Goal: Task Accomplishment & Management: Use online tool/utility

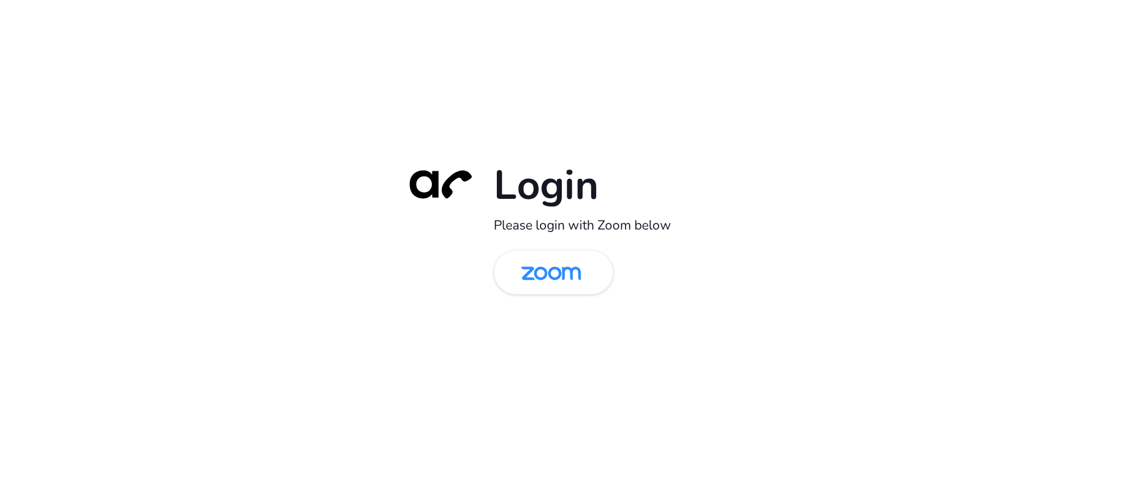
click at [261, 184] on div "Login Please login with Zoom below" at bounding box center [569, 249] width 1138 height 499
click at [530, 279] on img at bounding box center [551, 273] width 86 height 41
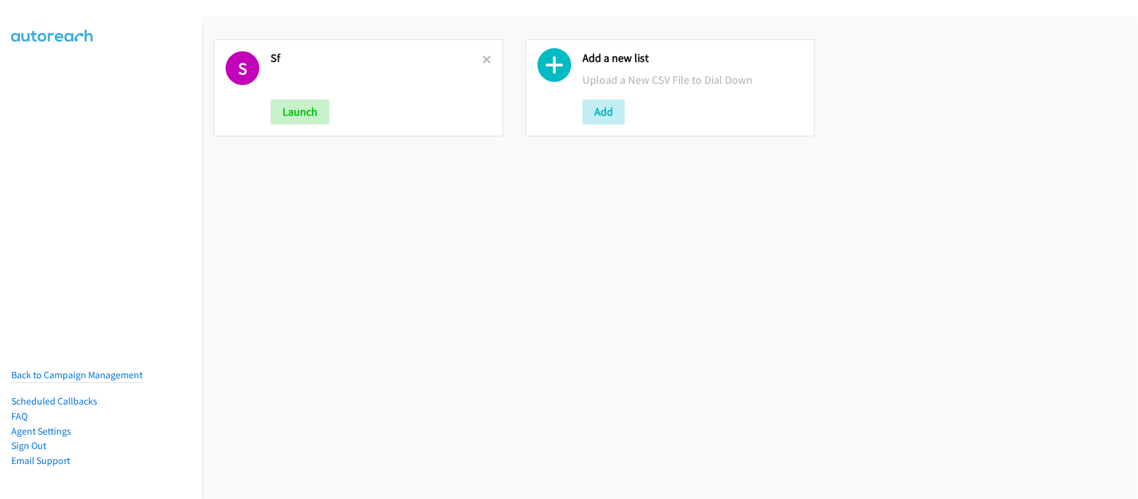
click at [476, 57] on h2 "Sf" at bounding box center [377, 58] width 212 height 14
click at [482, 57] on icon at bounding box center [486, 60] width 9 height 9
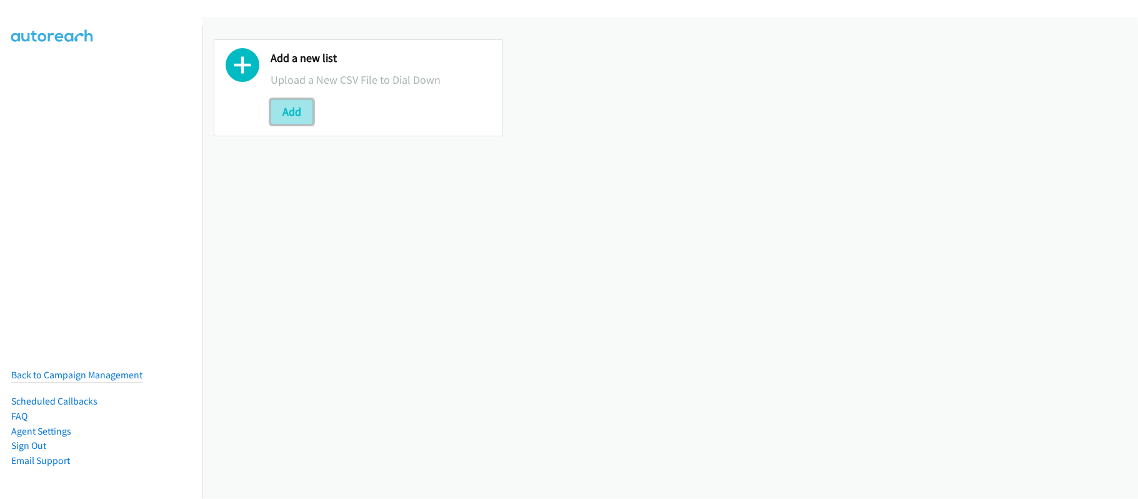
click at [286, 111] on button "Add" at bounding box center [292, 111] width 42 height 25
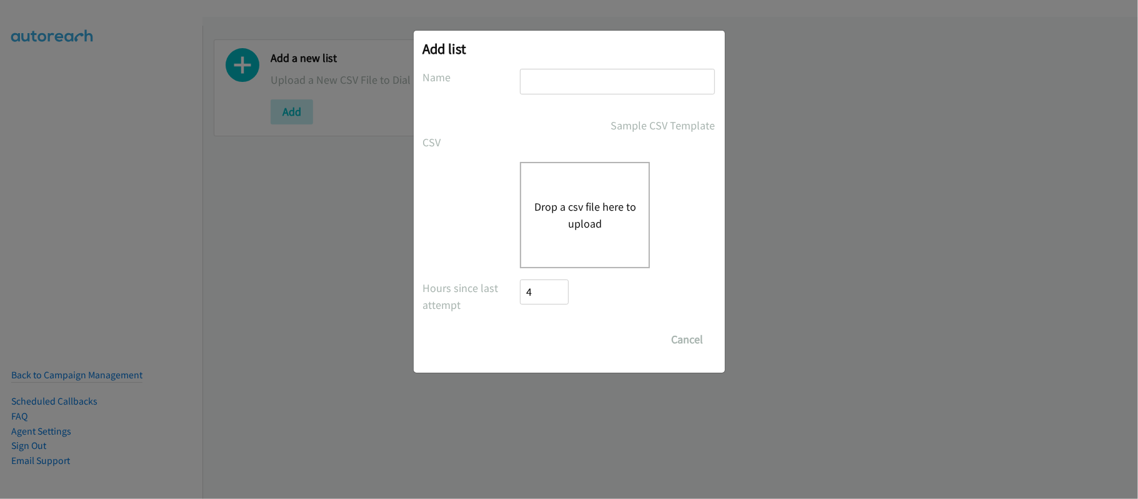
click at [610, 86] on input "text" at bounding box center [617, 82] width 195 height 26
type input "SF"
click at [528, 144] on div "CSV Existing List Add to List New List" at bounding box center [569, 142] width 292 height 17
click at [570, 198] on button "Drop a csv file here to upload" at bounding box center [585, 215] width 102 height 34
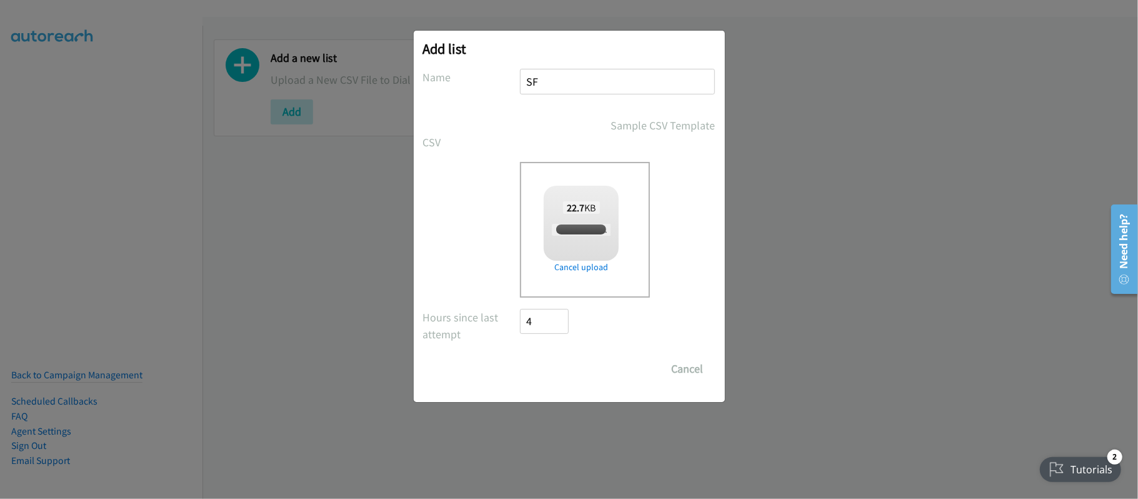
checkbox input "true"
click at [543, 370] on input "Save List" at bounding box center [553, 368] width 66 height 25
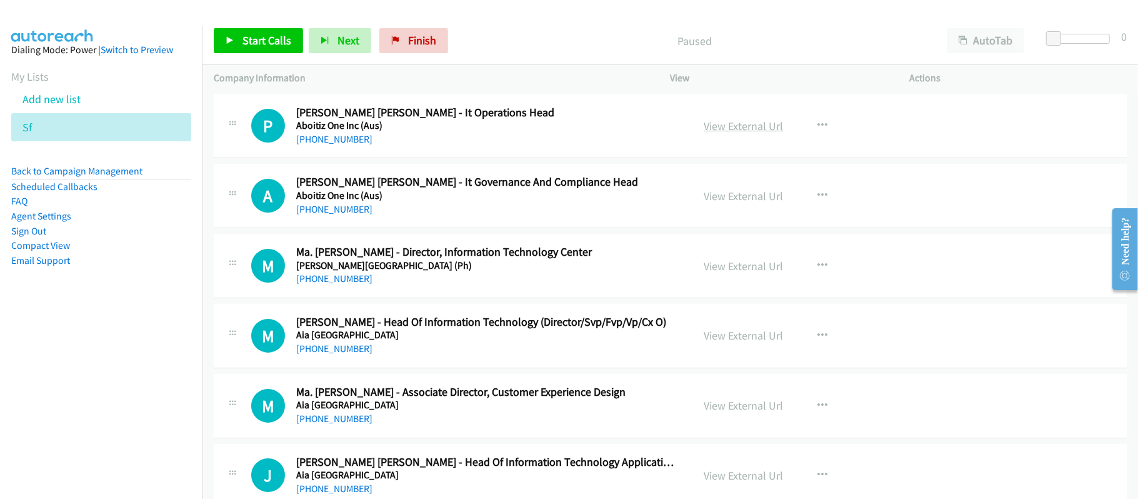
click at [750, 122] on link "View External Url" at bounding box center [743, 126] width 79 height 14
click at [426, 36] on span "Finish" at bounding box center [422, 40] width 28 height 14
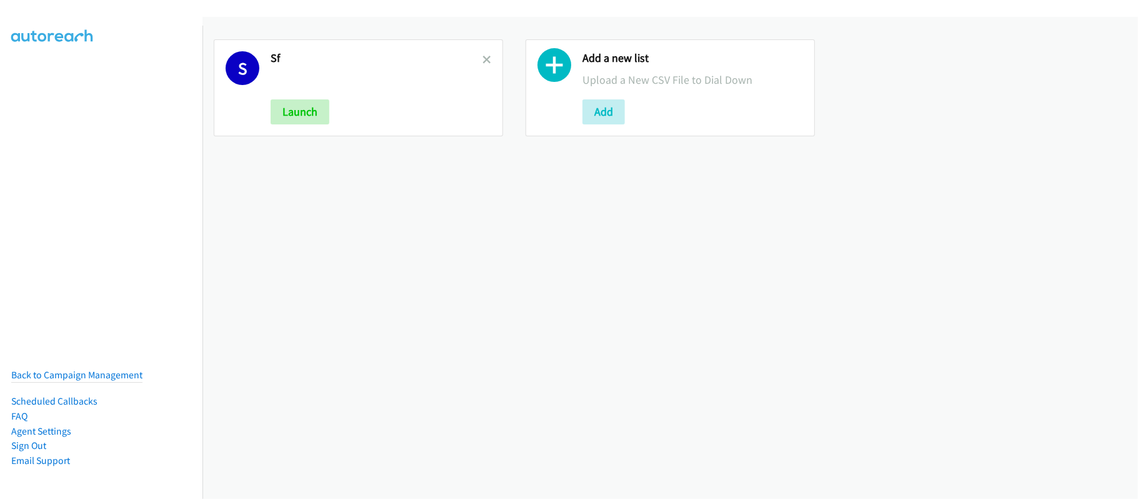
click at [482, 53] on link at bounding box center [486, 59] width 9 height 14
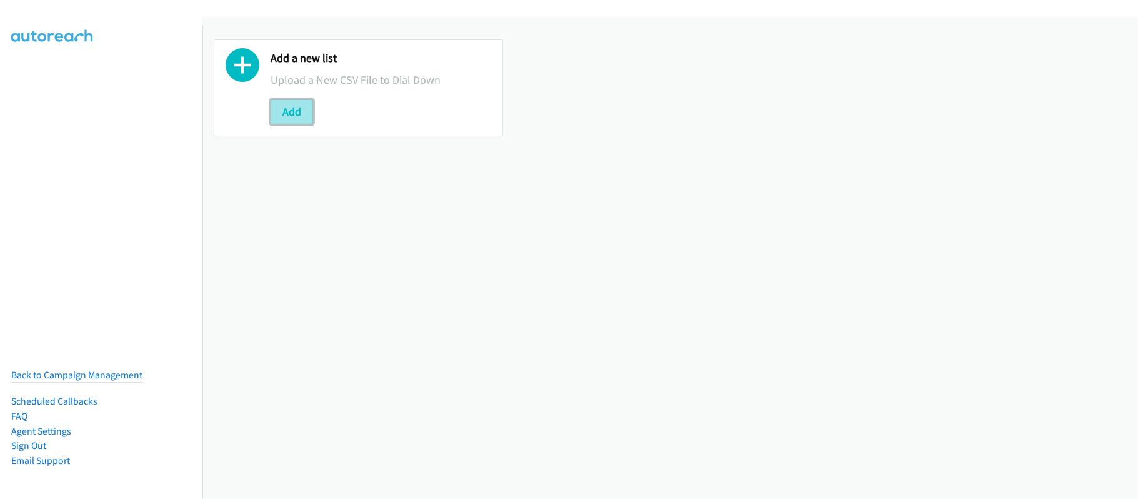
click at [308, 104] on button "Add" at bounding box center [292, 111] width 42 height 25
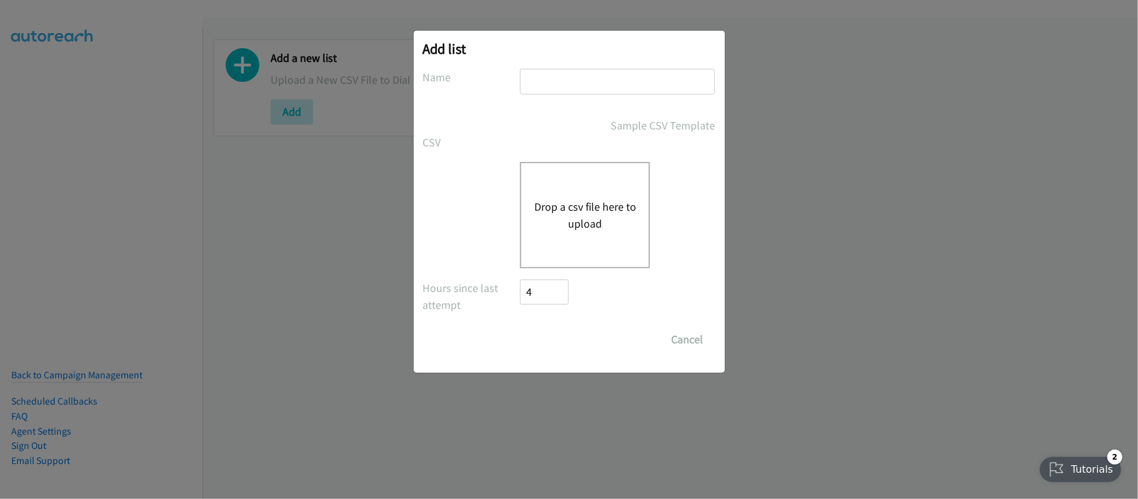
click at [595, 84] on input "text" at bounding box center [617, 82] width 195 height 26
type input "SF"
click at [590, 202] on button "Drop a csv file here to upload" at bounding box center [585, 215] width 102 height 34
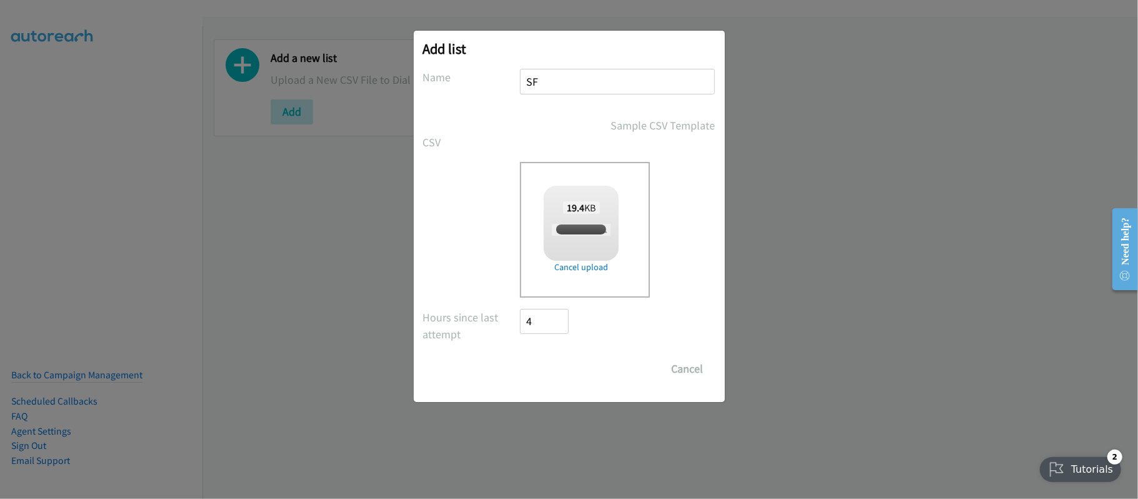
checkbox input "true"
click at [560, 370] on input "Save List" at bounding box center [553, 368] width 66 height 25
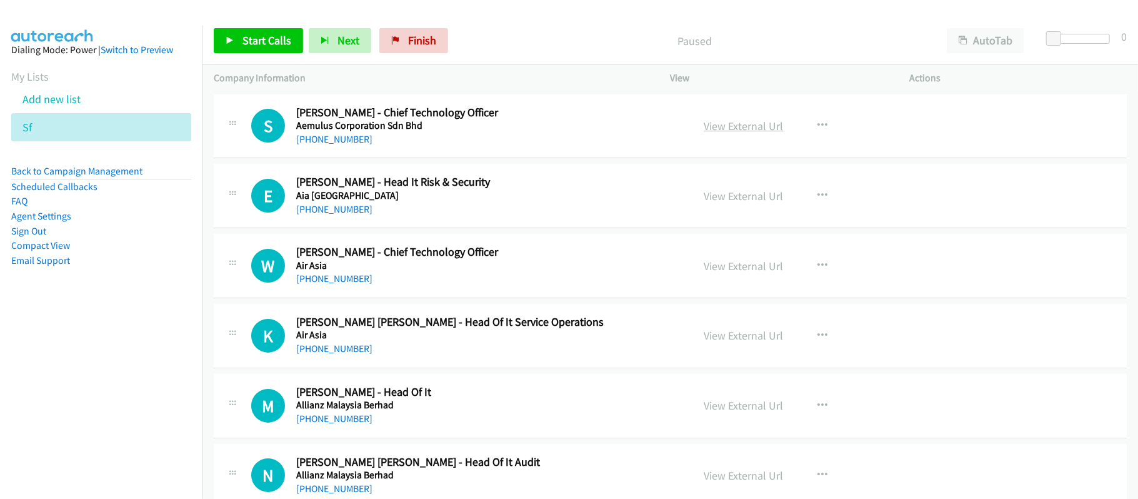
click at [735, 127] on link "View External Url" at bounding box center [743, 126] width 79 height 14
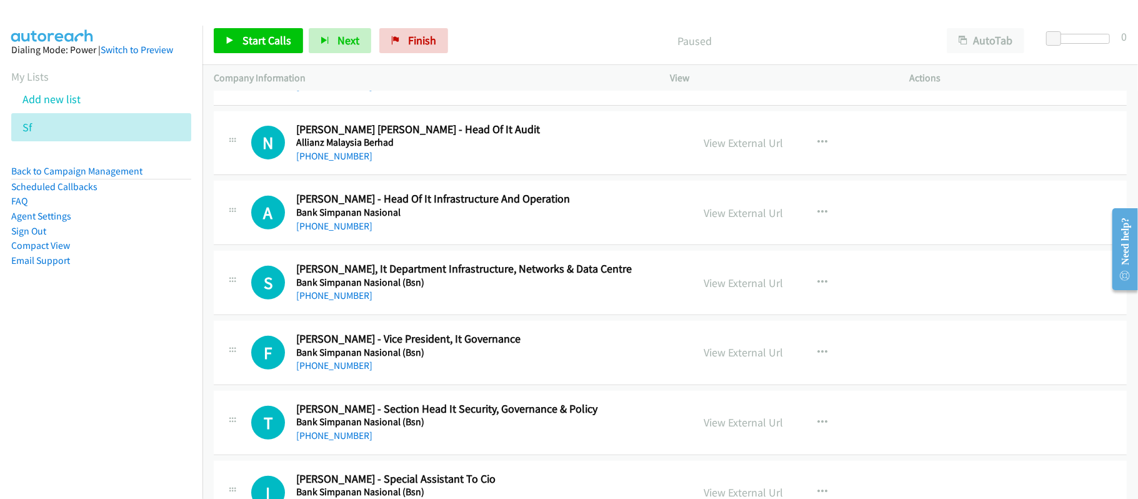
scroll to position [333, 0]
click at [731, 220] on div "View External Url" at bounding box center [743, 212] width 79 height 17
click at [739, 208] on link "View External Url" at bounding box center [743, 212] width 79 height 14
click at [401, 41] on link "Finish" at bounding box center [413, 40] width 69 height 25
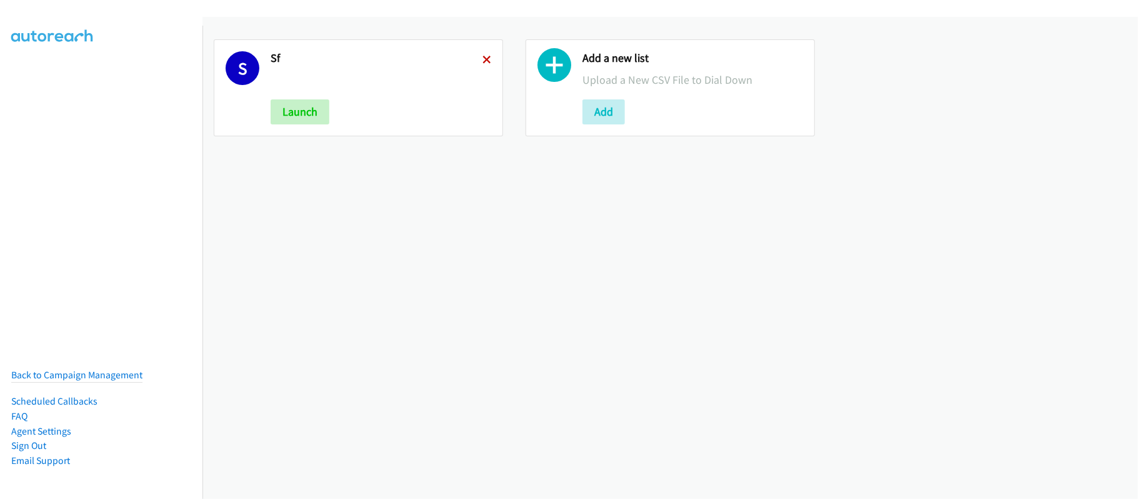
click at [486, 59] on icon at bounding box center [486, 60] width 9 height 9
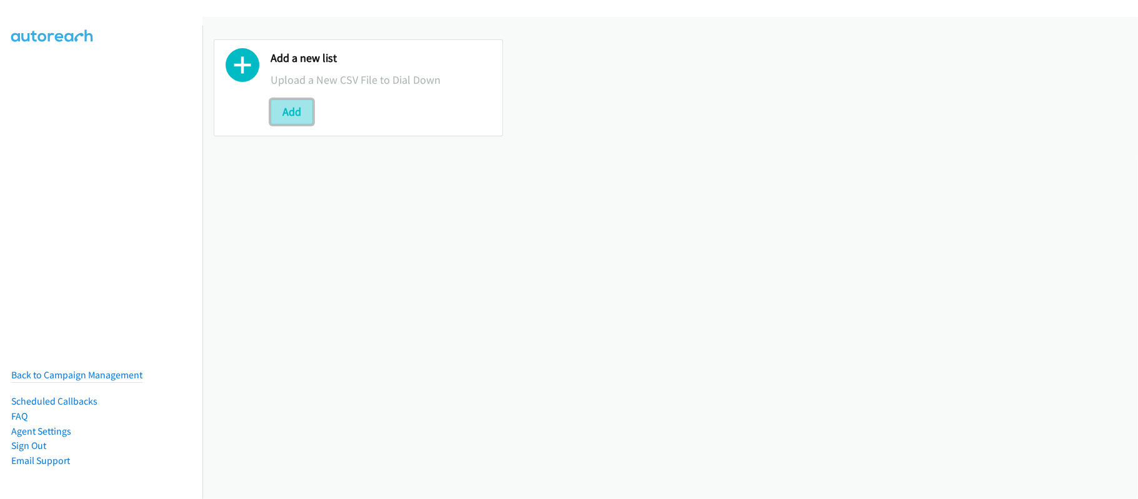
click at [302, 120] on button "Add" at bounding box center [292, 111] width 42 height 25
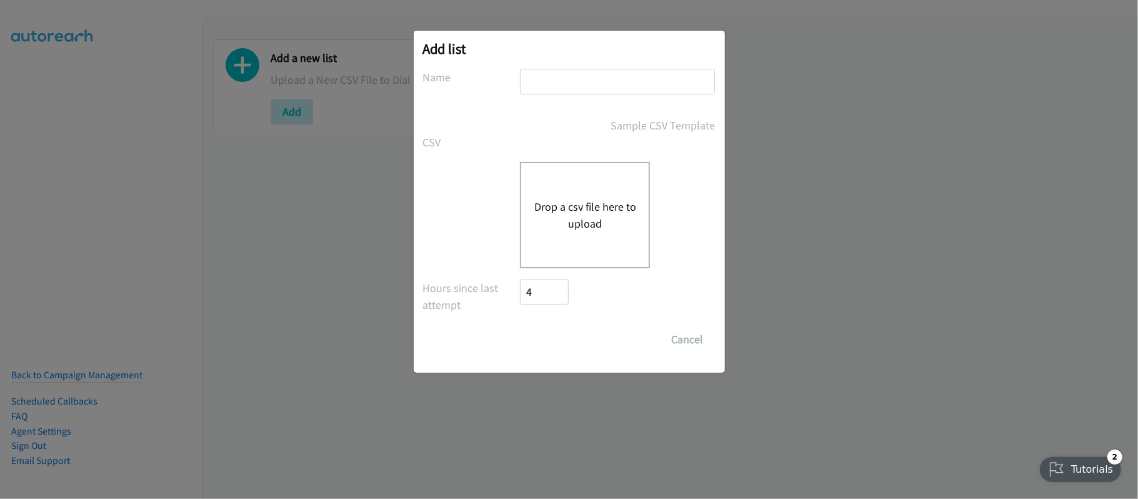
click at [580, 82] on input "text" at bounding box center [617, 82] width 195 height 26
type input "SF"
click at [594, 182] on div "Drop a csv file here to upload" at bounding box center [585, 215] width 130 height 106
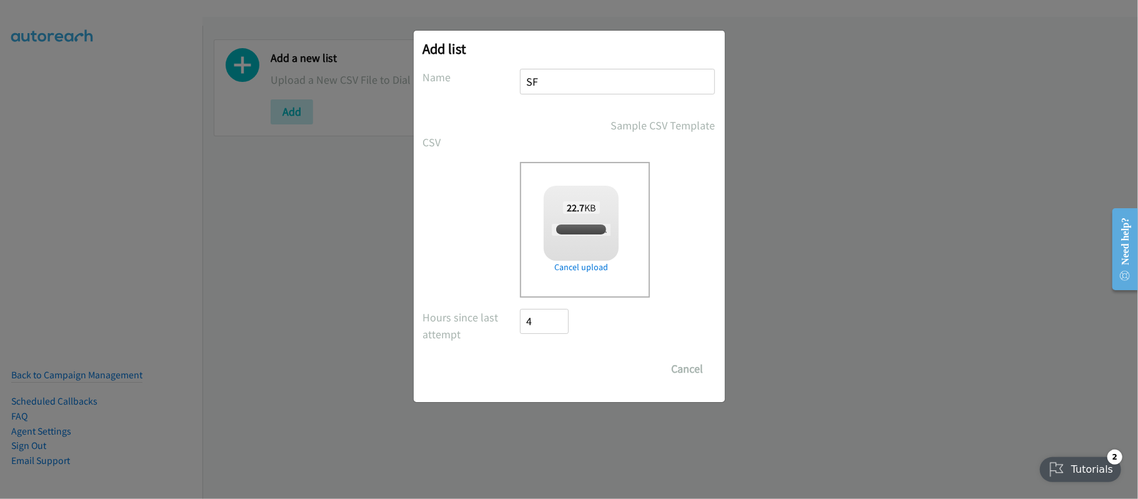
checkbox input "true"
click at [570, 356] on input "Save List" at bounding box center [553, 368] width 66 height 25
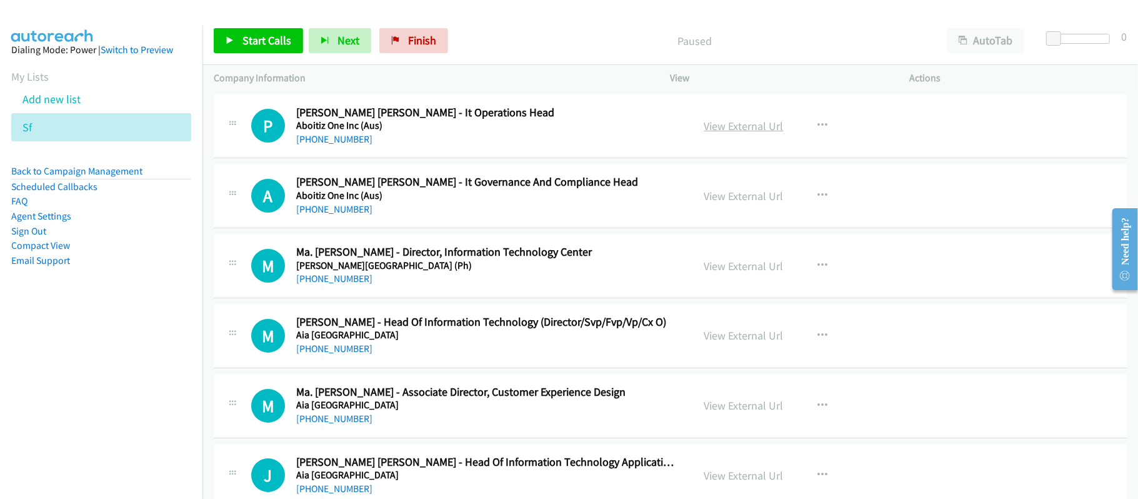
click at [708, 121] on link "View External Url" at bounding box center [743, 126] width 79 height 14
click at [348, 140] on link "+63 917 630 4435" at bounding box center [334, 139] width 76 height 12
click at [424, 243] on div "M Callback Scheduled Ma. Carmela Racelis - Director, Information Technology Cen…" at bounding box center [670, 266] width 913 height 64
click at [336, 209] on link "+63 917 631 7806" at bounding box center [334, 209] width 76 height 12
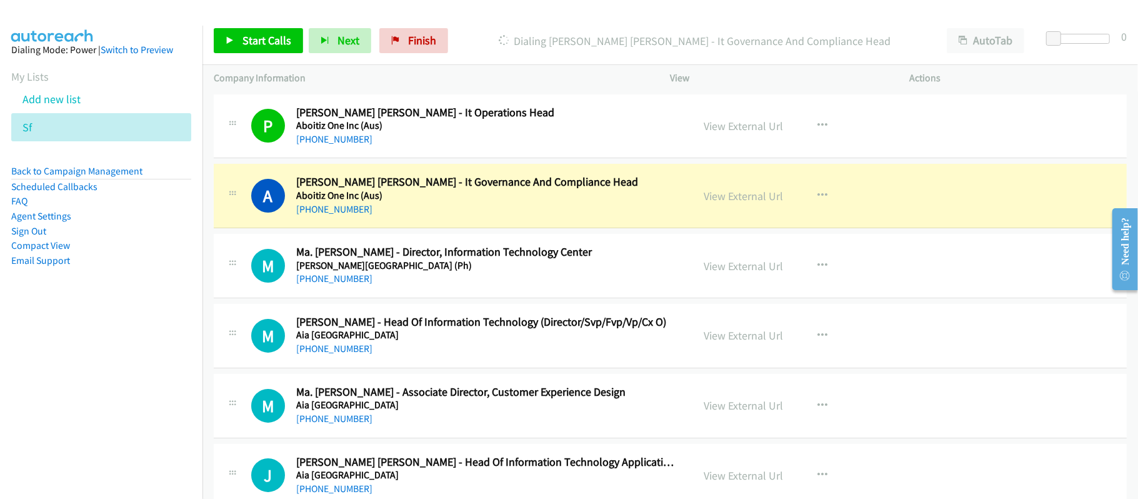
drag, startPoint x: 517, startPoint y: 213, endPoint x: 564, endPoint y: 402, distance: 194.9
click at [517, 213] on div "+63 917 631 7806" at bounding box center [485, 209] width 379 height 15
click at [739, 187] on div "View External Url" at bounding box center [743, 195] width 79 height 17
click at [739, 196] on link "View External Url" at bounding box center [743, 196] width 79 height 14
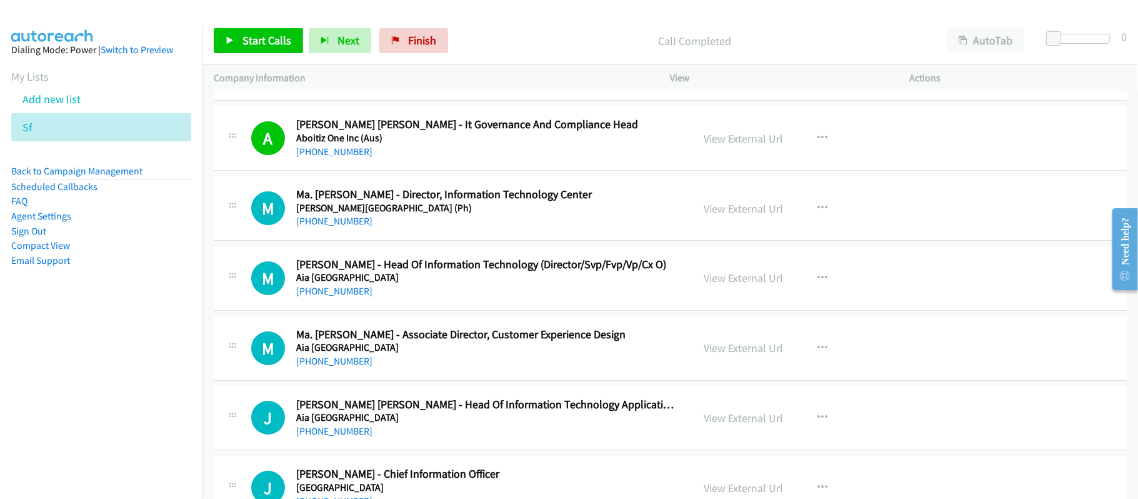
scroll to position [83, 0]
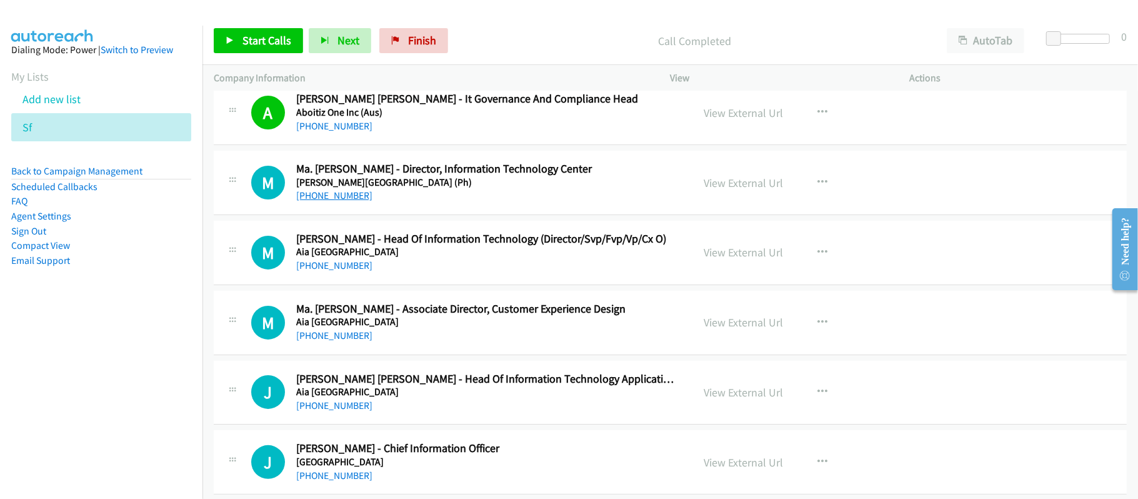
drag, startPoint x: 352, startPoint y: 196, endPoint x: 362, endPoint y: 196, distance: 10.0
click at [352, 196] on link "+63 921 474 6985" at bounding box center [334, 195] width 76 height 12
click at [472, 232] on h2 "Mark Delos Reyes - Head Of Information Technology (Director/Svp/Fvp/Vp/Cx O)" at bounding box center [485, 239] width 379 height 14
click at [311, 259] on link "+63 915 748 1579" at bounding box center [334, 265] width 76 height 12
drag, startPoint x: 328, startPoint y: 265, endPoint x: 348, endPoint y: 261, distance: 20.5
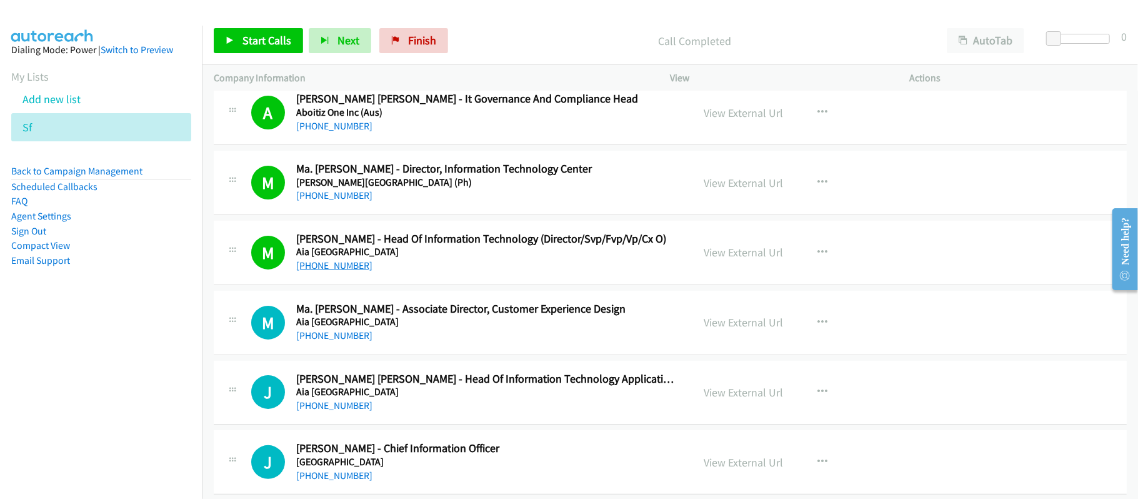
click at [328, 265] on link "+63 915 748 1579" at bounding box center [334, 265] width 76 height 12
click at [524, 325] on h5 "Aia Philippines" at bounding box center [485, 322] width 379 height 12
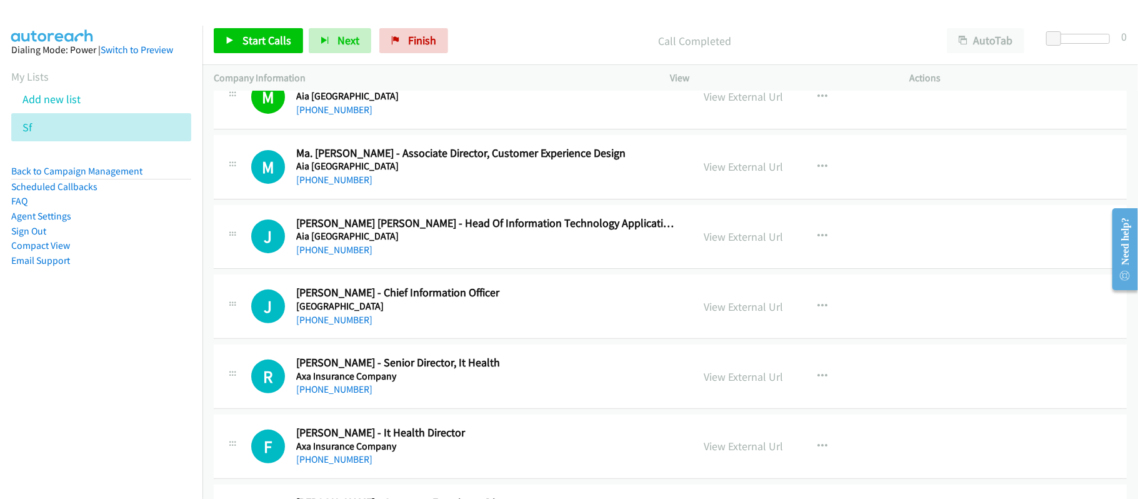
scroll to position [250, 0]
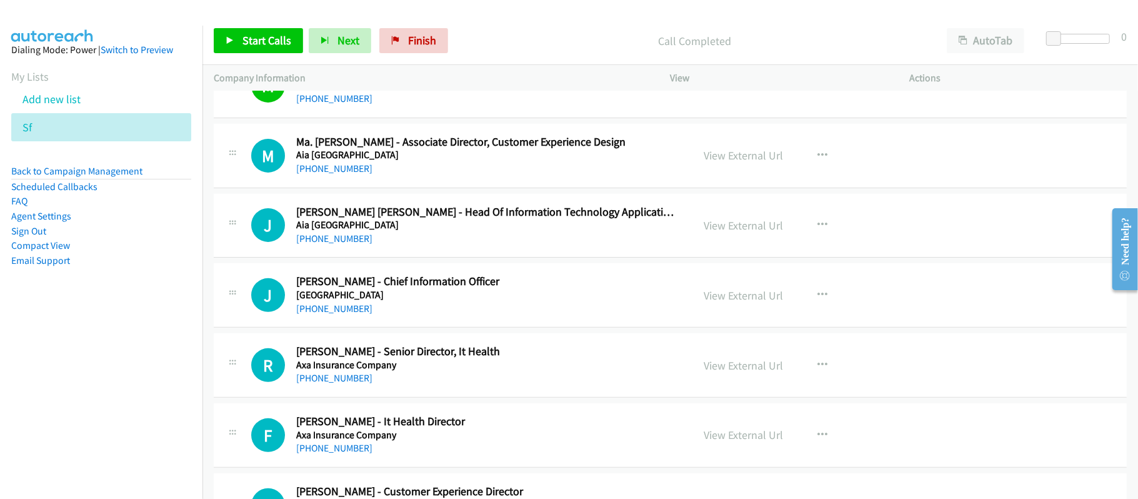
drag, startPoint x: 335, startPoint y: 169, endPoint x: 432, endPoint y: 167, distance: 97.5
click at [335, 169] on link "+63 917 577 2770" at bounding box center [334, 168] width 76 height 12
click at [357, 234] on link "+63 922 866 4273" at bounding box center [334, 238] width 76 height 12
click at [326, 304] on link "+63 908 897 3814" at bounding box center [334, 308] width 76 height 12
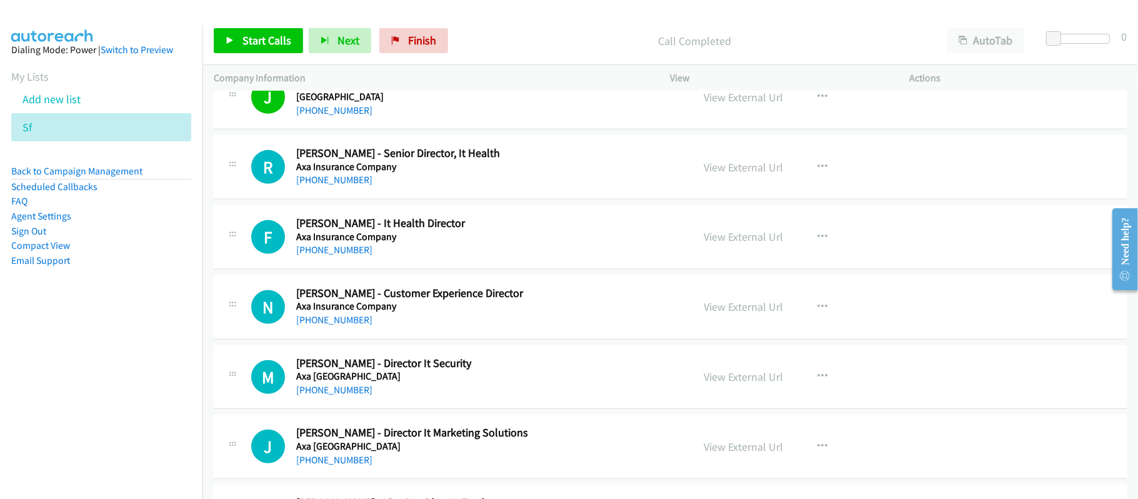
scroll to position [447, 0]
click at [460, 174] on div "+63 917 326 1911" at bounding box center [485, 180] width 379 height 15
click at [355, 181] on link "+63 917 326 1911" at bounding box center [334, 180] width 76 height 12
click at [357, 248] on link "+63 917 829 1364" at bounding box center [334, 250] width 76 height 12
click at [359, 318] on link "+63 917 158 8526" at bounding box center [334, 320] width 76 height 12
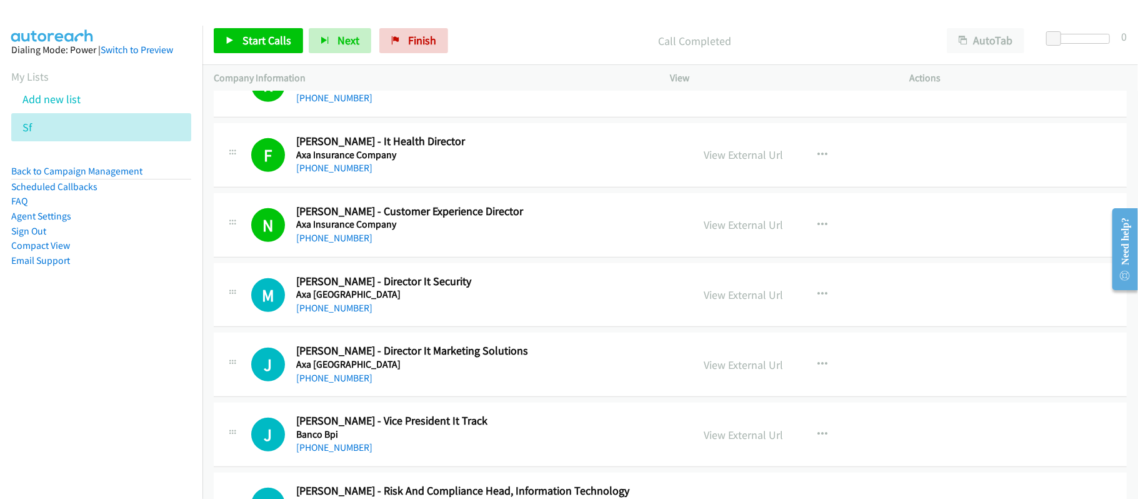
scroll to position [530, 0]
drag, startPoint x: 326, startPoint y: 307, endPoint x: 420, endPoint y: 307, distance: 93.7
click at [326, 307] on link "+63 998 864 6584" at bounding box center [334, 307] width 76 height 12
click at [475, 281] on h2 "Marvi Napoles - Director It Security" at bounding box center [485, 281] width 379 height 14
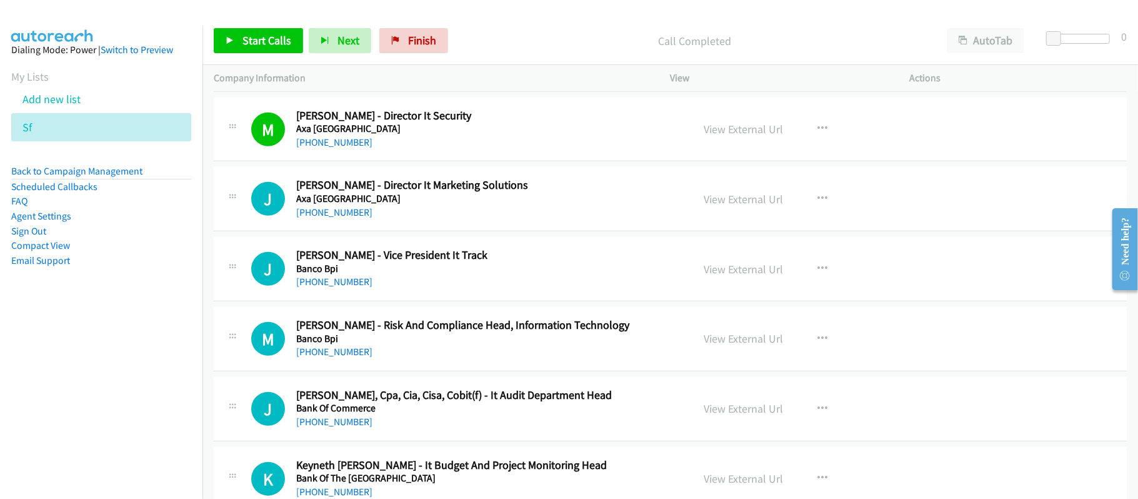
scroll to position [697, 0]
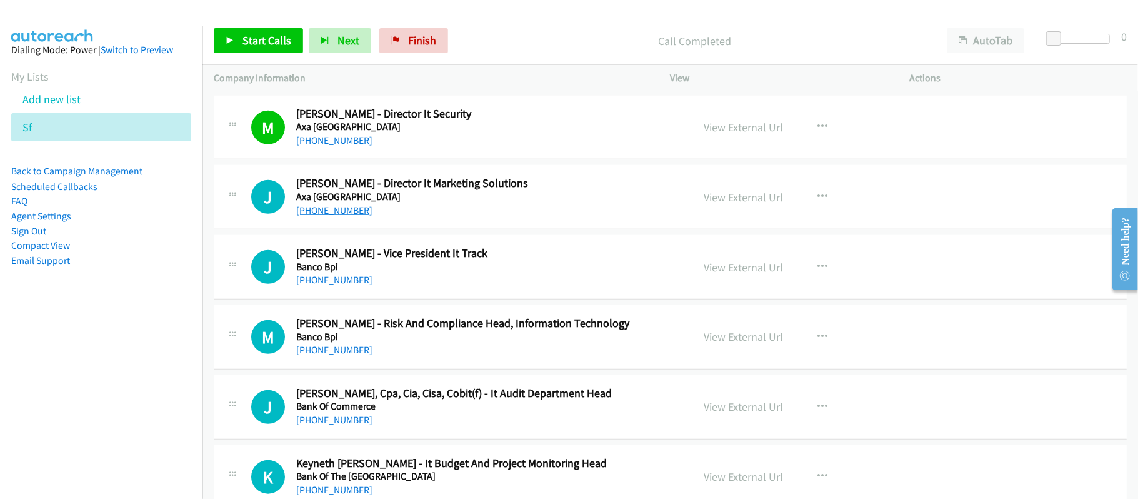
click at [351, 216] on link "+63 917 535 6923" at bounding box center [334, 210] width 76 height 12
click at [356, 281] on link "+63 920 924 6838" at bounding box center [334, 280] width 76 height 12
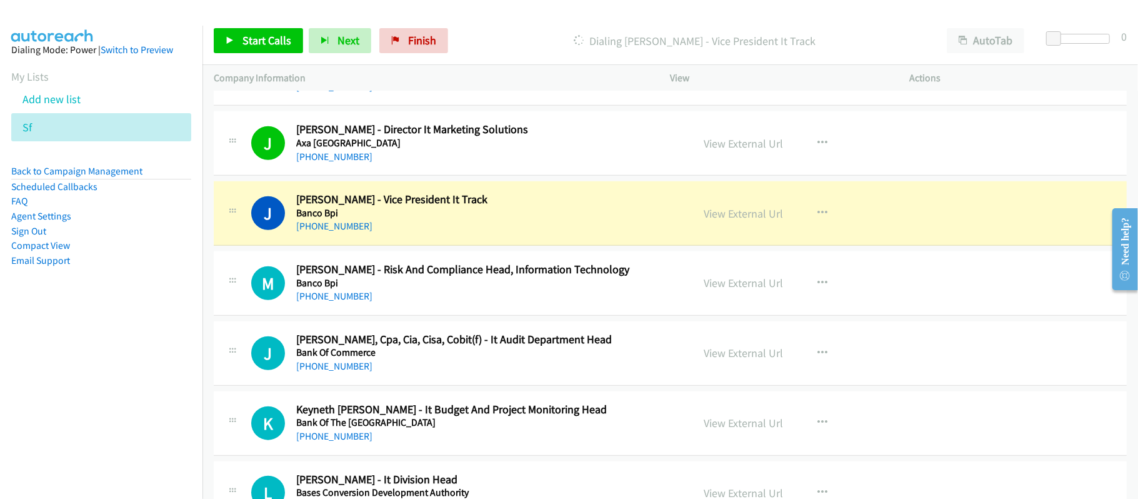
scroll to position [780, 0]
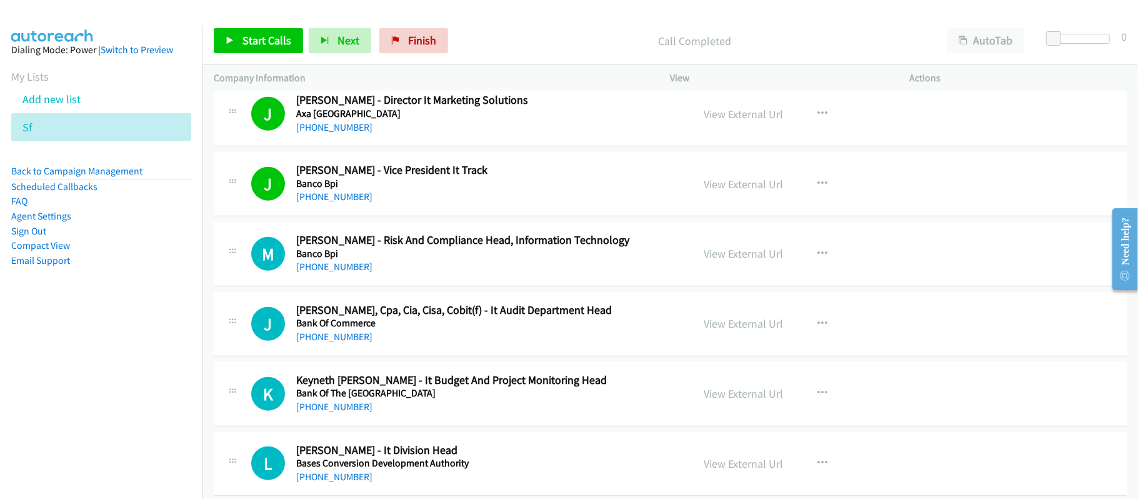
click at [455, 241] on h2 "Maria Lourdes Estrada - Risk And Compliance Head, Information Technology" at bounding box center [485, 240] width 379 height 14
click at [350, 264] on link "+63 917 530 0421" at bounding box center [334, 267] width 76 height 12
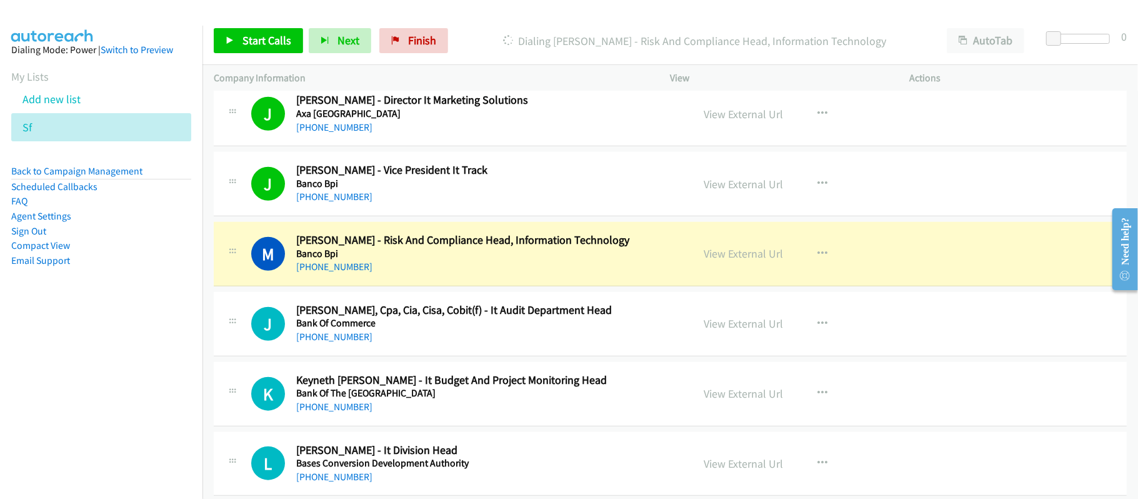
click at [435, 271] on div "+63 917 530 0421" at bounding box center [485, 266] width 379 height 15
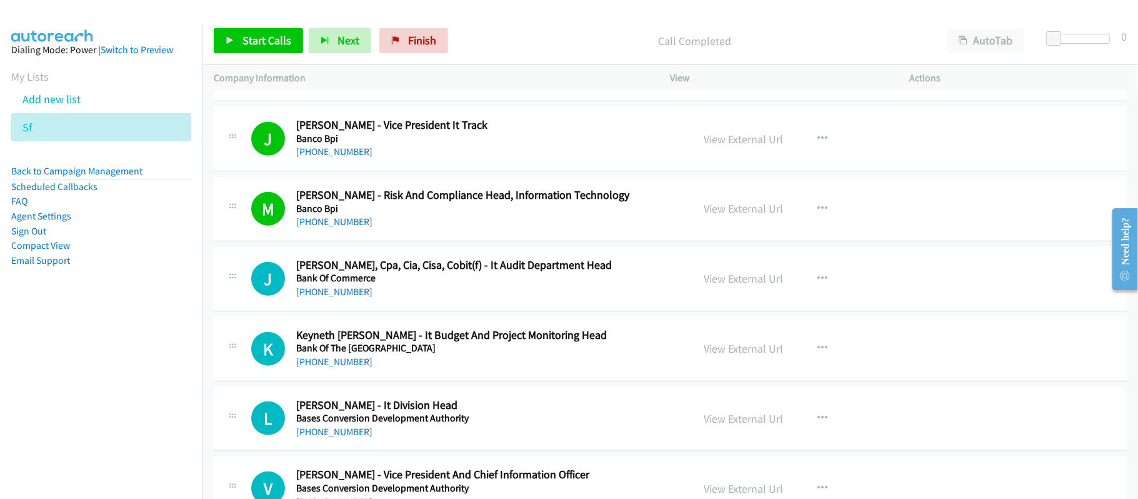
scroll to position [863, 0]
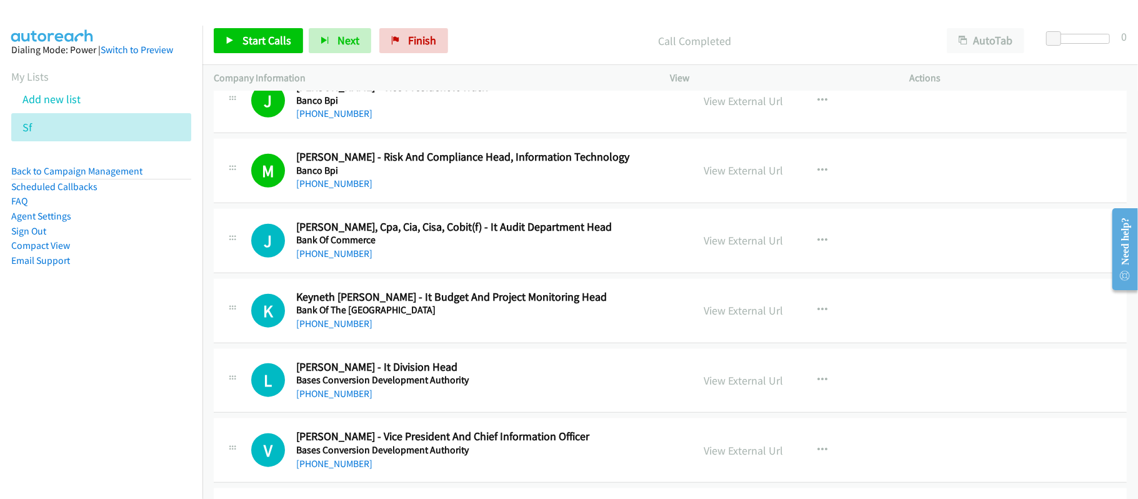
click at [415, 198] on div "M Callback Scheduled Maria Lourdes Estrada - Risk And Compliance Head, Informat…" at bounding box center [670, 171] width 913 height 64
click at [346, 256] on link "+63 916 777 6193" at bounding box center [334, 253] width 76 height 12
click at [500, 266] on div "J Callback Scheduled Joel Longalong, Cpa, Cia, Cisa, Cobit(f) - It Audit Depart…" at bounding box center [670, 241] width 913 height 64
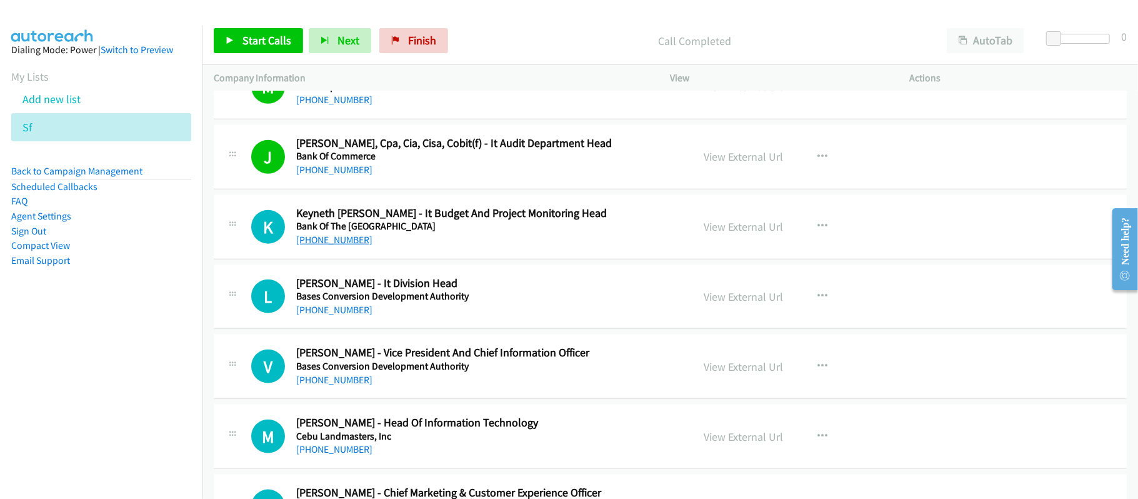
click at [349, 237] on link "+63 915 783 0911" at bounding box center [334, 240] width 76 height 12
click at [341, 321] on div "L Callback Scheduled Louie Rodriguez - It Division Head Bases Conversion Develo…" at bounding box center [670, 297] width 913 height 64
click at [340, 316] on link "+63 908 819 0190" at bounding box center [334, 310] width 76 height 12
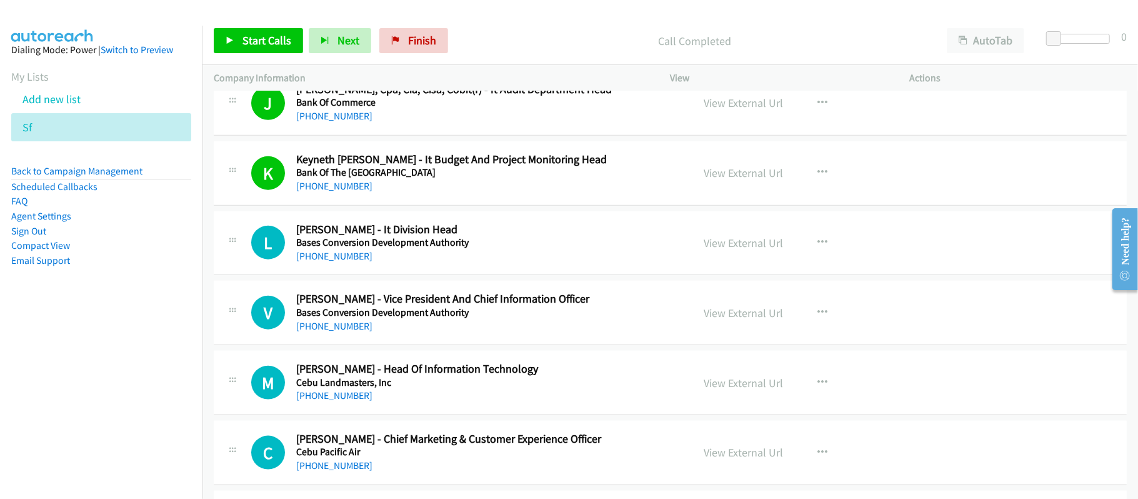
scroll to position [1030, 0]
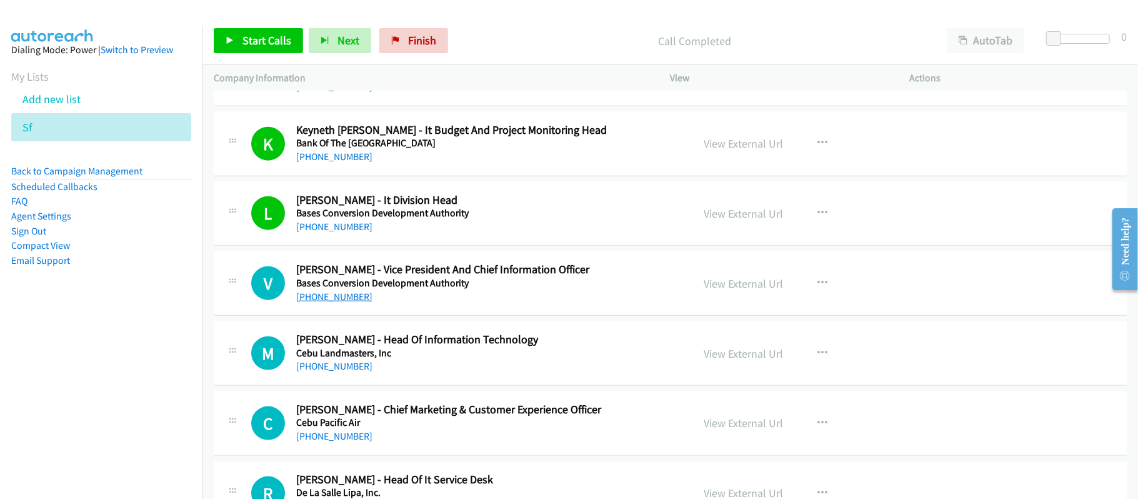
click at [352, 301] on link "+63 928 550 9801" at bounding box center [334, 297] width 76 height 12
drag, startPoint x: 351, startPoint y: 366, endPoint x: 362, endPoint y: 366, distance: 11.9
click at [351, 366] on link "+63 918 916 6058" at bounding box center [334, 366] width 76 height 12
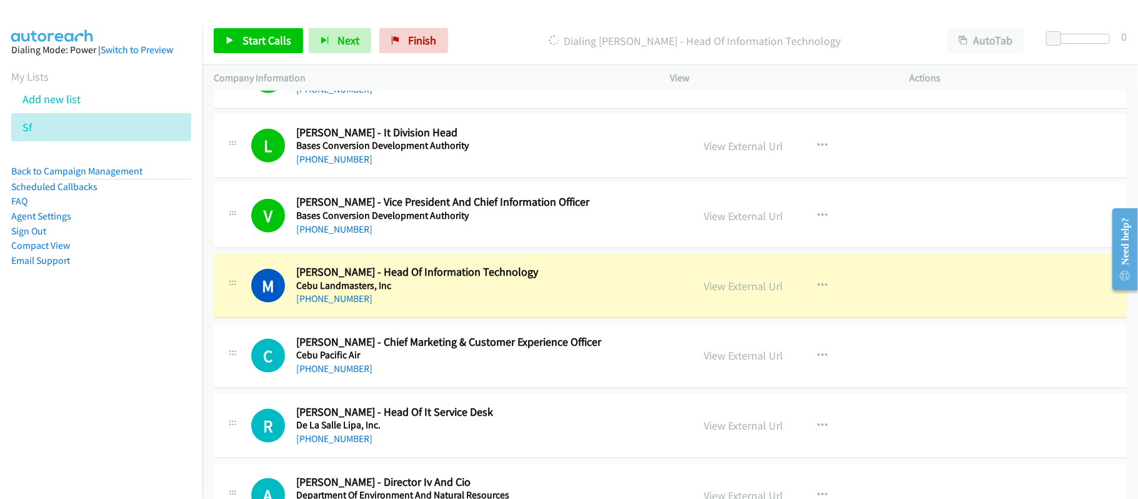
scroll to position [1197, 0]
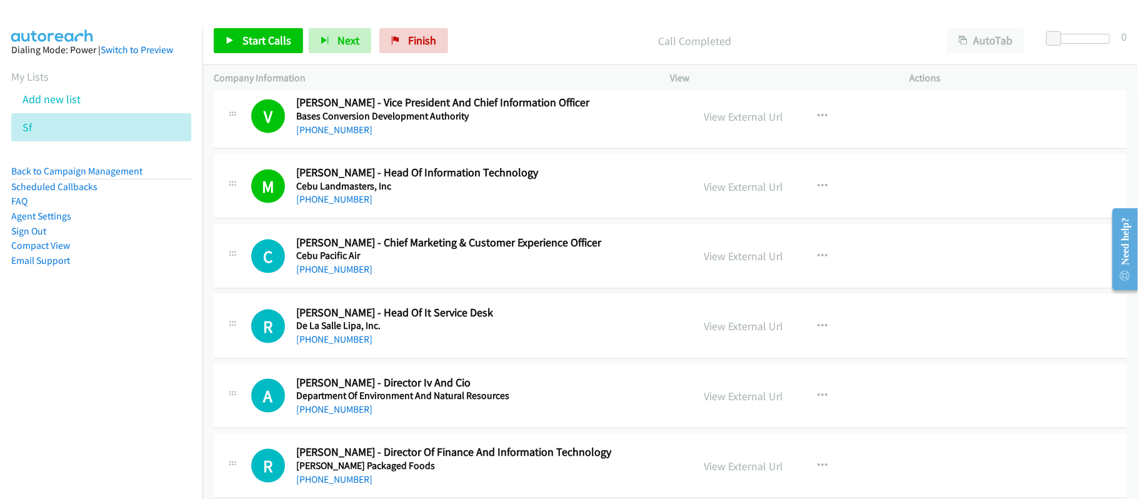
click at [490, 277] on div "+63 917 810 1095" at bounding box center [485, 269] width 379 height 15
click at [334, 275] on link "+63 917 810 1095" at bounding box center [334, 269] width 76 height 12
click at [336, 338] on link "+63 905 766 0298" at bounding box center [334, 339] width 76 height 12
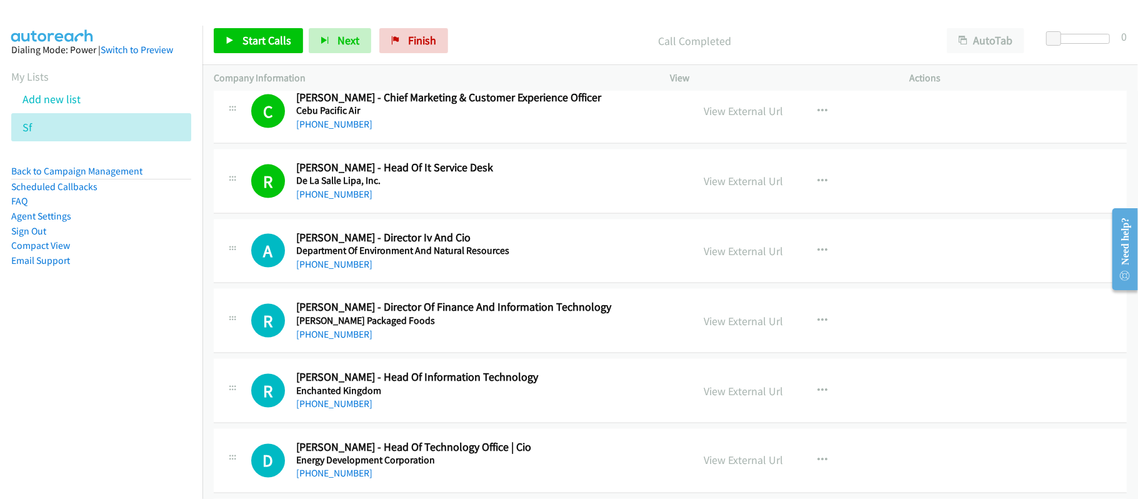
scroll to position [1363, 0]
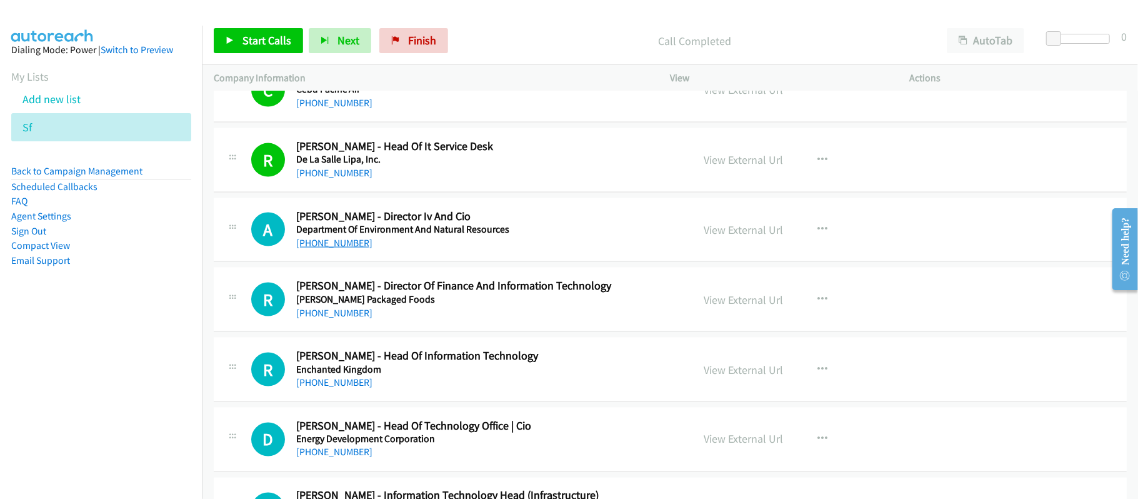
click at [355, 242] on link "+63 923 953 7330" at bounding box center [334, 243] width 76 height 12
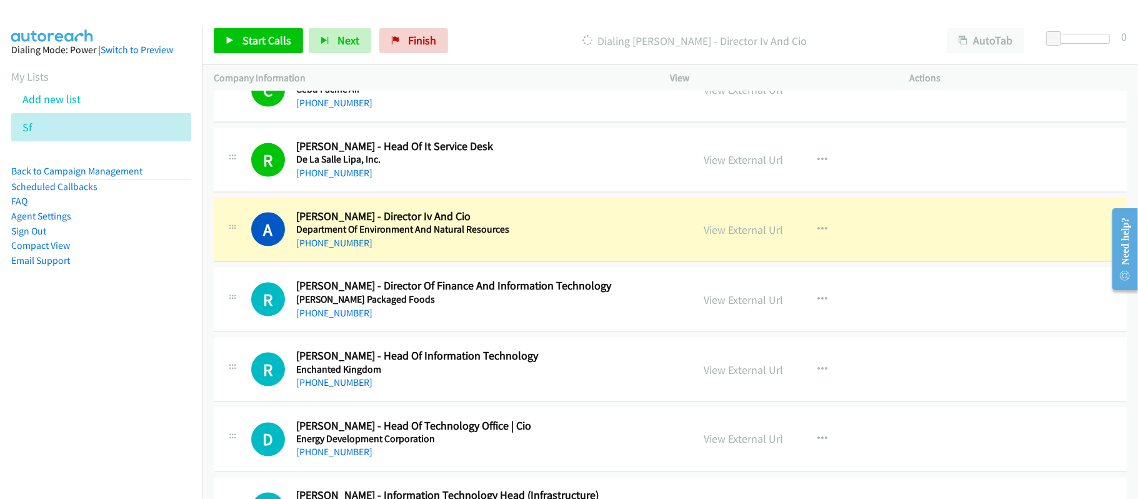
click at [481, 315] on div "+63 917 848 6474" at bounding box center [485, 313] width 379 height 15
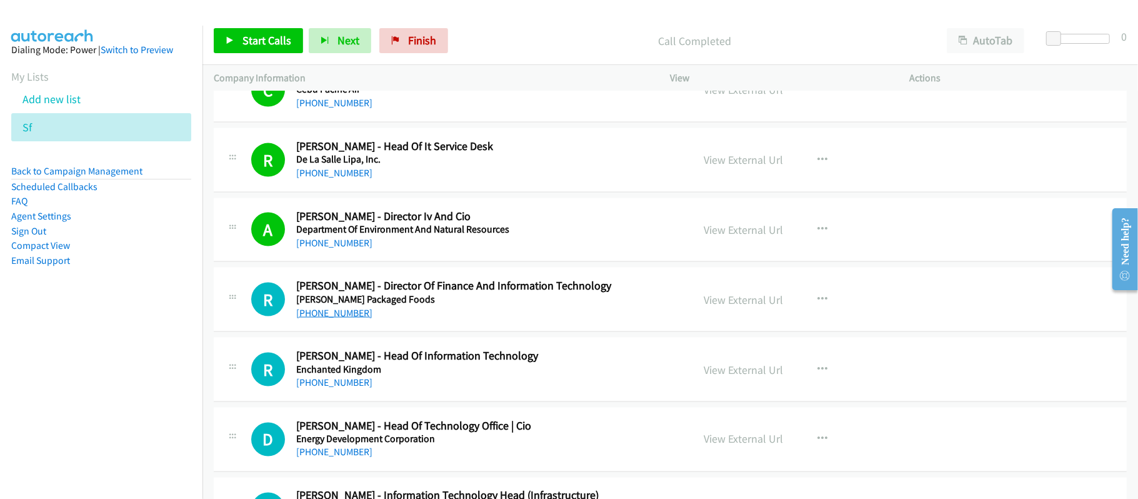
click at [347, 317] on link "+63 917 848 6474" at bounding box center [334, 313] width 76 height 12
click at [349, 315] on link "+63 917 848 6474" at bounding box center [334, 313] width 76 height 12
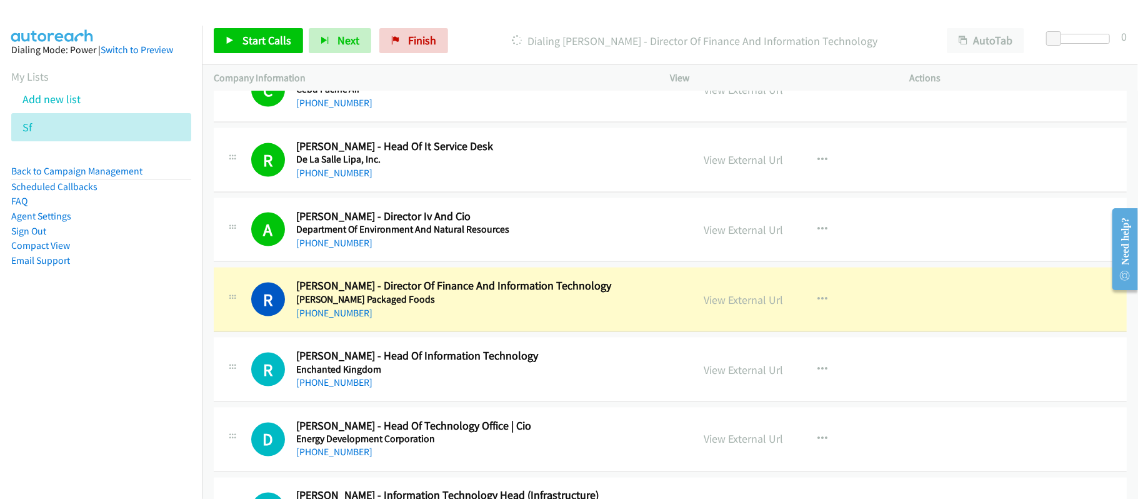
scroll to position [1447, 0]
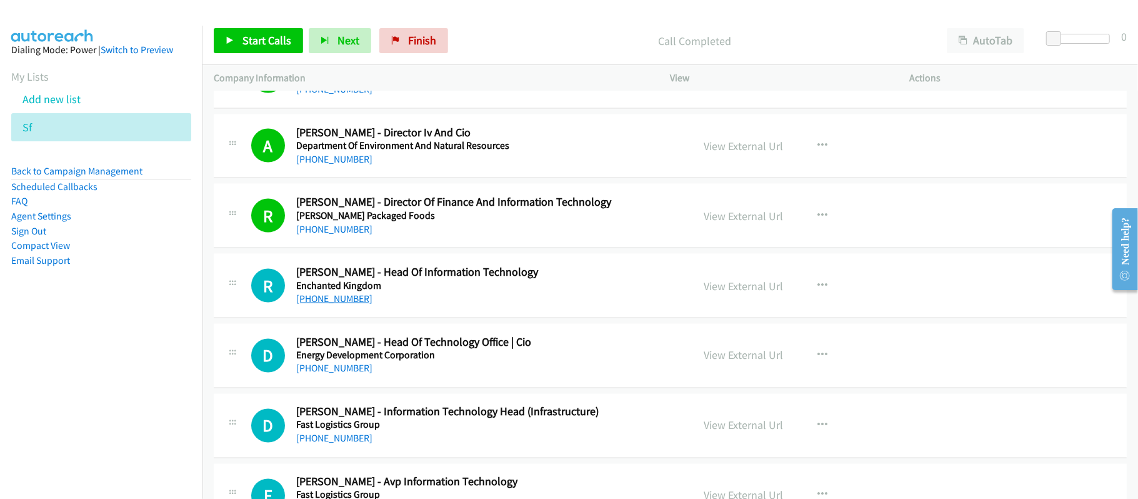
drag, startPoint x: 326, startPoint y: 297, endPoint x: 334, endPoint y: 300, distance: 7.9
click at [326, 297] on link "+63 917 838 1883" at bounding box center [334, 298] width 76 height 12
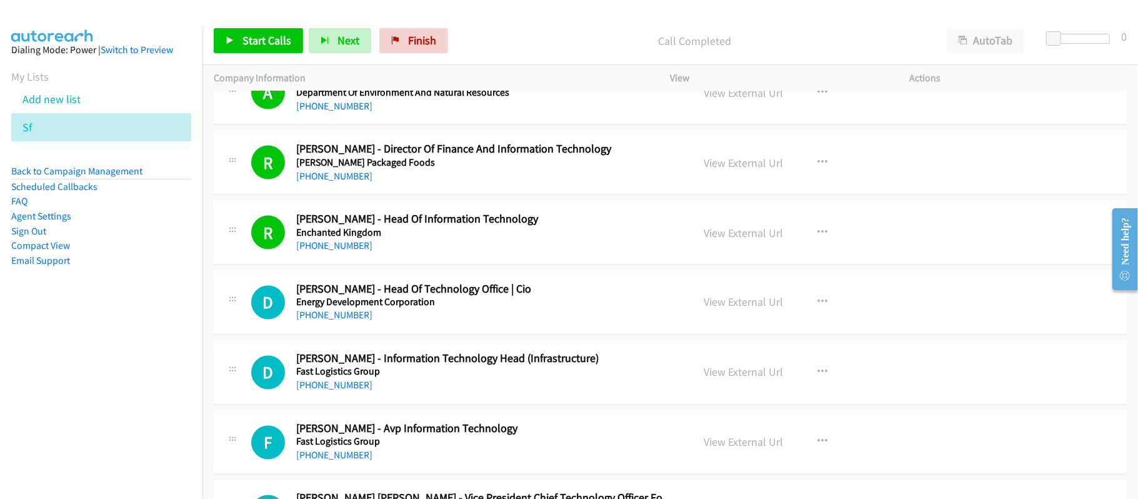
scroll to position [1530, 0]
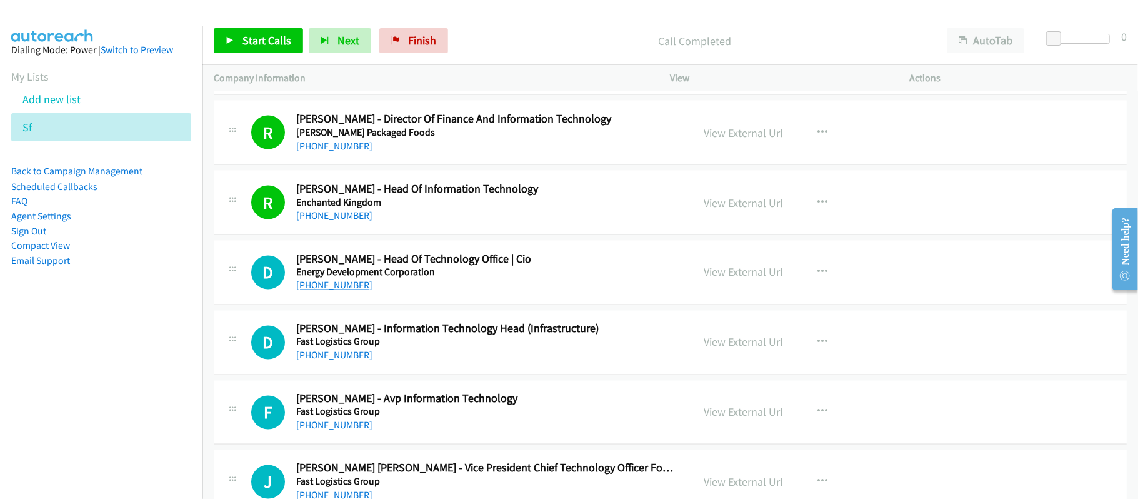
drag, startPoint x: 331, startPoint y: 290, endPoint x: 355, endPoint y: 289, distance: 23.8
click at [331, 290] on link "+63 917 863 4619" at bounding box center [334, 285] width 76 height 12
click at [531, 361] on div "+63 908 152 5555" at bounding box center [485, 355] width 379 height 15
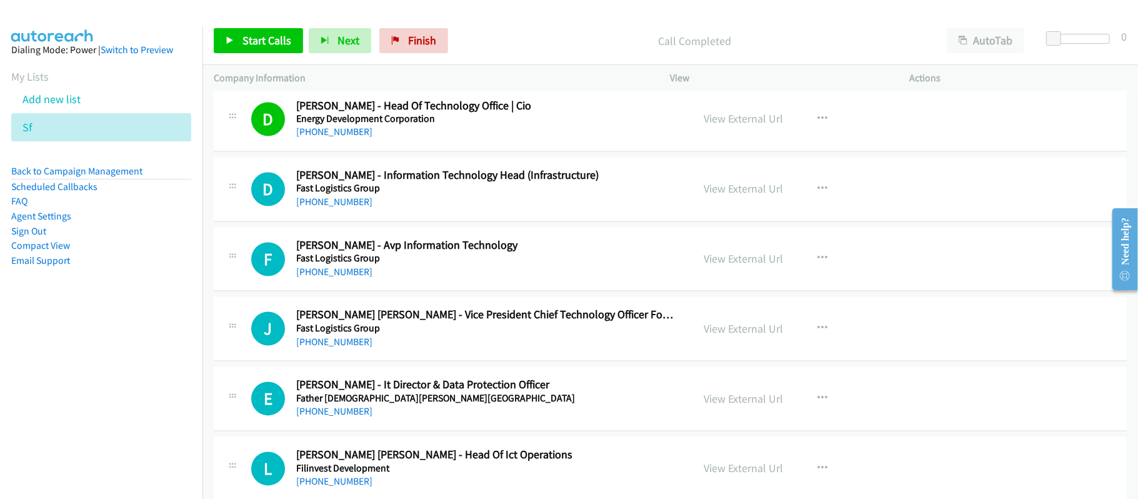
scroll to position [1697, 0]
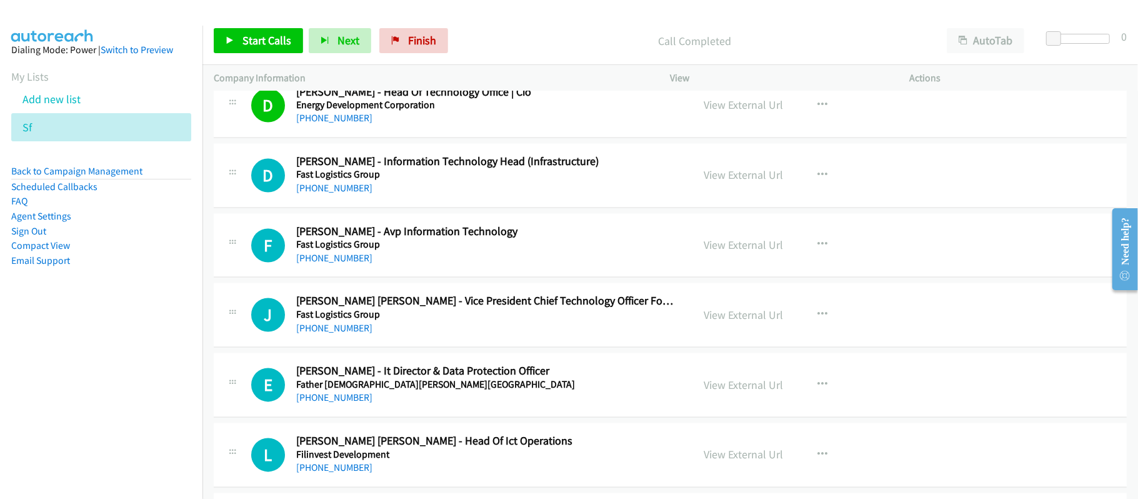
drag, startPoint x: 350, startPoint y: 190, endPoint x: 369, endPoint y: 193, distance: 19.0
click at [350, 190] on link "+63 908 152 5555" at bounding box center [334, 188] width 76 height 12
click at [350, 263] on link "+63 918 937 8640" at bounding box center [334, 258] width 76 height 12
click at [470, 266] on div "+63 918 937 8640" at bounding box center [485, 258] width 379 height 15
click at [311, 327] on link "+63 919 077 0441" at bounding box center [334, 328] width 76 height 12
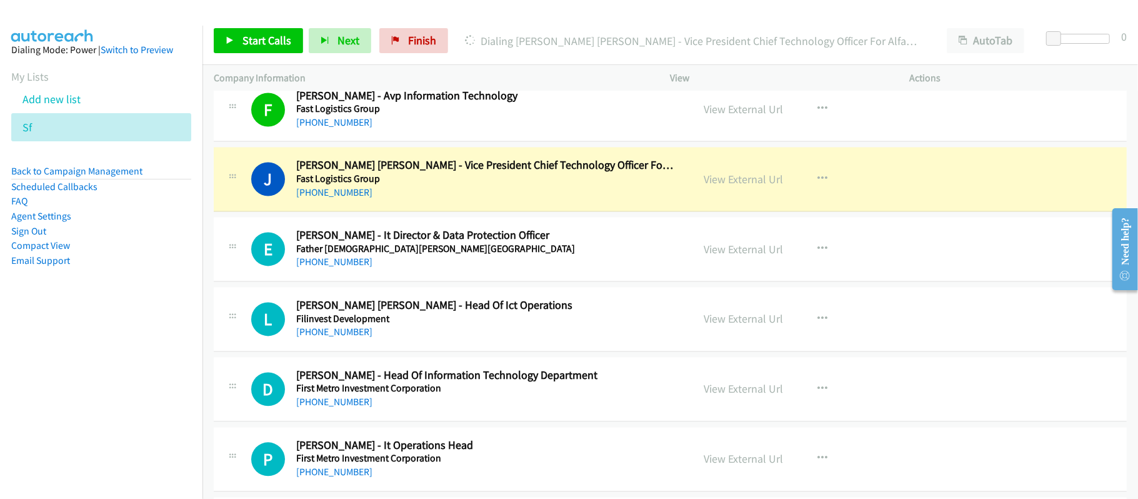
scroll to position [1863, 0]
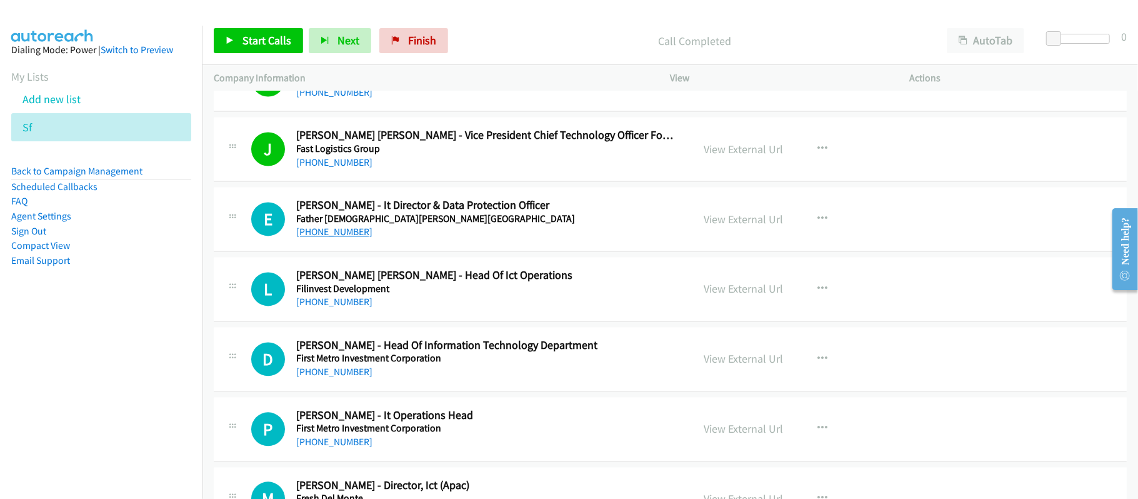
click at [330, 237] on link "+63 917 708 4420" at bounding box center [334, 232] width 76 height 12
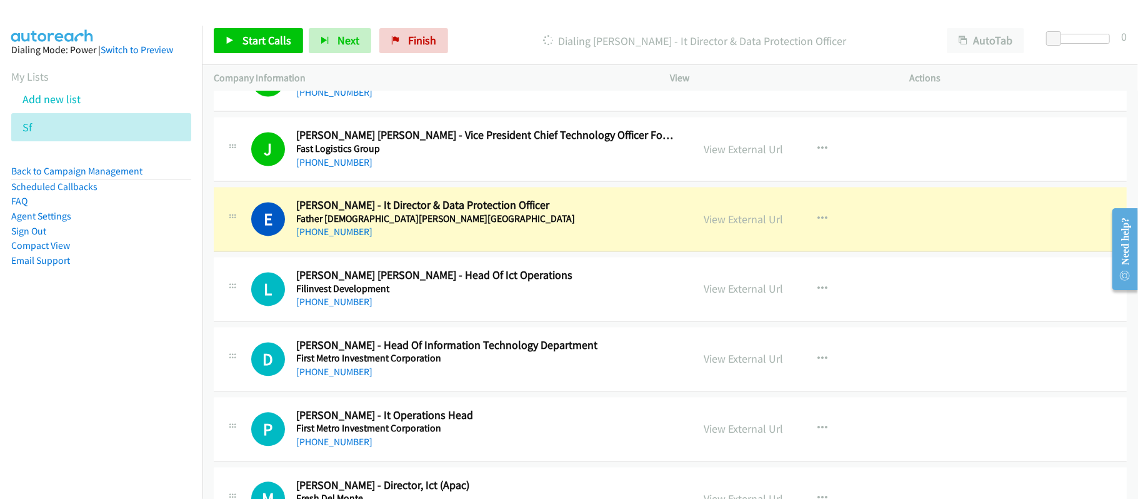
click at [503, 236] on div "+63 917 708 4420" at bounding box center [485, 231] width 379 height 15
click at [727, 223] on link "View External Url" at bounding box center [743, 219] width 79 height 14
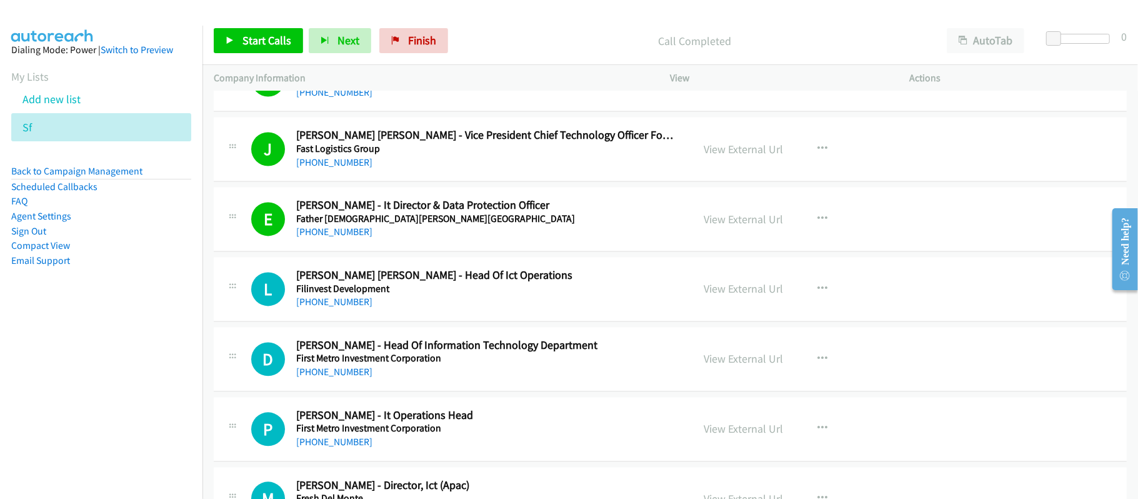
drag, startPoint x: 362, startPoint y: 303, endPoint x: 373, endPoint y: 299, distance: 11.5
click at [362, 303] on link "+63 917 847 7038" at bounding box center [334, 302] width 76 height 12
click at [505, 247] on div "E Callback Scheduled Elenita Lasala - It Director & Data Protection Officer Fat…" at bounding box center [670, 219] width 913 height 64
drag, startPoint x: 344, startPoint y: 304, endPoint x: 376, endPoint y: 307, distance: 32.1
click at [344, 304] on link "+63 917 847 7038" at bounding box center [334, 302] width 76 height 12
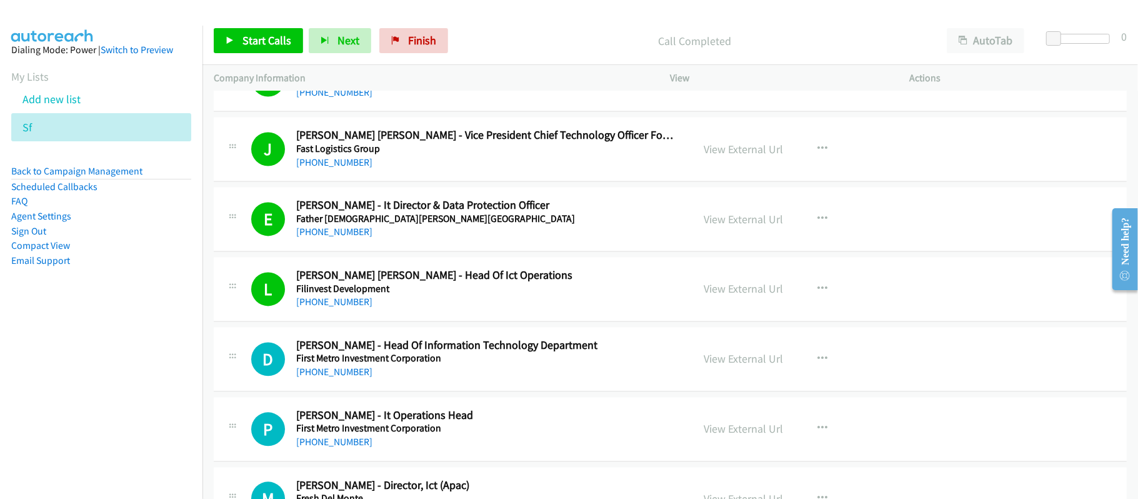
click at [458, 352] on h2 "Dexter Serafin - Head Of Information Technology Department" at bounding box center [485, 345] width 379 height 14
drag, startPoint x: 336, startPoint y: 381, endPoint x: 351, endPoint y: 384, distance: 15.2
click at [336, 377] on link "+63 966 346 7884" at bounding box center [334, 372] width 76 height 12
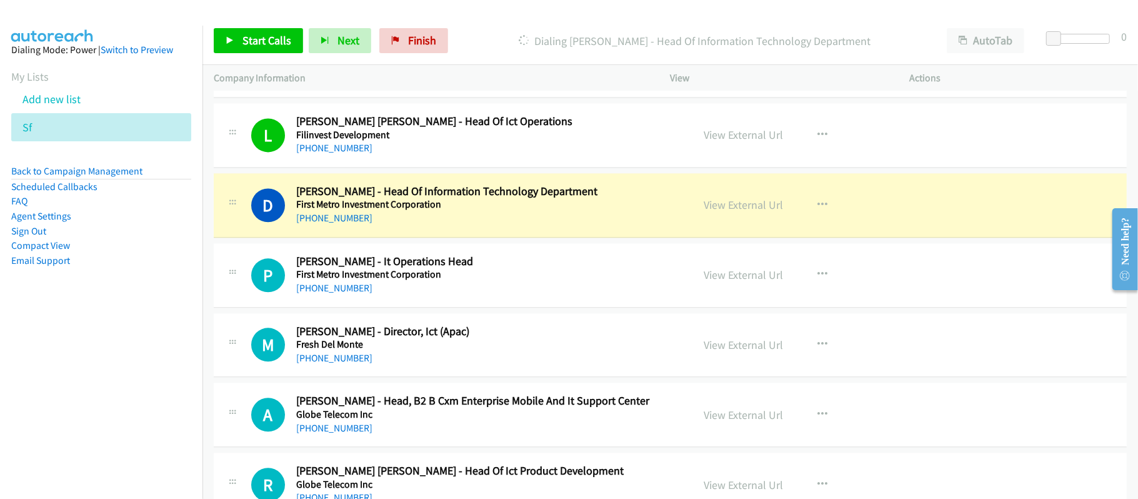
scroll to position [2113, 0]
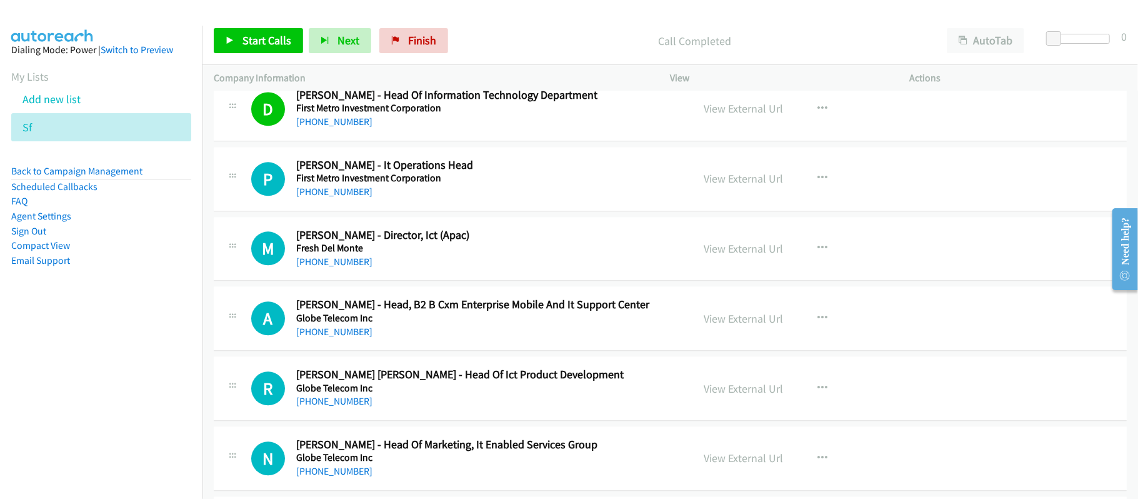
drag, startPoint x: 351, startPoint y: 195, endPoint x: 406, endPoint y: 194, distance: 55.0
click at [351, 195] on link "+63 917 842 4077" at bounding box center [334, 192] width 76 height 12
click at [392, 264] on div "+63 920 904 1244" at bounding box center [485, 261] width 379 height 15
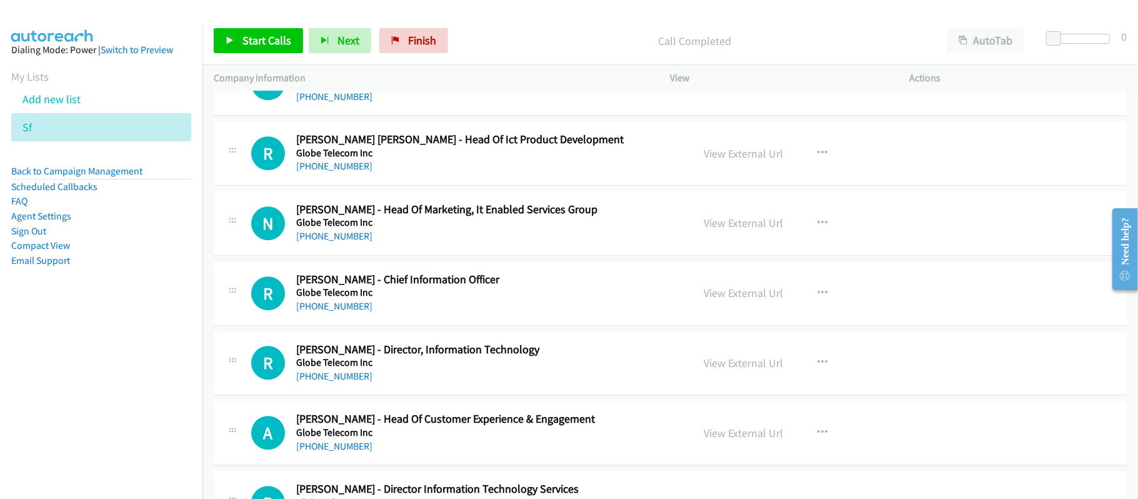
scroll to position [2363, 0]
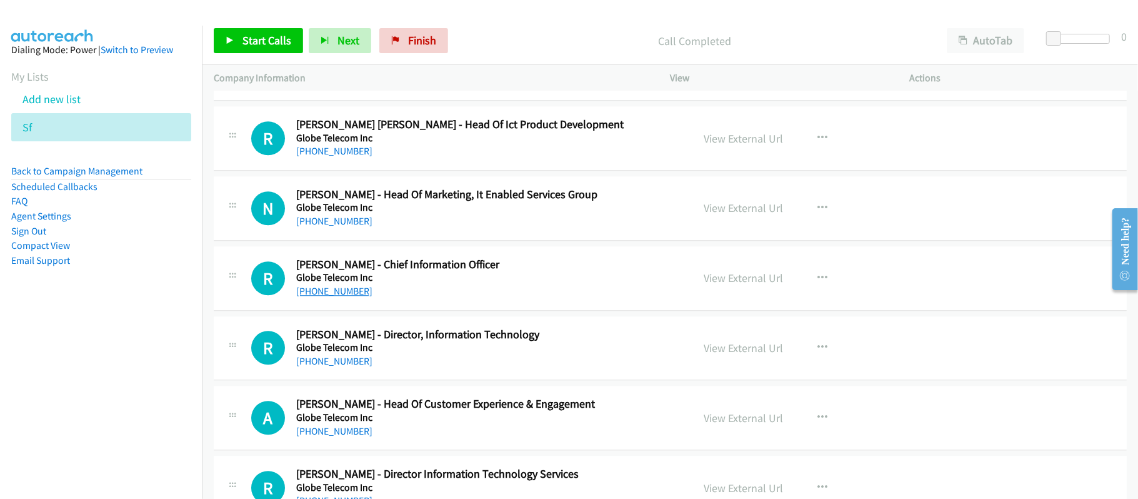
click at [347, 295] on link "+63 917 818 3203" at bounding box center [334, 291] width 76 height 12
click at [338, 367] on link "+63 917 588 8431" at bounding box center [334, 361] width 76 height 12
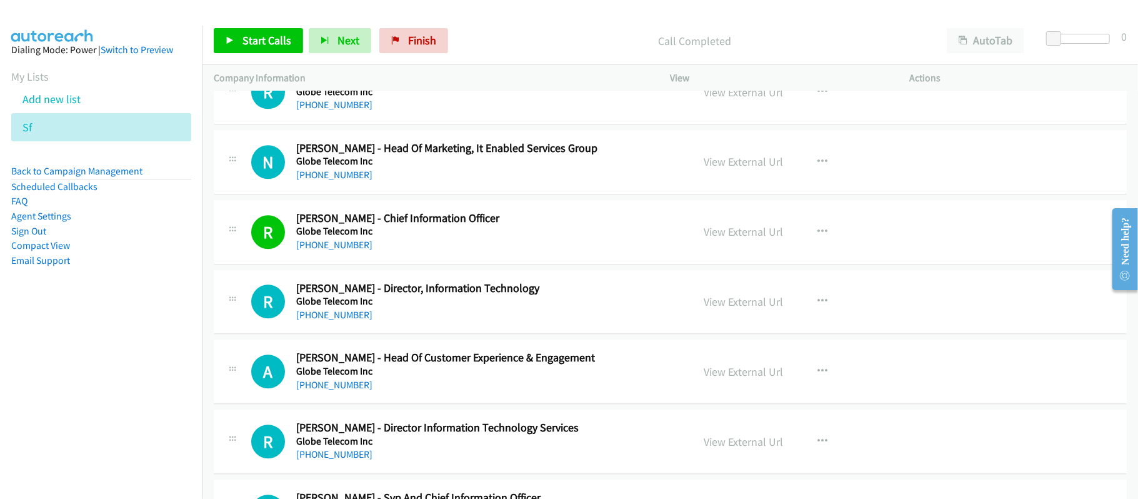
scroll to position [2447, 0]
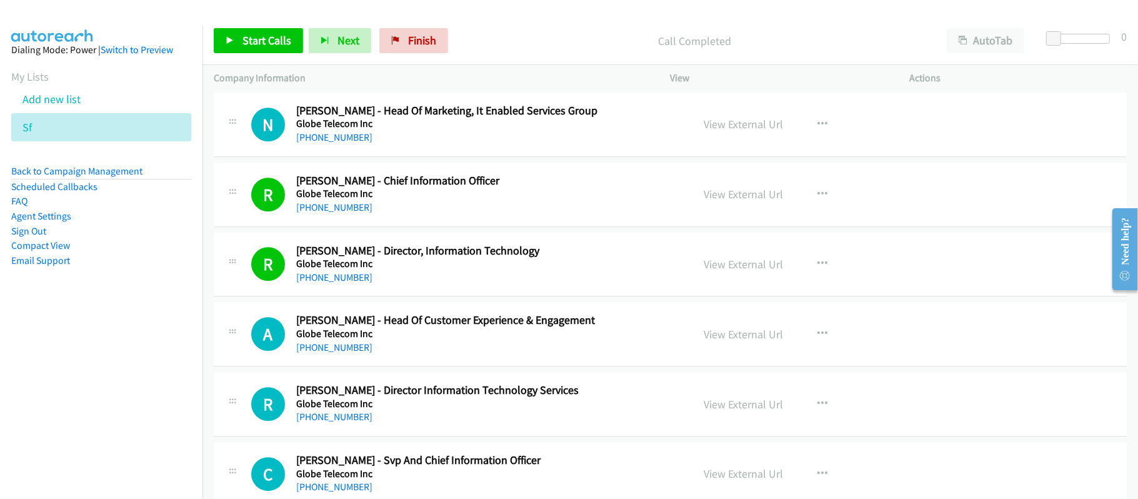
click at [463, 355] on div "+63 917 883 0727" at bounding box center [485, 347] width 379 height 15
drag, startPoint x: 339, startPoint y: 353, endPoint x: 393, endPoint y: 347, distance: 54.6
click at [339, 353] on link "+63 917 883 0727" at bounding box center [334, 347] width 76 height 12
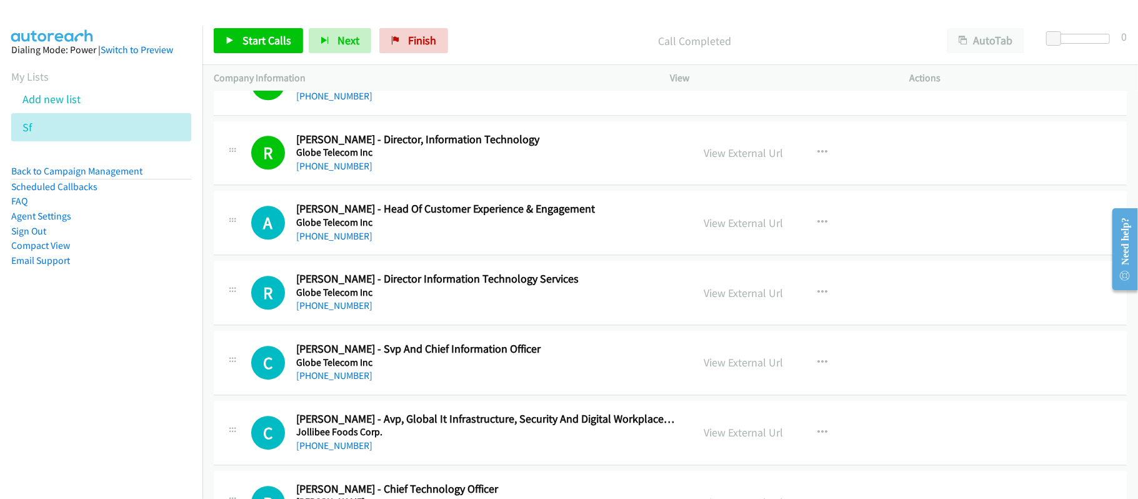
scroll to position [2613, 0]
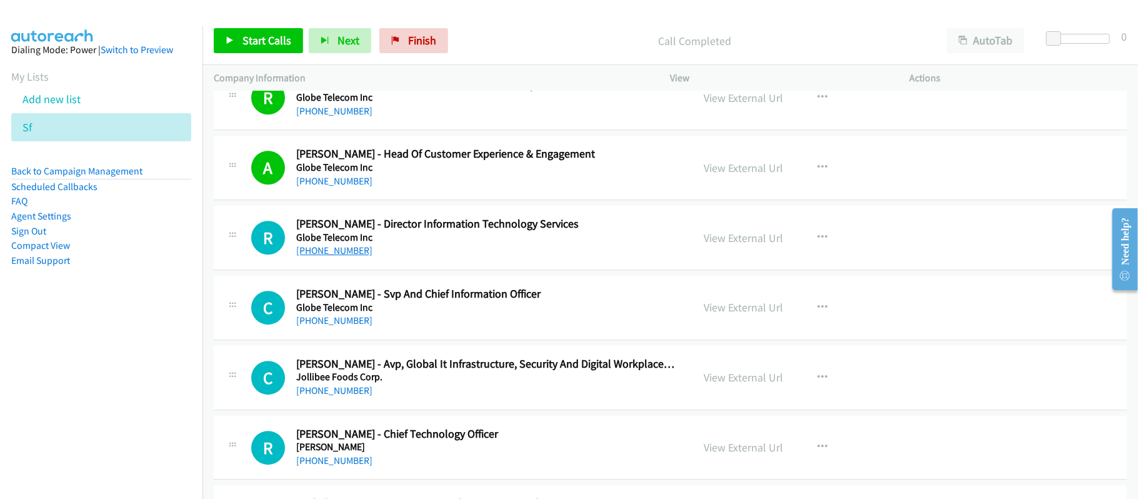
click at [346, 256] on link "+63 917 688 1035" at bounding box center [334, 250] width 76 height 12
click at [341, 325] on link "+63 917 818 0088" at bounding box center [334, 320] width 76 height 12
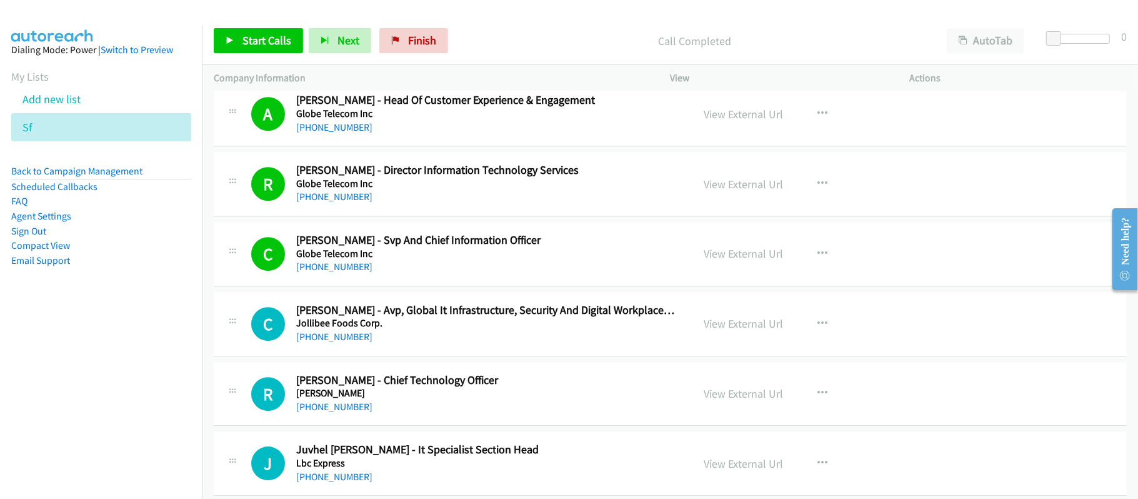
scroll to position [2697, 0]
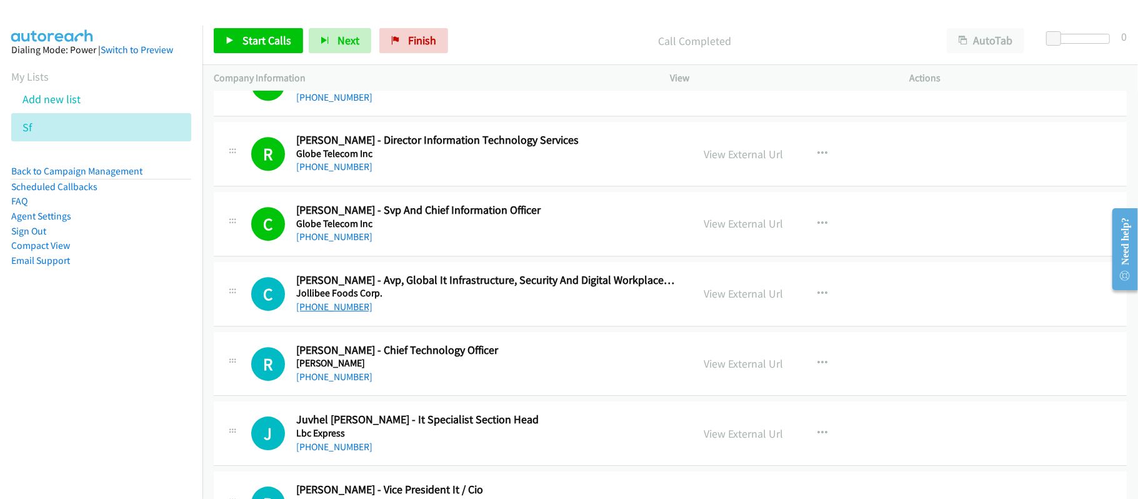
click at [336, 312] on link "+63 908 890 3932" at bounding box center [334, 307] width 76 height 12
click at [357, 382] on link "+63 918 811 9695" at bounding box center [334, 377] width 76 height 12
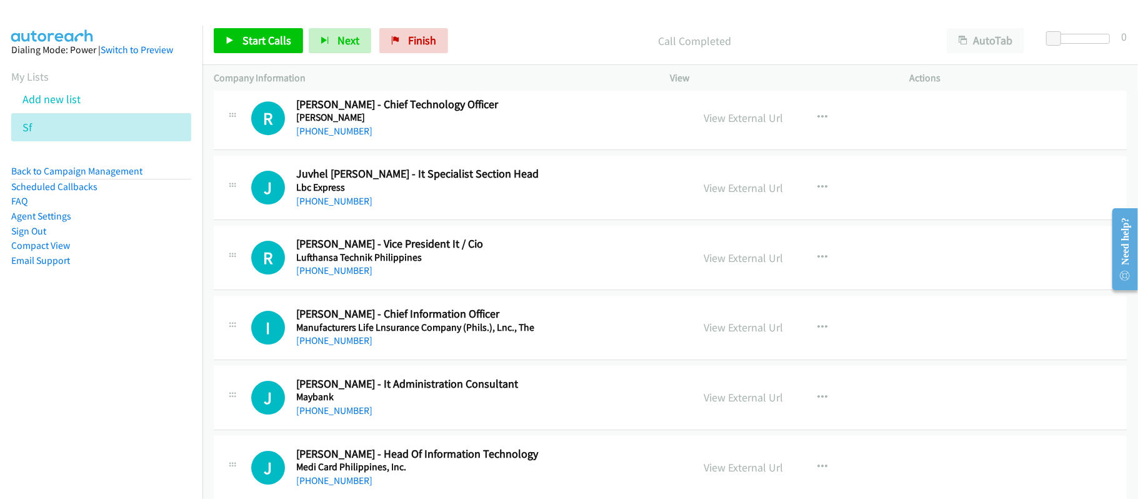
scroll to position [2947, 0]
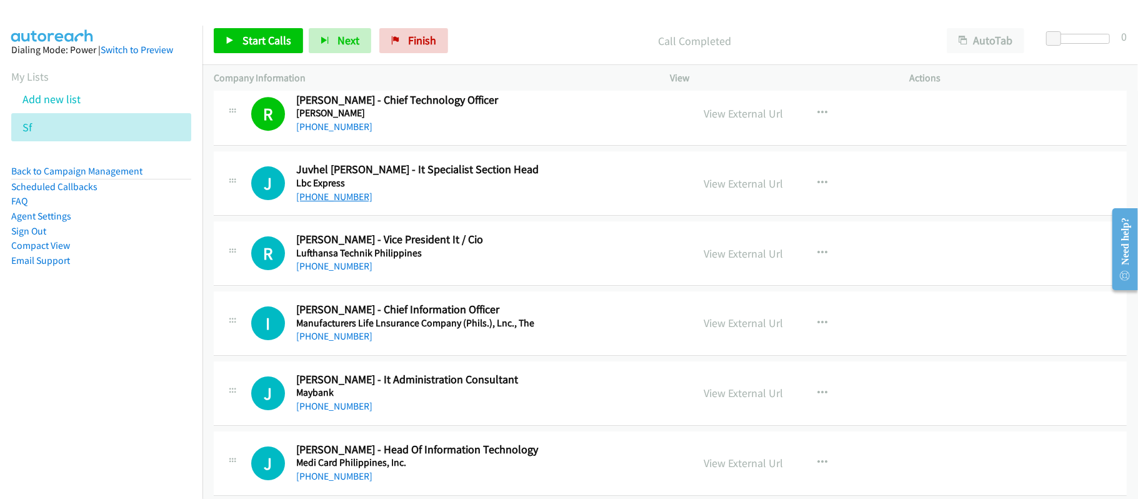
drag, startPoint x: 316, startPoint y: 203, endPoint x: 362, endPoint y: 206, distance: 46.9
click at [326, 202] on link "+63 917 180 7823" at bounding box center [334, 197] width 76 height 12
drag, startPoint x: 356, startPoint y: 202, endPoint x: 393, endPoint y: 202, distance: 37.5
click at [356, 202] on link "+63 917 180 7823" at bounding box center [334, 197] width 76 height 12
drag, startPoint x: 340, startPoint y: 276, endPoint x: 371, endPoint y: 270, distance: 31.1
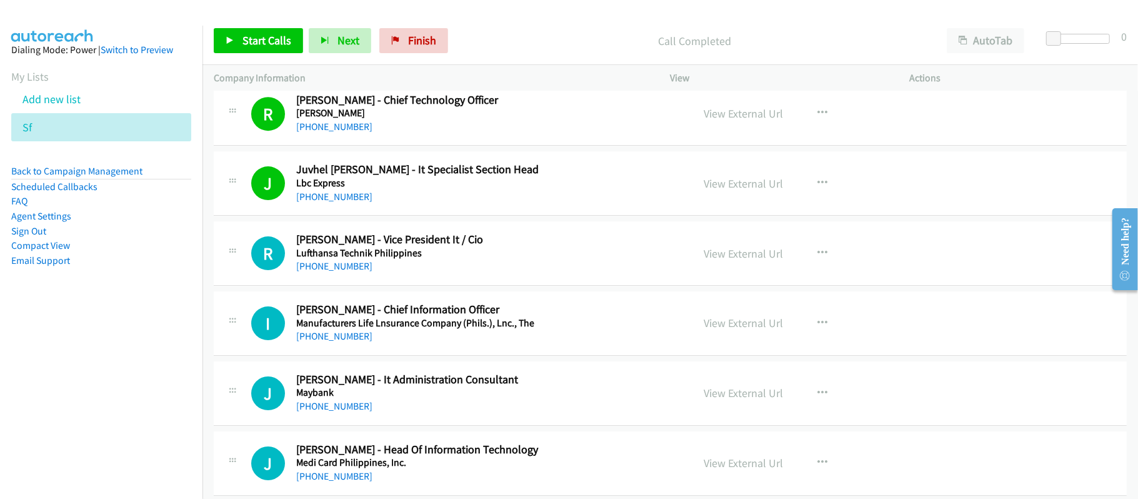
click at [340, 272] on link "+63 956 794 4717" at bounding box center [334, 266] width 76 height 12
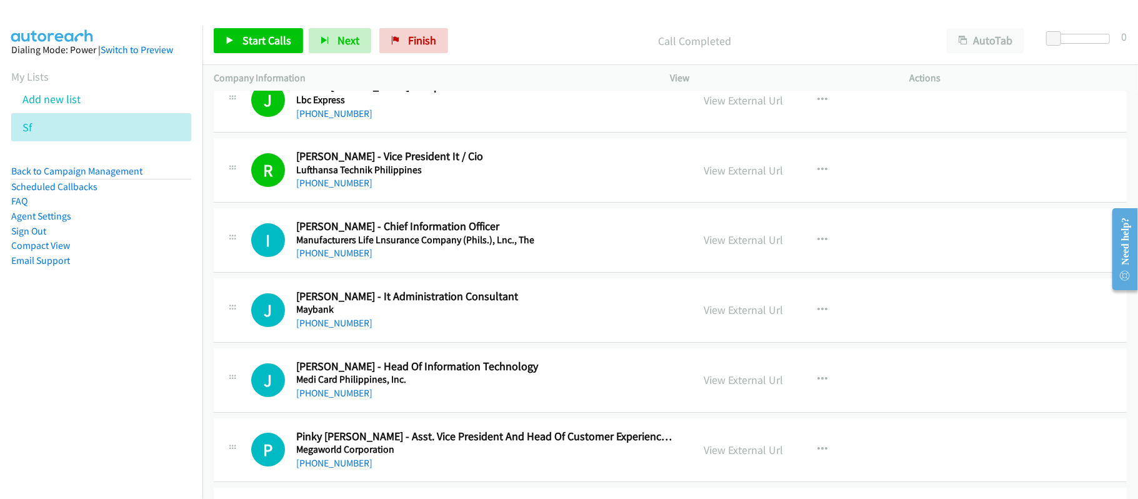
drag, startPoint x: 310, startPoint y: 266, endPoint x: 361, endPoint y: 270, distance: 51.4
click at [310, 259] on link "+63 998 842 1241" at bounding box center [334, 253] width 76 height 12
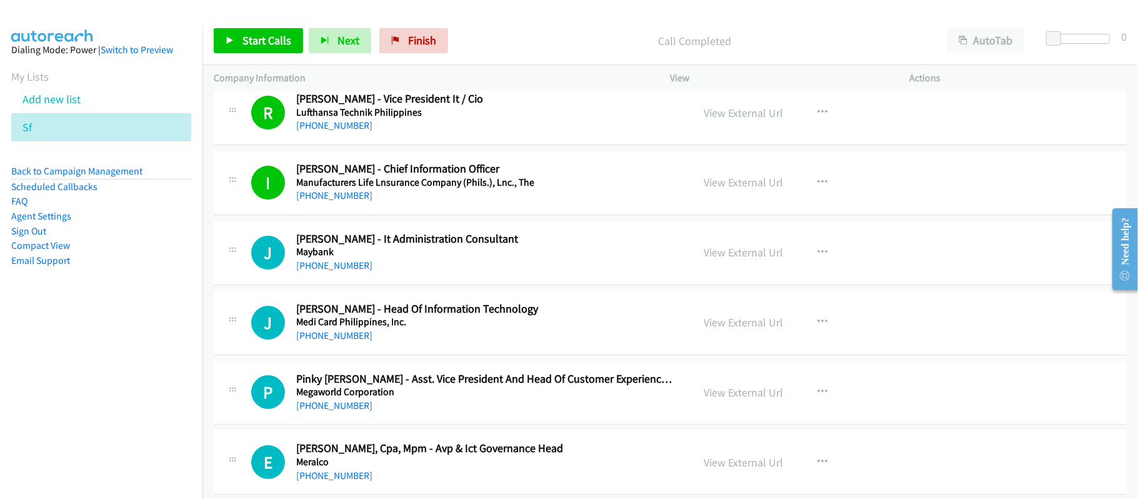
scroll to position [3113, 0]
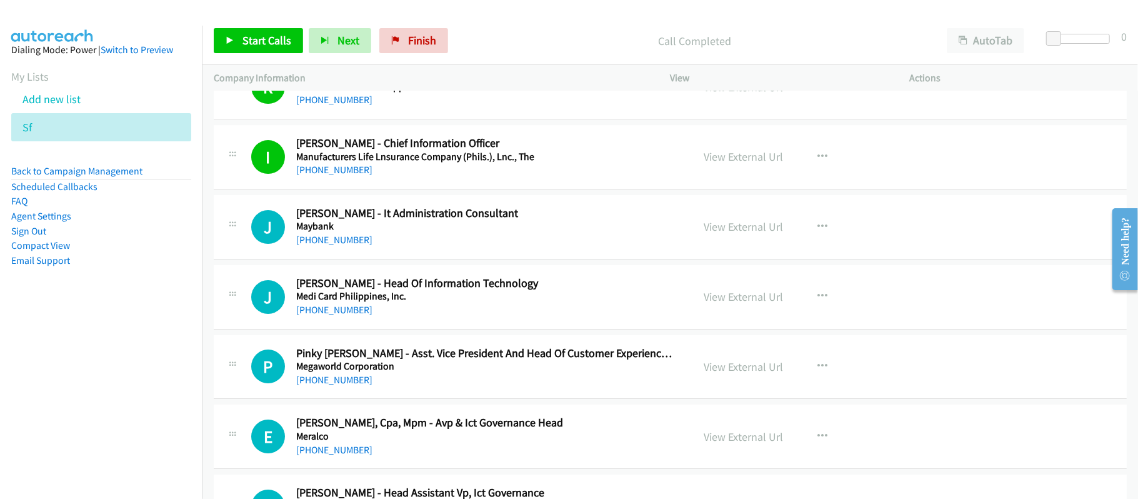
drag, startPoint x: 341, startPoint y: 319, endPoint x: 396, endPoint y: 316, distance: 55.7
click at [341, 316] on link "+63 917 639 0888" at bounding box center [334, 310] width 76 height 12
click at [532, 329] on div "J Callback Scheduled Jake Ilagan - Head Of Information Technology Medi Card Phi…" at bounding box center [670, 297] width 913 height 64
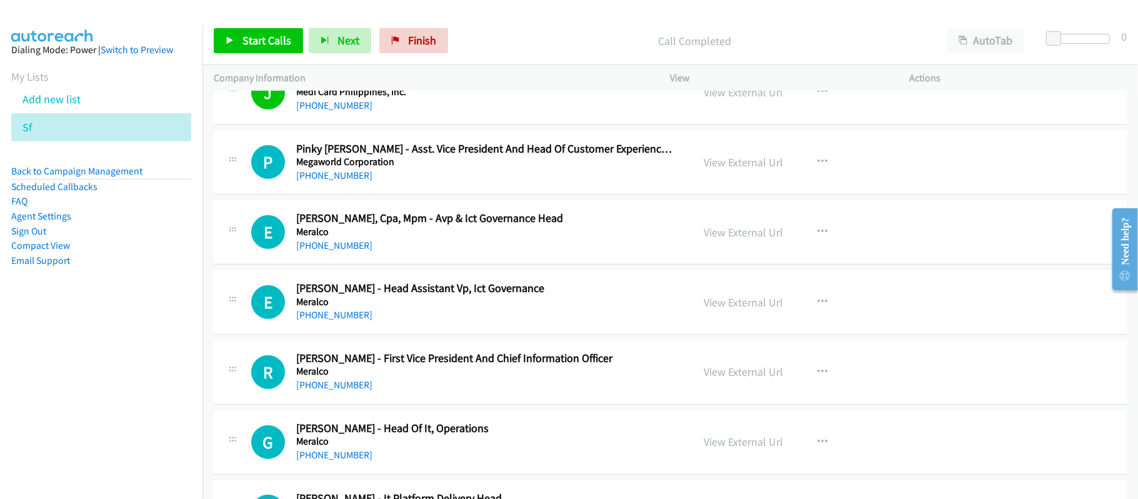
scroll to position [3280, 0]
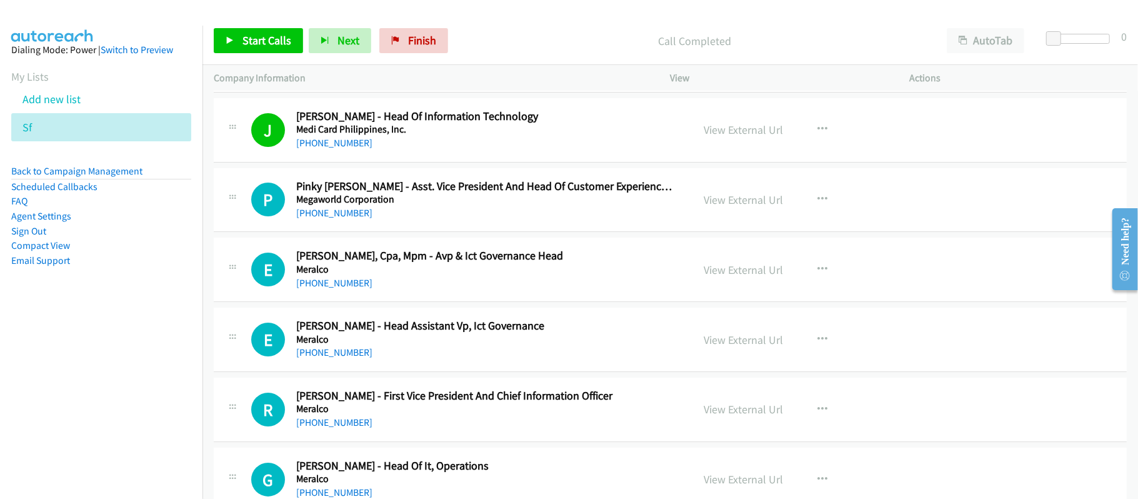
drag, startPoint x: 357, startPoint y: 225, endPoint x: 381, endPoint y: 226, distance: 23.8
click at [357, 219] on link "+63 977 640 0140" at bounding box center [334, 213] width 76 height 12
click at [486, 291] on div "+63 917 812 5285" at bounding box center [485, 283] width 379 height 15
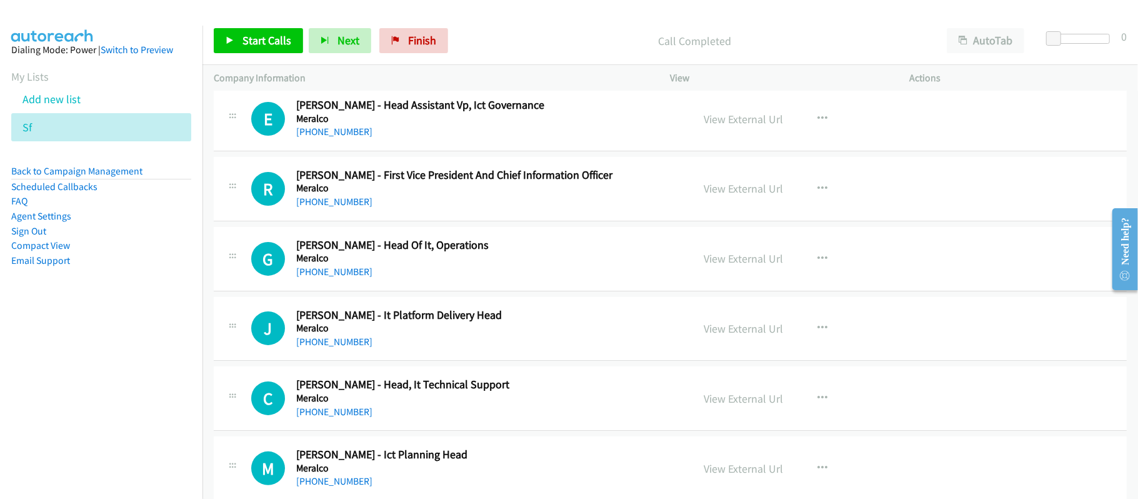
scroll to position [3530, 0]
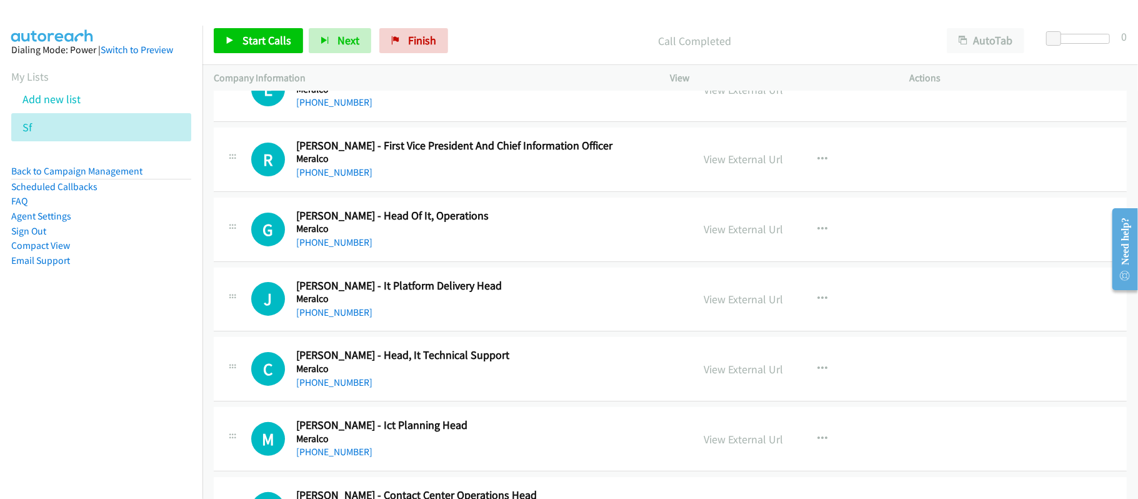
drag, startPoint x: 344, startPoint y: 255, endPoint x: 415, endPoint y: 262, distance: 71.6
click at [344, 248] on link "+63 919 067 0063" at bounding box center [334, 242] width 76 height 12
drag, startPoint x: 350, startPoint y: 318, endPoint x: 361, endPoint y: 320, distance: 11.4
click at [350, 318] on link "+63 999 992 3903" at bounding box center [334, 312] width 76 height 12
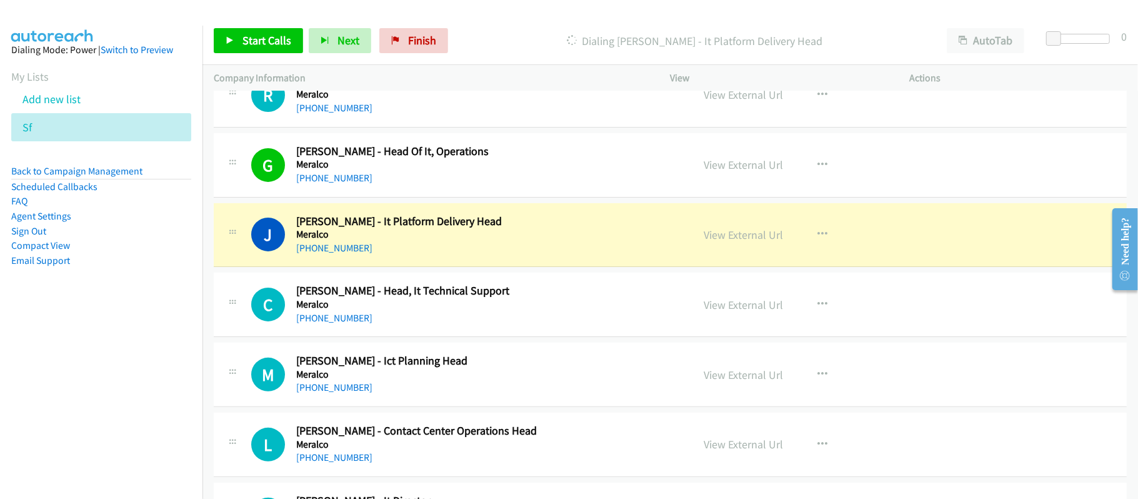
scroll to position [3613, 0]
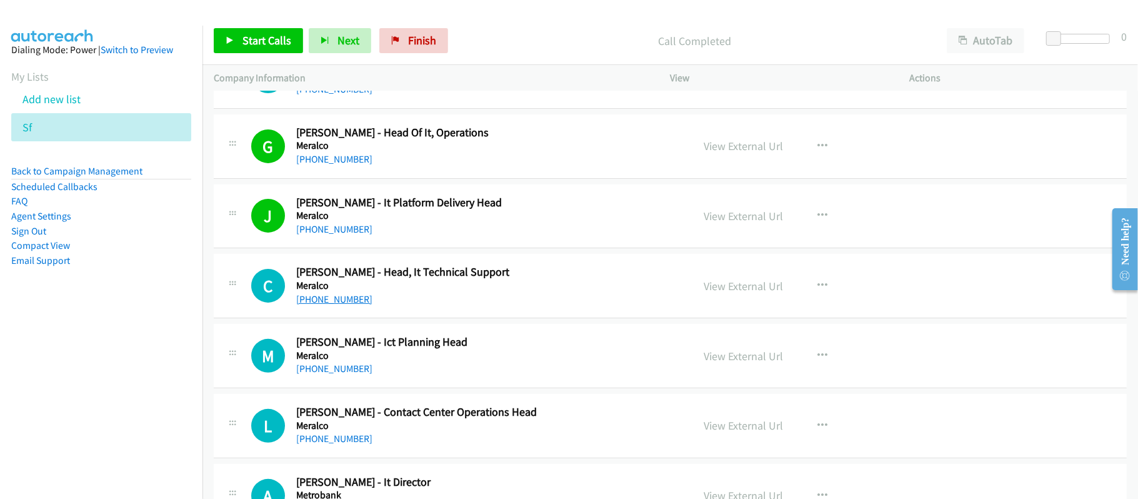
click at [352, 305] on link "+63 908 886 6540" at bounding box center [334, 299] width 76 height 12
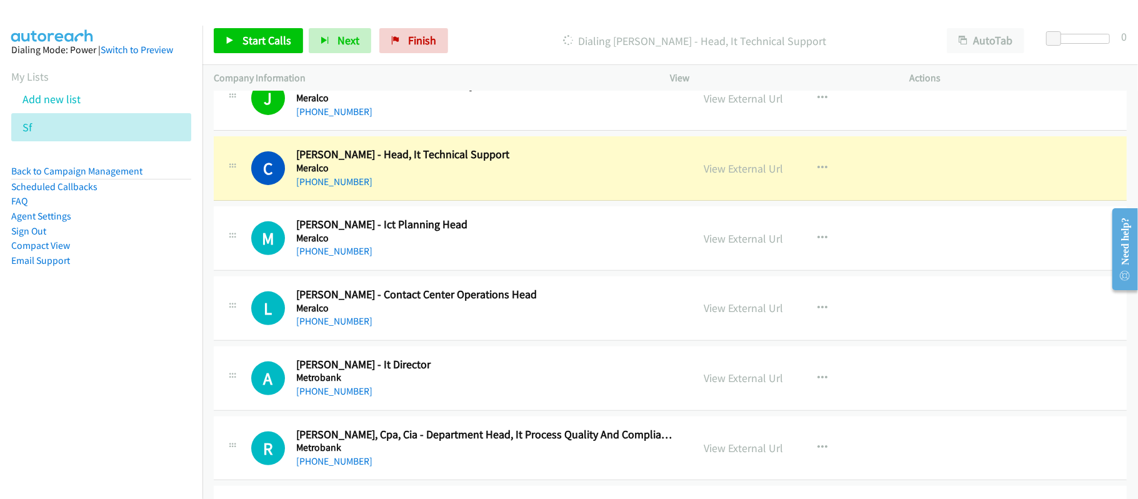
scroll to position [3779, 0]
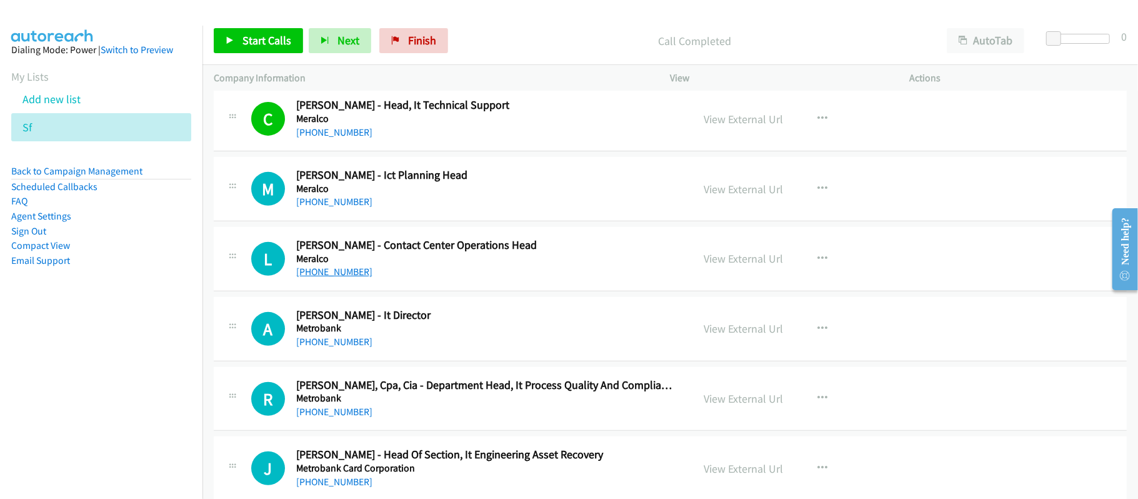
drag, startPoint x: 327, startPoint y: 281, endPoint x: 355, endPoint y: 281, distance: 27.5
click at [327, 277] on link "+63 908 888 6742" at bounding box center [334, 272] width 76 height 12
click at [317, 277] on link "+63 908 888 6742" at bounding box center [334, 272] width 76 height 12
click at [355, 347] on link "+63 918 948 8054" at bounding box center [334, 342] width 76 height 12
click at [533, 349] on div "+63 918 948 8054" at bounding box center [485, 341] width 379 height 15
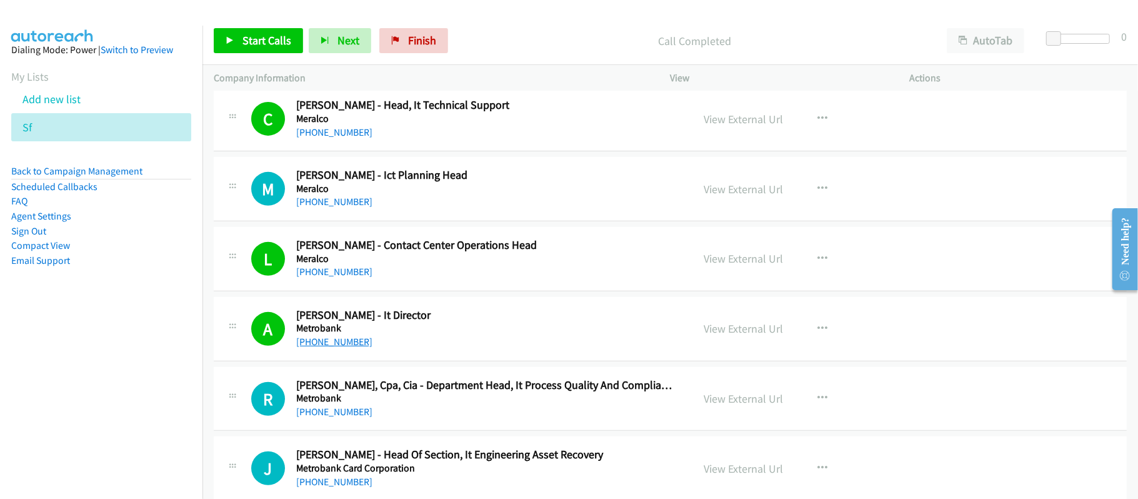
drag, startPoint x: 343, startPoint y: 354, endPoint x: 350, endPoint y: 354, distance: 6.9
click at [343, 347] on link "+63 918 948 8054" at bounding box center [334, 342] width 76 height 12
click at [495, 349] on div "+63 918 948 8054" at bounding box center [485, 341] width 379 height 15
click at [706, 336] on link "View External Url" at bounding box center [743, 328] width 79 height 14
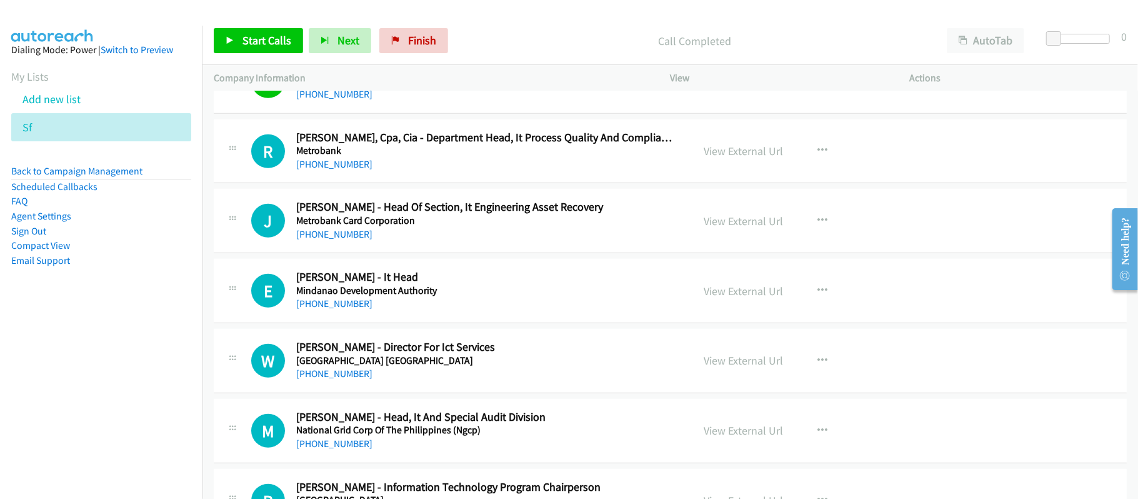
scroll to position [4029, 0]
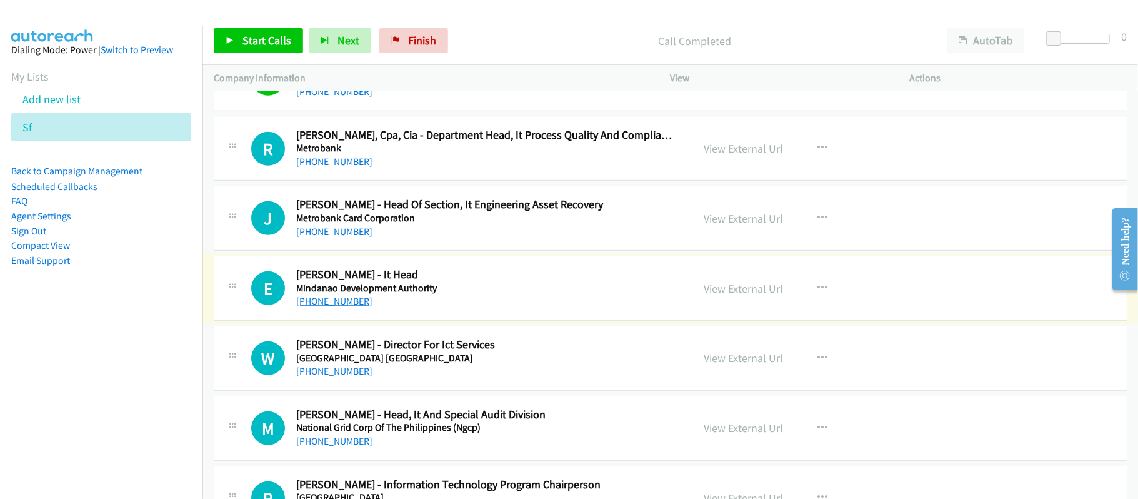
click at [352, 307] on link "+63 920 901 4454" at bounding box center [334, 301] width 76 height 12
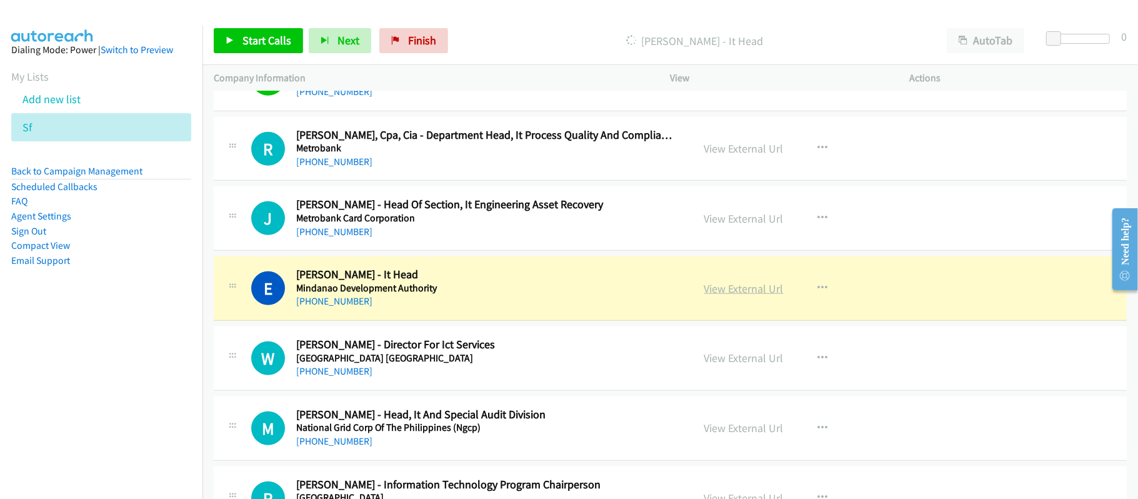
click at [726, 291] on div "View External Url" at bounding box center [743, 288] width 79 height 17
click at [726, 296] on link "View External Url" at bounding box center [743, 288] width 79 height 14
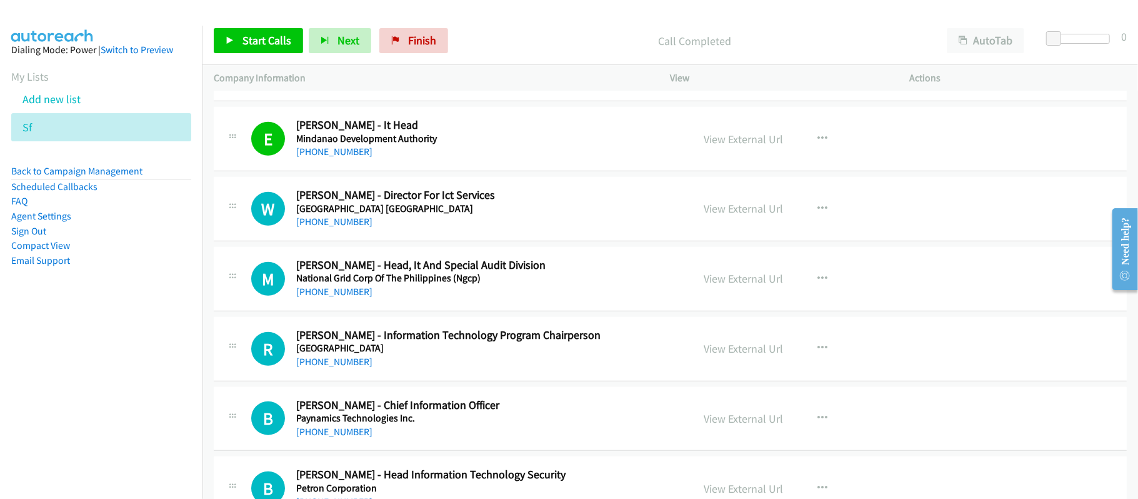
scroll to position [4196, 0]
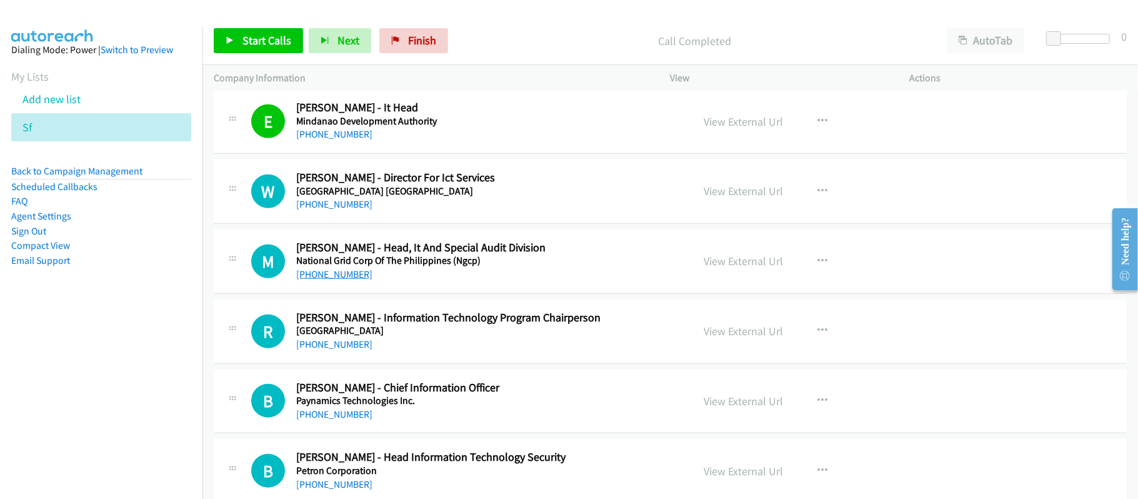
drag, startPoint x: 346, startPoint y: 291, endPoint x: 356, endPoint y: 286, distance: 10.9
click at [346, 280] on link "+63 917 879 1727" at bounding box center [334, 274] width 76 height 12
click at [520, 325] on h2 "Ronielle Antonio - Information Technology Program Chairperson" at bounding box center [485, 318] width 379 height 14
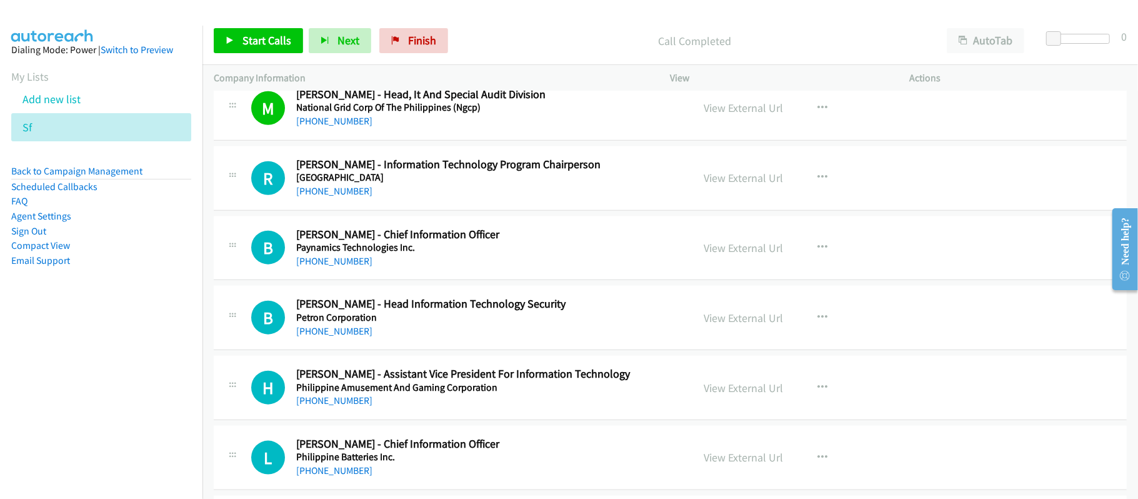
scroll to position [4362, 0]
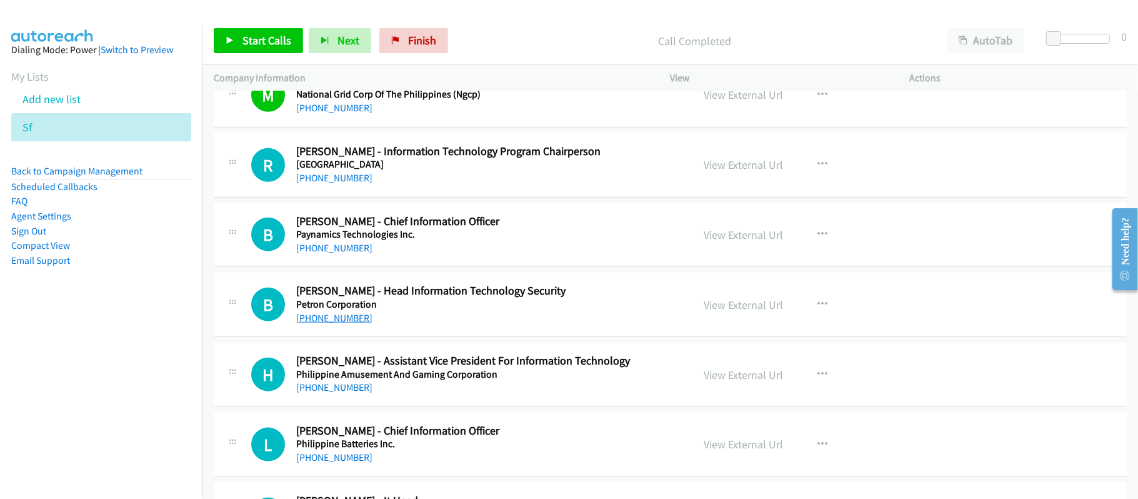
click at [344, 324] on link "+63 919 071 2660" at bounding box center [334, 318] width 76 height 12
click at [505, 381] on h5 "Philippine Amusement And Gaming Corporation" at bounding box center [485, 374] width 379 height 12
click at [351, 393] on link "+63 917 881 1055" at bounding box center [334, 387] width 76 height 12
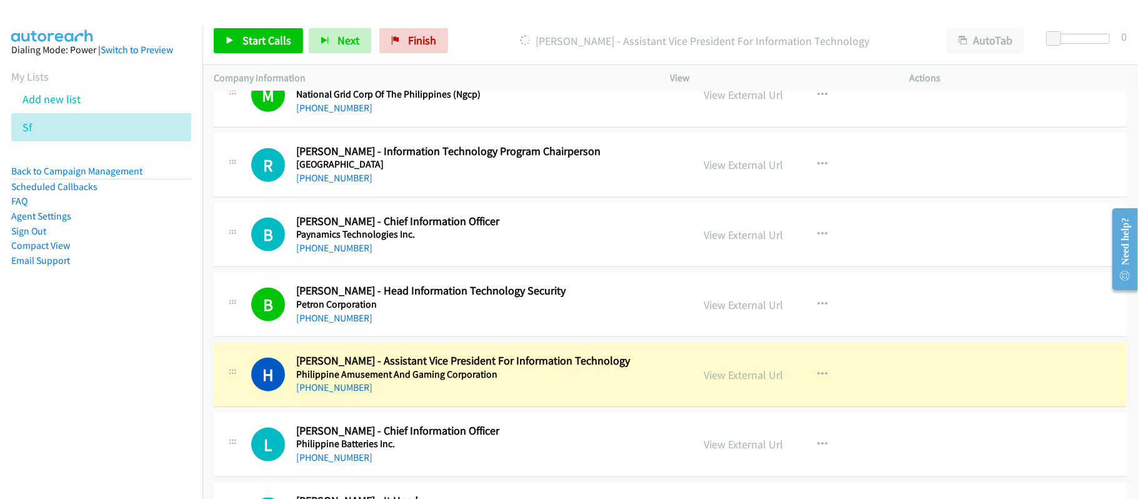
click at [490, 337] on div "B Callback Scheduled Bong Ramos - Head Information Technology Security Petron C…" at bounding box center [670, 304] width 913 height 64
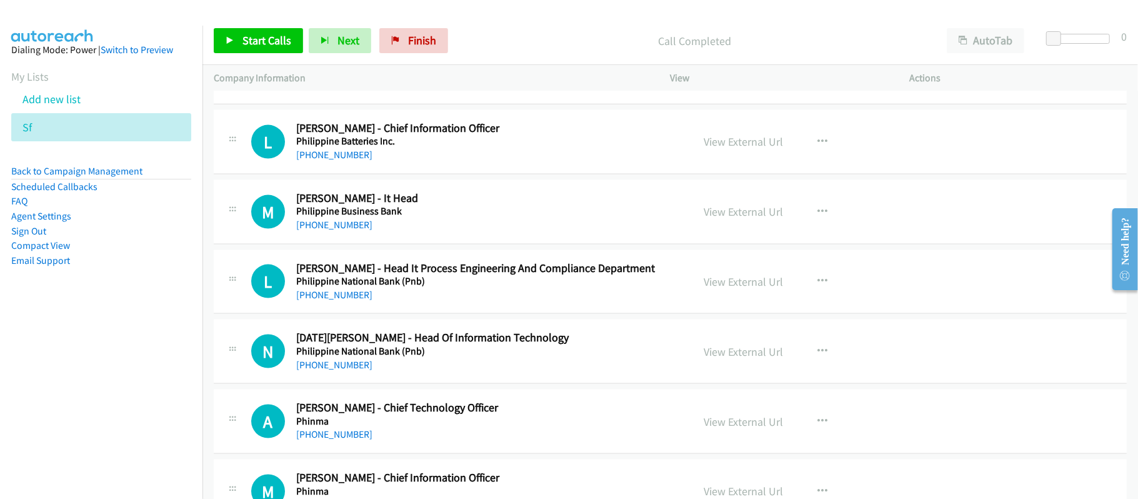
scroll to position [4612, 0]
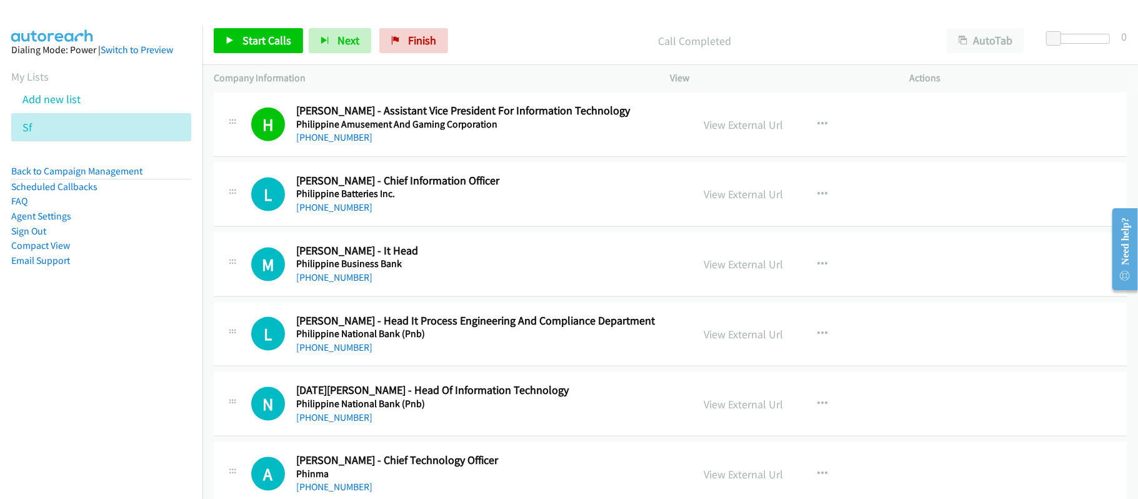
click at [963, 283] on div "M Callback Scheduled Mayi Valdes - It Head Philippine Business Bank Asia/Manila…" at bounding box center [670, 264] width 913 height 64
click at [144, 358] on nav "Dialing Mode: Power | Switch to Preview My Lists Add new list Sf Back to Campai…" at bounding box center [101, 275] width 203 height 499
click at [943, 367] on div "L Callback Scheduled Leejae Guevarra - Head It Process Engineering And Complian…" at bounding box center [670, 334] width 913 height 64
drag, startPoint x: 325, startPoint y: 216, endPoint x: 397, endPoint y: 222, distance: 72.7
click at [325, 213] on link "+63 917 845 6843" at bounding box center [334, 207] width 76 height 12
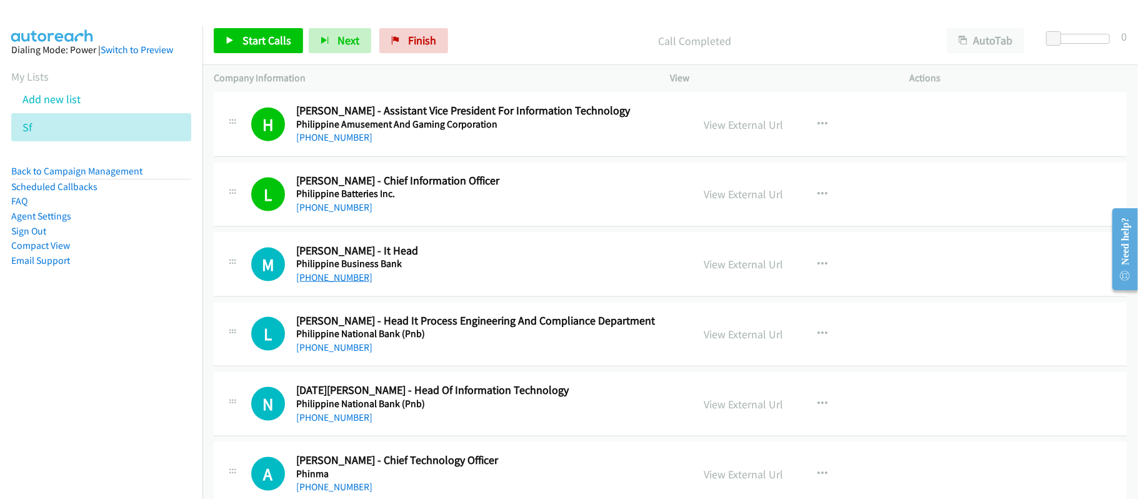
click at [348, 283] on link "+63 947 991 6398" at bounding box center [334, 277] width 76 height 12
click at [346, 283] on link "+63 947 991 6398" at bounding box center [334, 277] width 76 height 12
click at [426, 318] on div "L Callback Scheduled Leejae Guevarra - Head It Process Engineering And Complian…" at bounding box center [670, 334] width 913 height 64
click at [341, 353] on link "+63 917 887 4740" at bounding box center [334, 347] width 76 height 12
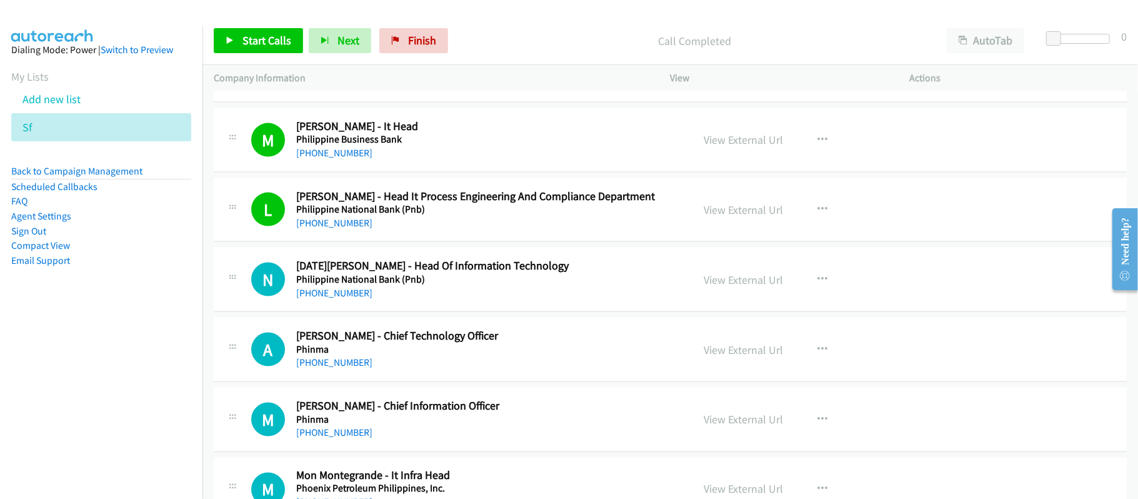
scroll to position [4862, 0]
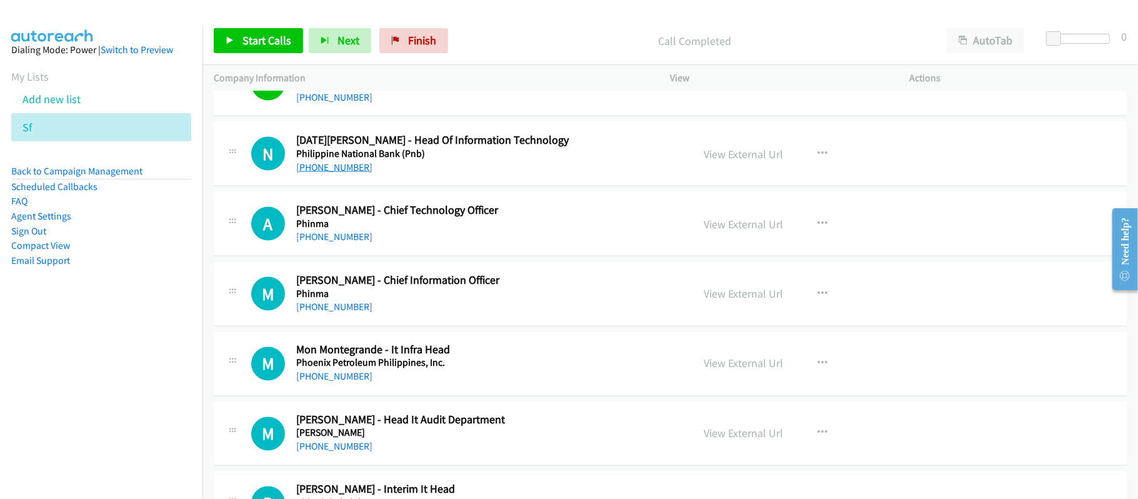
click at [343, 173] on link "+63 917 503 0029" at bounding box center [334, 167] width 76 height 12
drag, startPoint x: 309, startPoint y: 245, endPoint x: 316, endPoint y: 245, distance: 6.9
click at [309, 242] on link "+63 998 963 4089" at bounding box center [334, 237] width 76 height 12
drag, startPoint x: 333, startPoint y: 319, endPoint x: 346, endPoint y: 319, distance: 12.5
click at [333, 312] on link "+63 928 275 0478" at bounding box center [334, 307] width 76 height 12
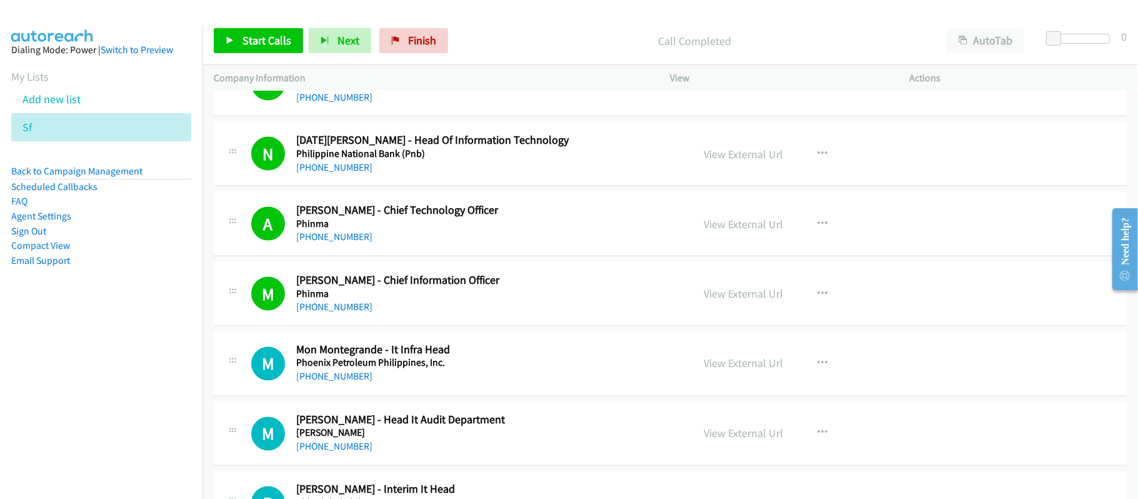
drag, startPoint x: 320, startPoint y: 394, endPoint x: 388, endPoint y: 394, distance: 68.1
click at [320, 382] on link "+63 917 717 2152" at bounding box center [334, 377] width 76 height 12
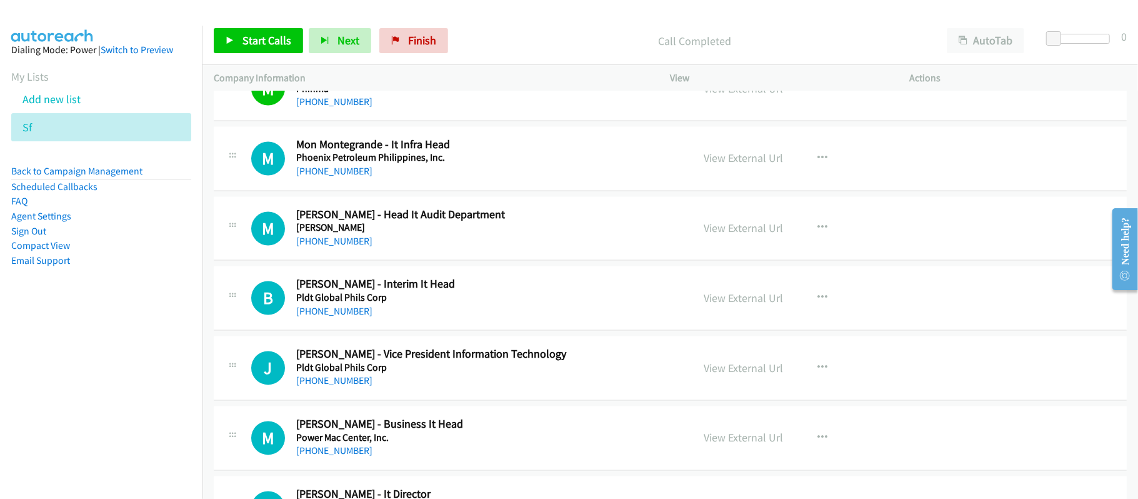
scroll to position [5112, 0]
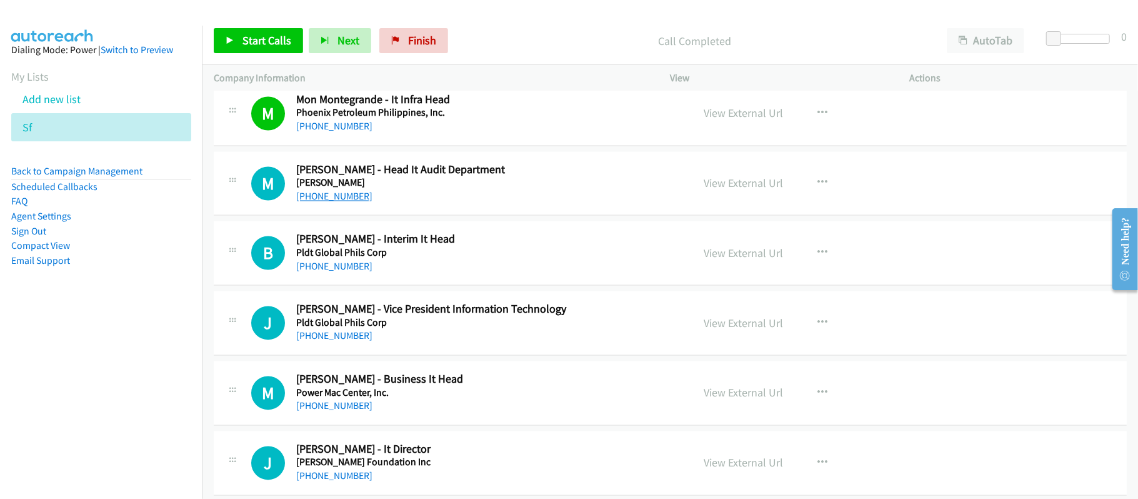
click at [354, 202] on link "+63 999 224 2848" at bounding box center [334, 197] width 76 height 12
click at [348, 342] on link "+63 917 878 1704" at bounding box center [334, 336] width 76 height 12
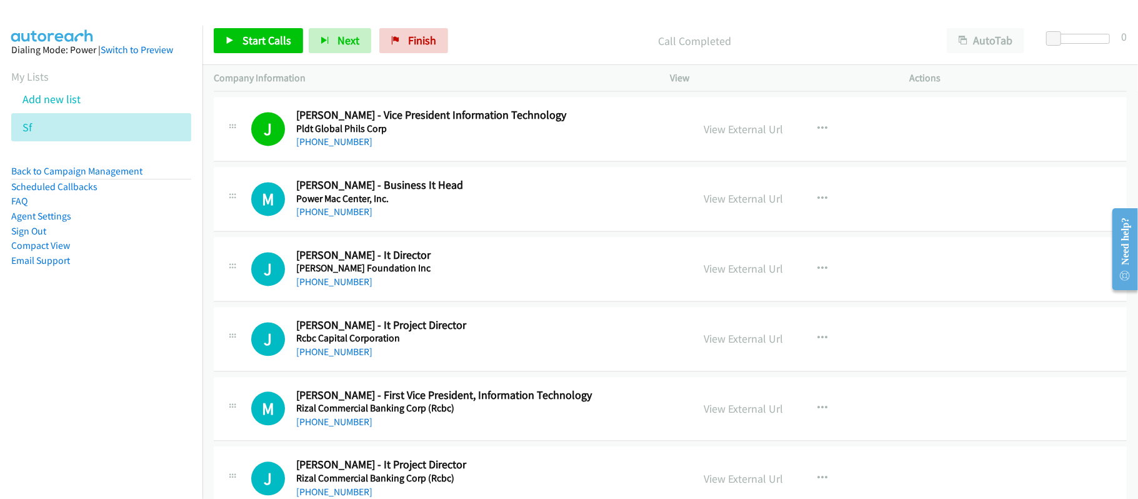
scroll to position [5307, 0]
click at [356, 217] on link "+63 917 797 8001" at bounding box center [334, 211] width 76 height 12
click at [336, 287] on link "+63 917 856 3756" at bounding box center [334, 281] width 76 height 12
click at [325, 357] on link "+63 917 302 1864" at bounding box center [334, 351] width 76 height 12
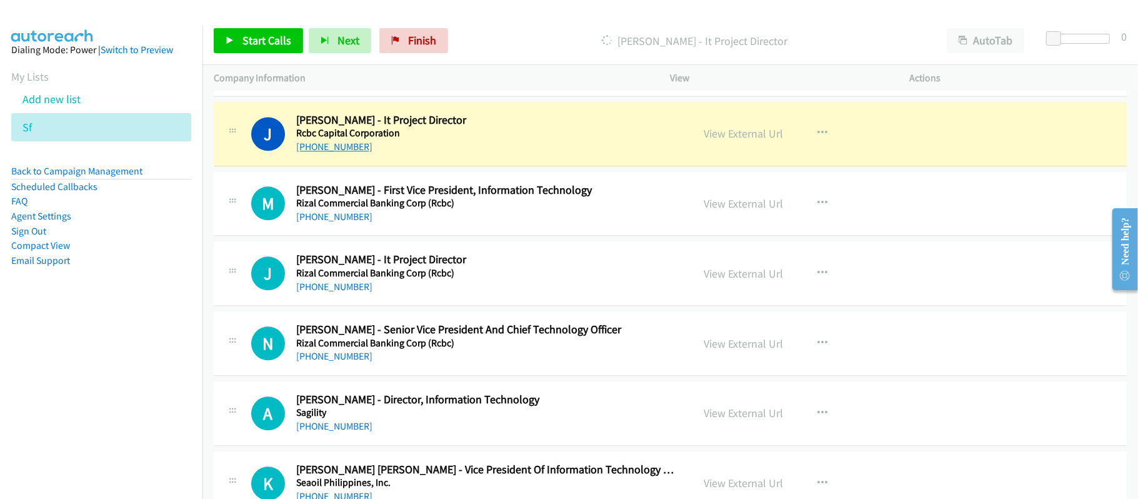
scroll to position [5513, 0]
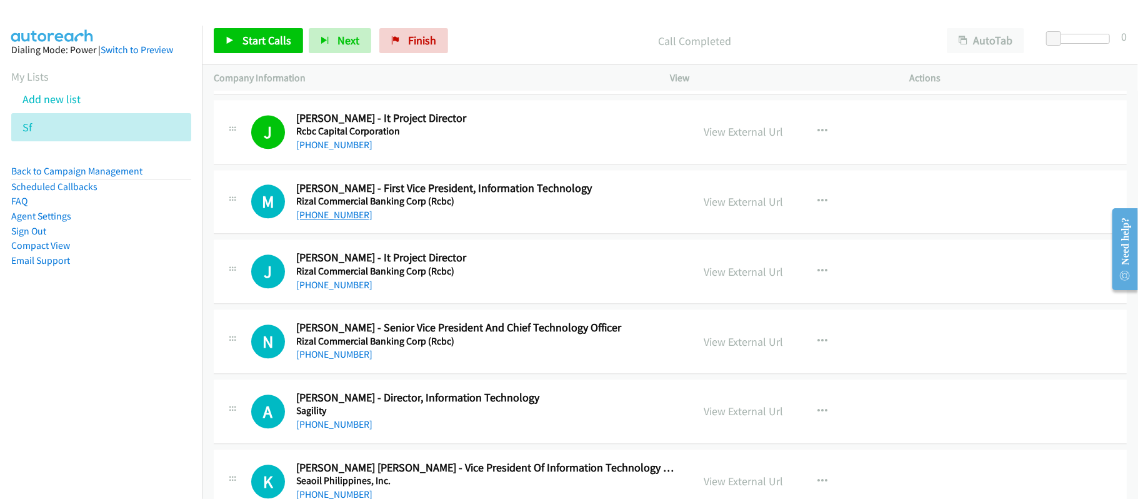
click at [343, 221] on link "+63 917 890 8309" at bounding box center [334, 215] width 76 height 12
click at [322, 291] on link "+63 917 794 3044" at bounding box center [334, 285] width 76 height 12
click at [346, 291] on link "+63 917 794 3044" at bounding box center [334, 285] width 76 height 12
click at [393, 292] on div "+63 917 794 3044" at bounding box center [485, 284] width 379 height 15
click at [358, 360] on link "+63 917 849 9588" at bounding box center [334, 354] width 76 height 12
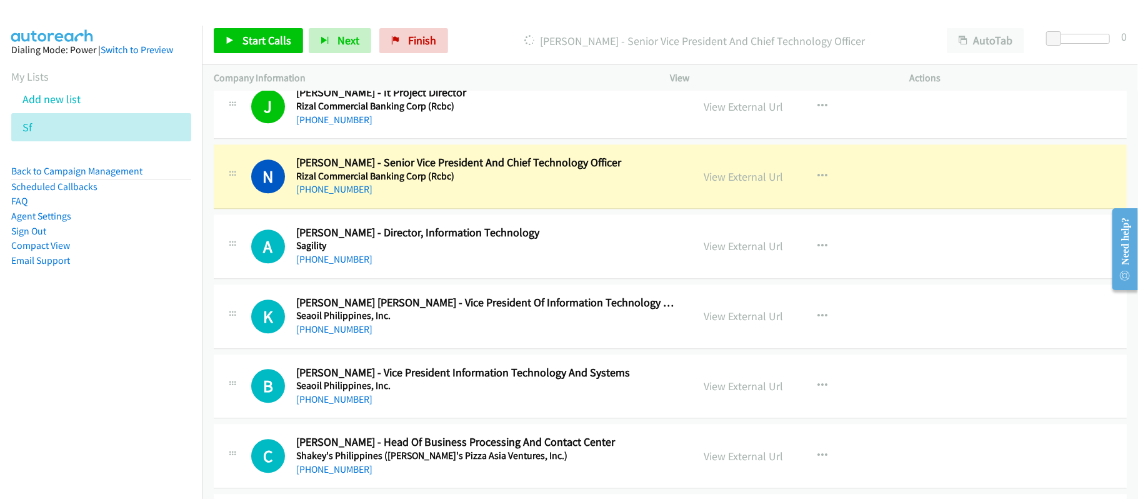
scroll to position [5686, 0]
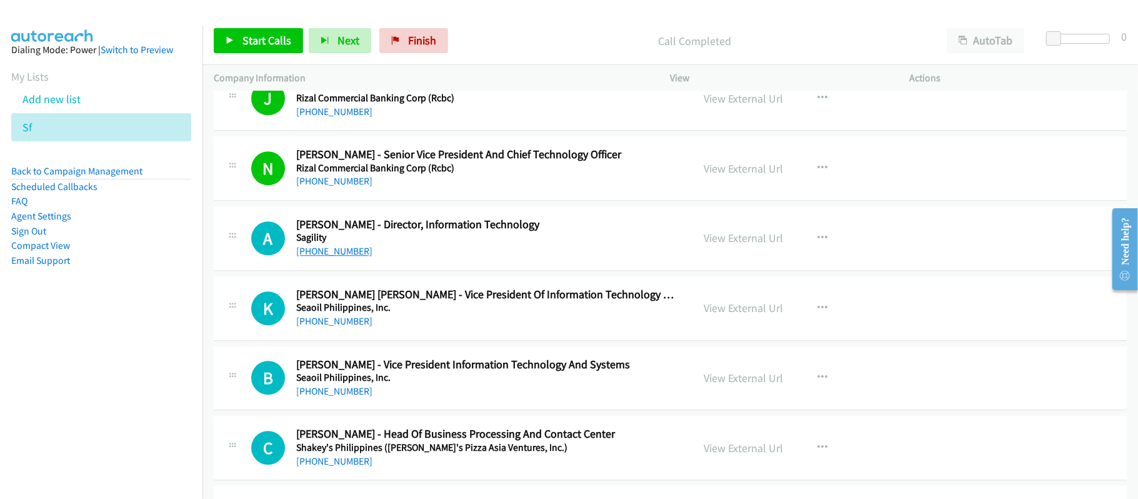
click at [301, 257] on link "+63 917 893 2181" at bounding box center [334, 251] width 76 height 12
click at [356, 327] on link "+63 917 558 0415" at bounding box center [334, 321] width 76 height 12
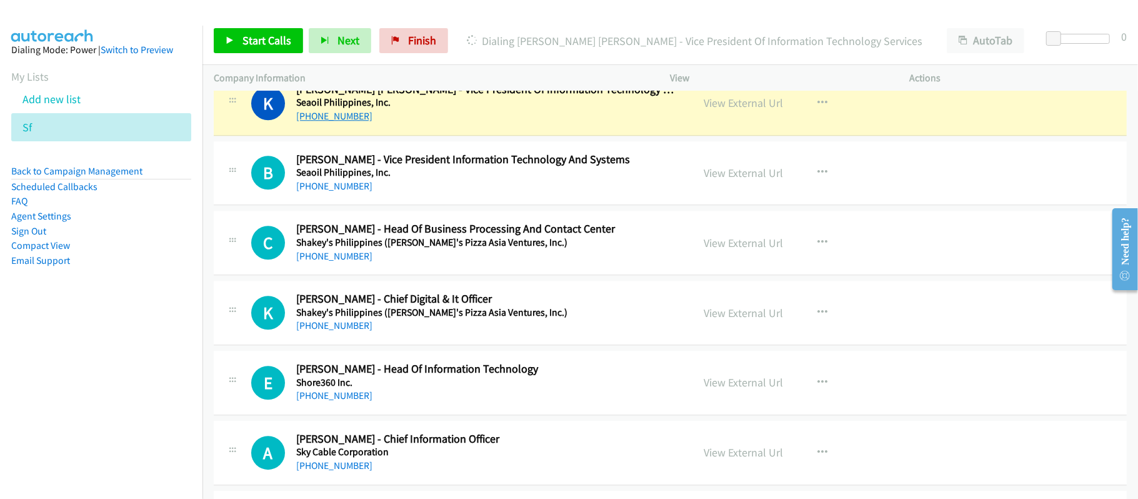
scroll to position [5892, 0]
click at [455, 135] on div "K Callback Scheduled Kevin Antonio - Vice President Of Information Technology S…" at bounding box center [670, 103] width 913 height 64
click at [719, 109] on link "View External Url" at bounding box center [743, 102] width 79 height 14
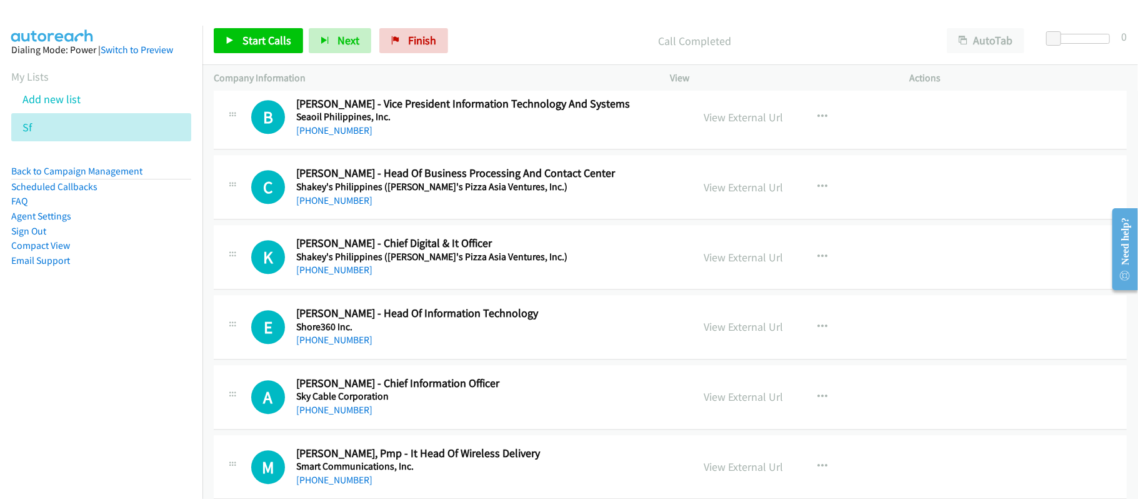
scroll to position [5976, 0]
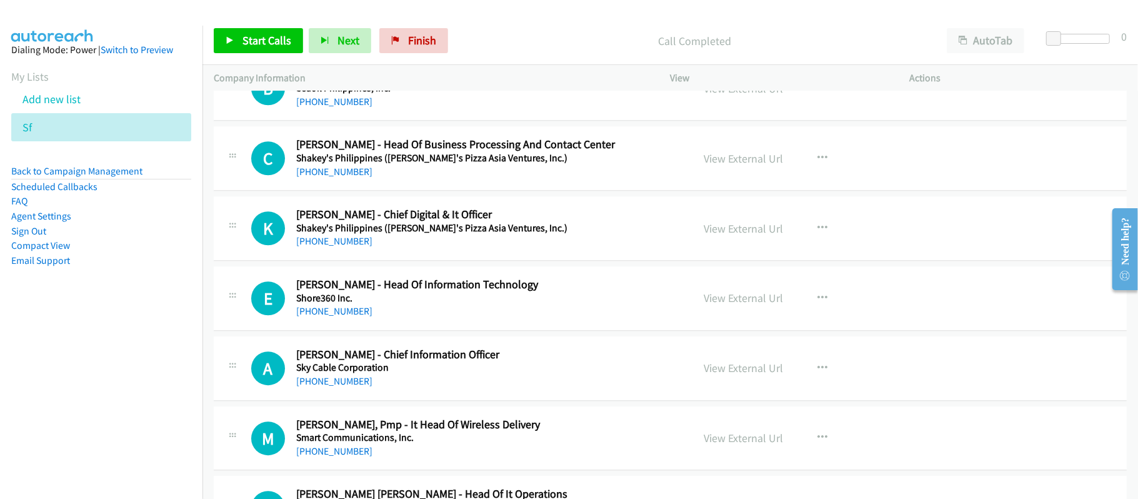
click at [351, 319] on div "+63 999 226 3216" at bounding box center [485, 311] width 379 height 15
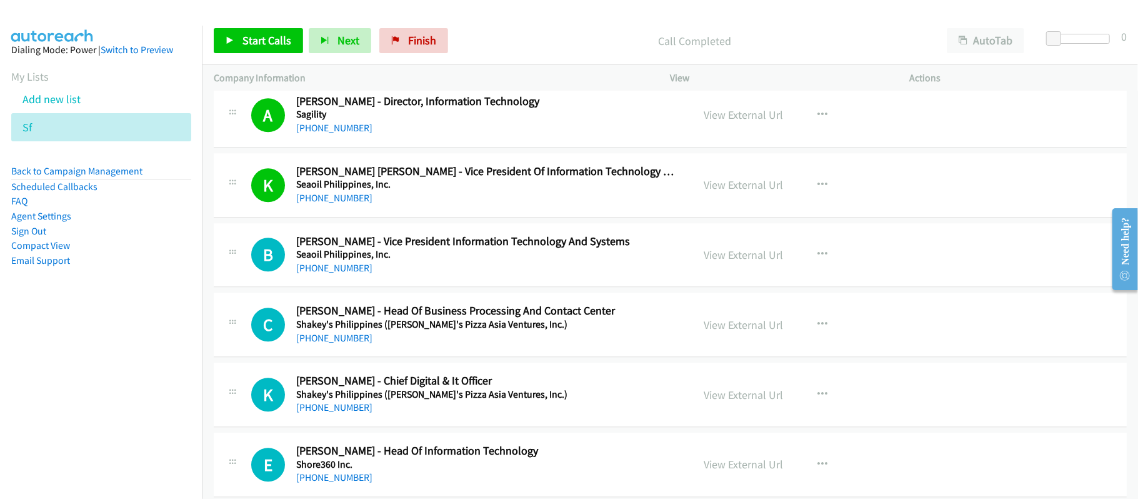
scroll to position [5809, 0]
click at [351, 274] on link "+63 918 558 8115" at bounding box center [334, 268] width 76 height 12
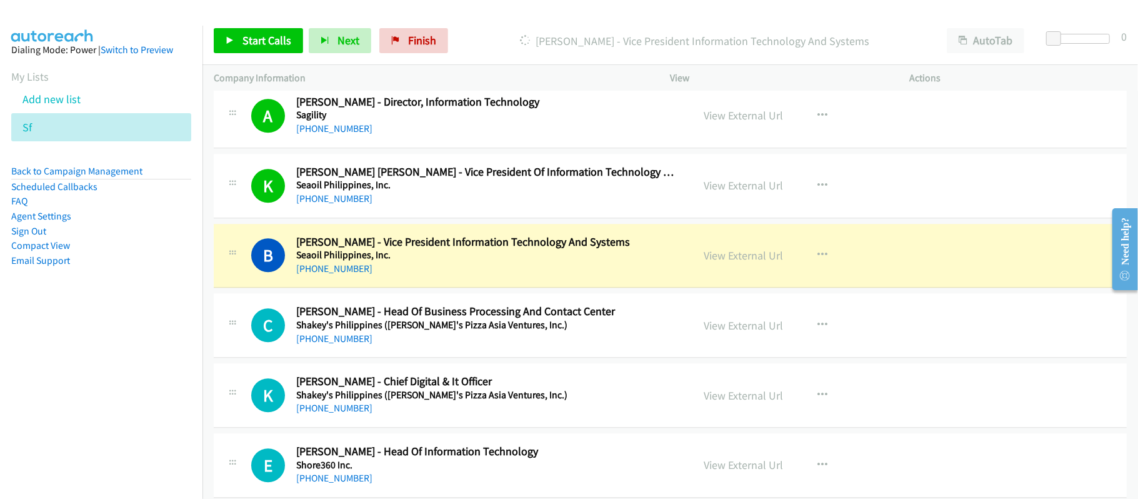
click at [455, 346] on div "+63 917 845 6923" at bounding box center [485, 338] width 379 height 15
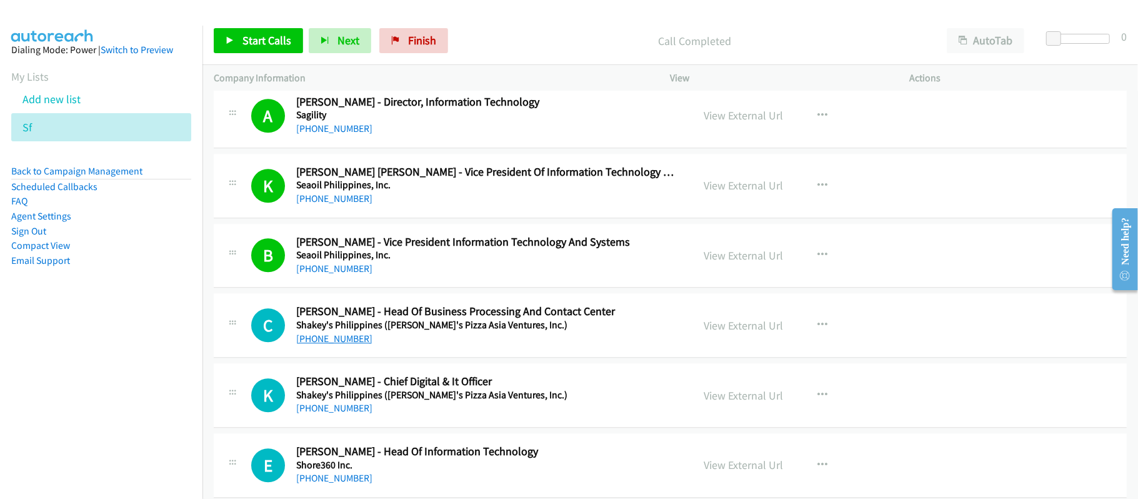
click at [332, 344] on link "+63 917 845 6923" at bounding box center [334, 338] width 76 height 12
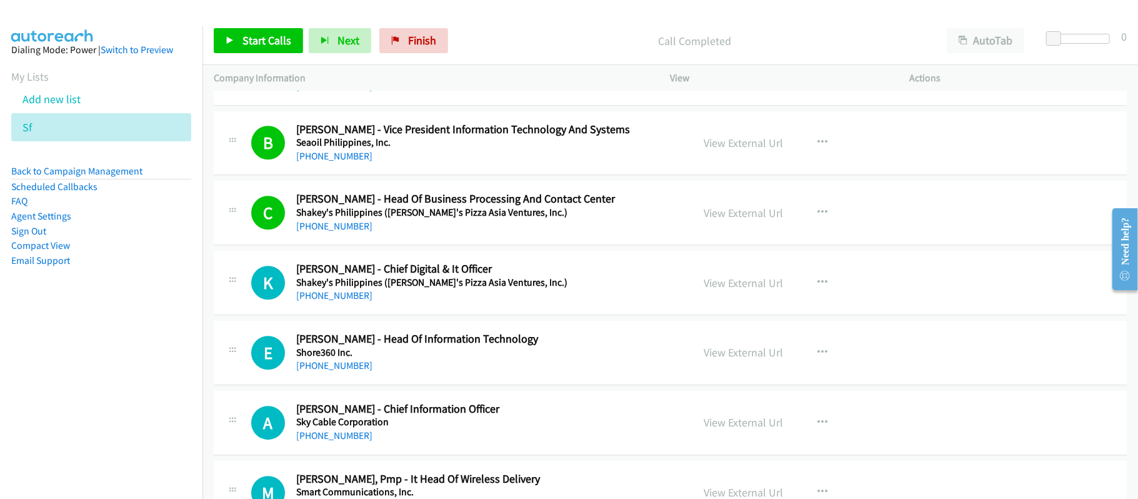
scroll to position [6059, 0]
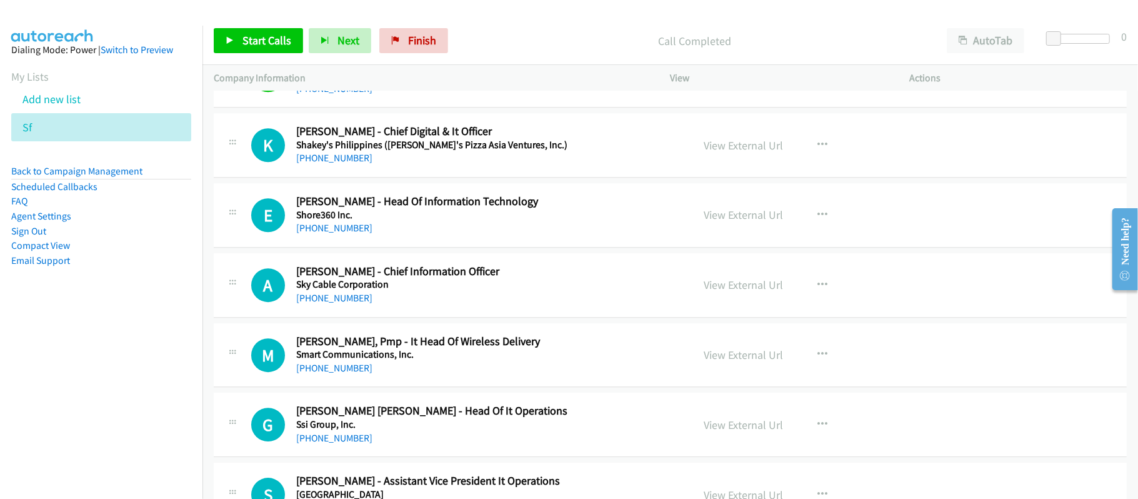
drag, startPoint x: 343, startPoint y: 172, endPoint x: 435, endPoint y: 176, distance: 92.5
click at [343, 164] on link "+63 917 867 6948" at bounding box center [334, 158] width 76 height 12
click at [321, 221] on h5 "Shore360 Inc." at bounding box center [485, 215] width 379 height 12
click at [322, 234] on link "+63 999 226 3216" at bounding box center [334, 228] width 76 height 12
click at [359, 304] on link "+63 908 894 5198" at bounding box center [334, 298] width 76 height 12
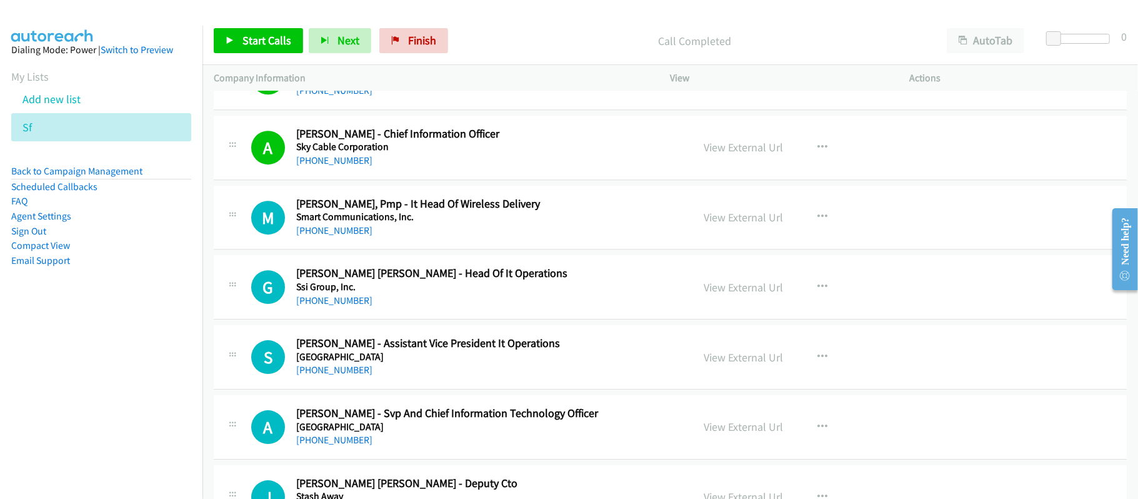
scroll to position [6226, 0]
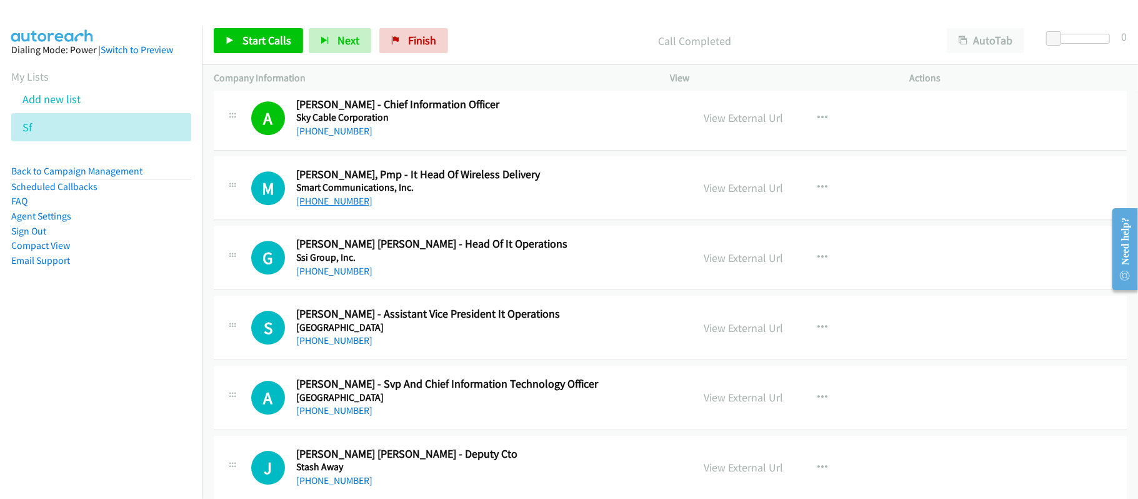
click at [363, 207] on link "+63 917 530 3570" at bounding box center [334, 201] width 76 height 12
click at [323, 277] on link "+63 917 897 8413" at bounding box center [334, 271] width 76 height 12
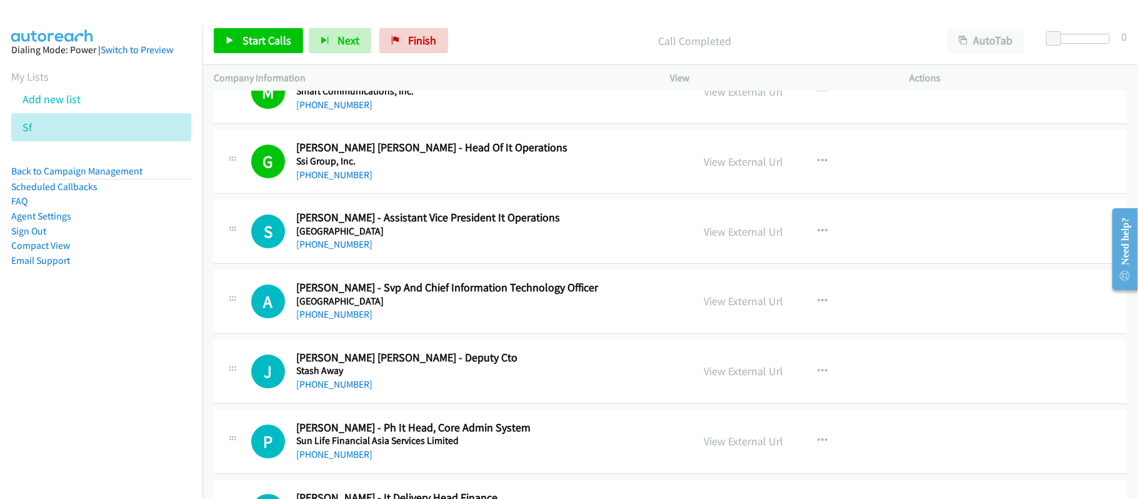
scroll to position [6309, 0]
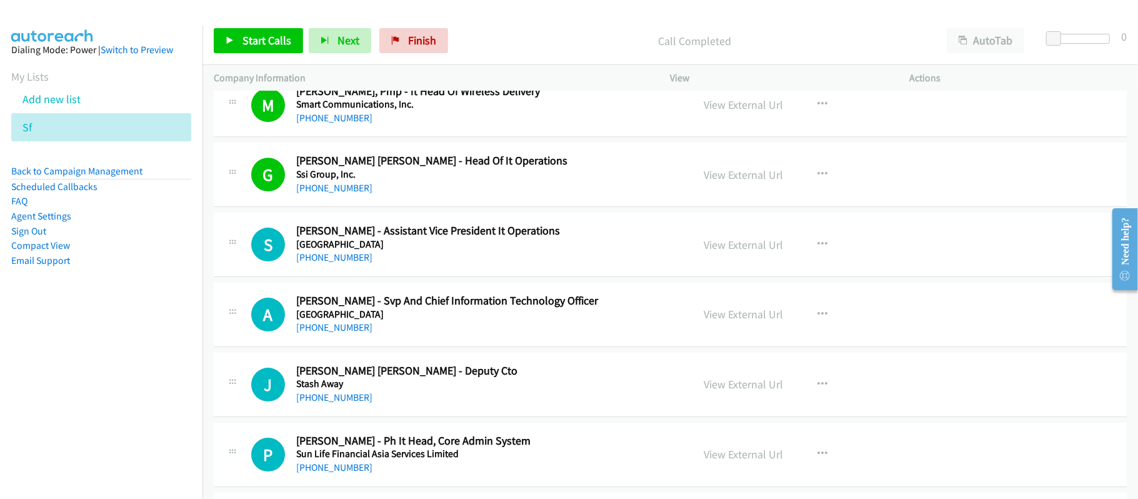
drag, startPoint x: 356, startPoint y: 276, endPoint x: 377, endPoint y: 276, distance: 21.2
click at [356, 263] on link "+63 917 879 5821" at bounding box center [334, 257] width 76 height 12
click at [342, 333] on link "+63 917 805 8504" at bounding box center [334, 327] width 76 height 12
click at [359, 333] on link "+63 917 805 8504" at bounding box center [334, 327] width 76 height 12
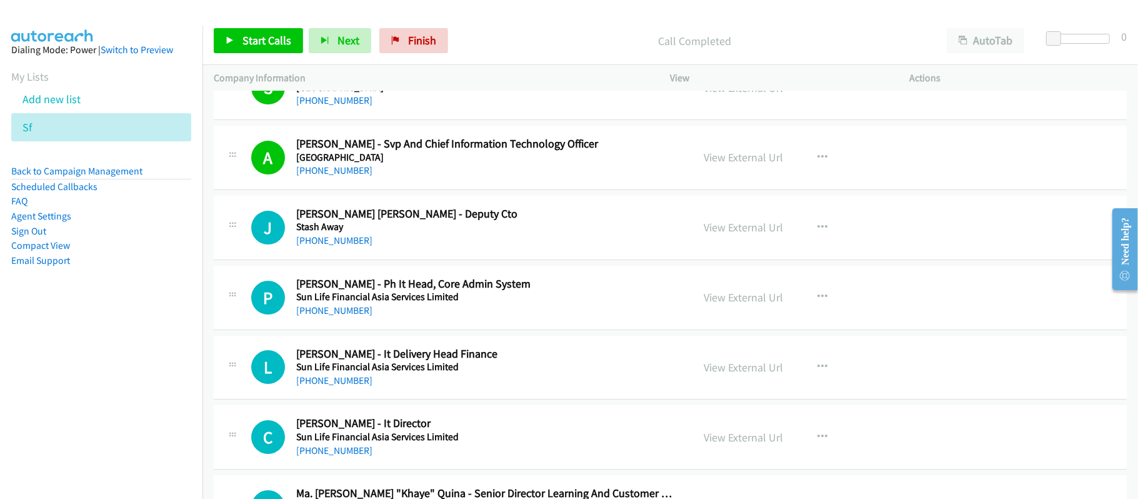
scroll to position [6476, 0]
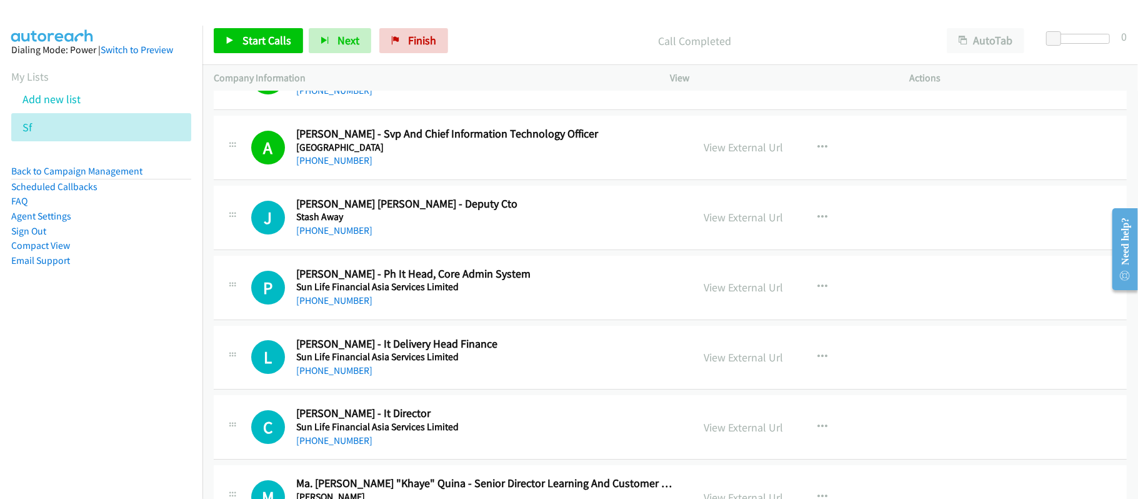
drag, startPoint x: 327, startPoint y: 253, endPoint x: 419, endPoint y: 231, distance: 94.0
click at [327, 236] on link "+63 917 898 0658" at bounding box center [334, 230] width 76 height 12
drag, startPoint x: 304, startPoint y: 320, endPoint x: 321, endPoint y: 320, distance: 16.9
click at [304, 306] on link "+63 971 373 9535" at bounding box center [334, 300] width 76 height 12
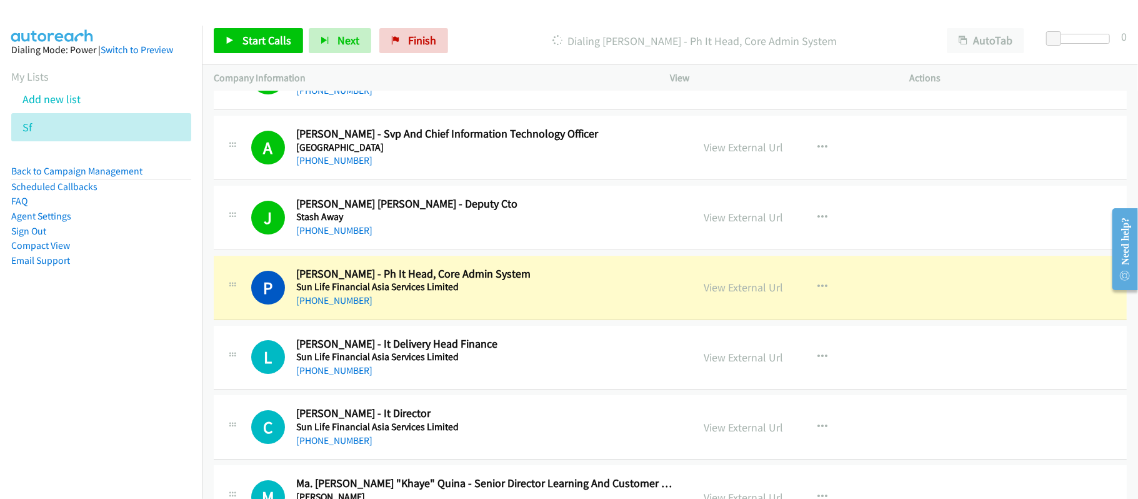
drag, startPoint x: 362, startPoint y: 386, endPoint x: 389, endPoint y: 374, distance: 28.8
click at [362, 376] on link "+63 917 586 8059" at bounding box center [334, 370] width 76 height 12
click at [356, 306] on link "+63 971 373 9535" at bounding box center [334, 300] width 76 height 12
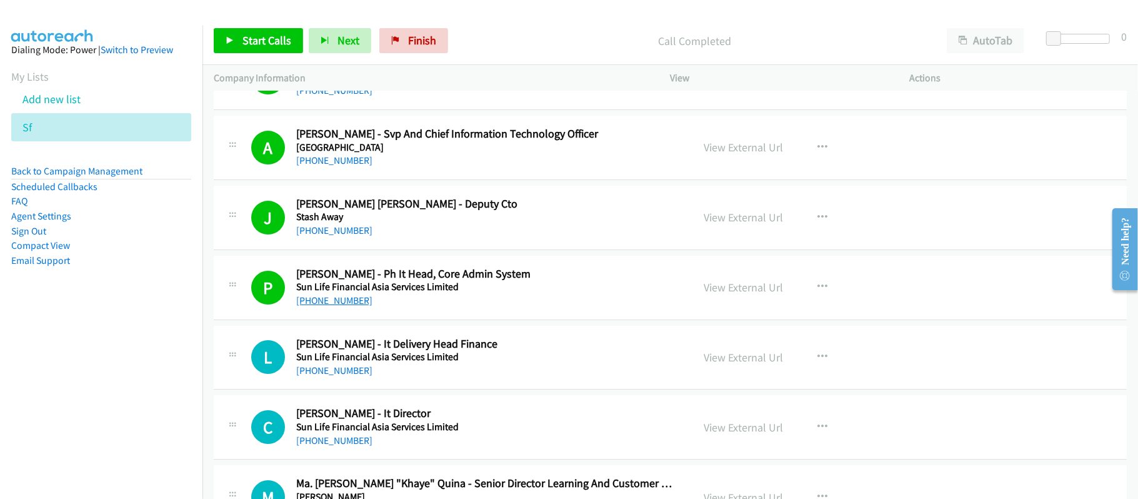
click at [348, 306] on link "+63 971 373 9535" at bounding box center [334, 300] width 76 height 12
click at [354, 376] on link "+63 917 586 8059" at bounding box center [334, 370] width 76 height 12
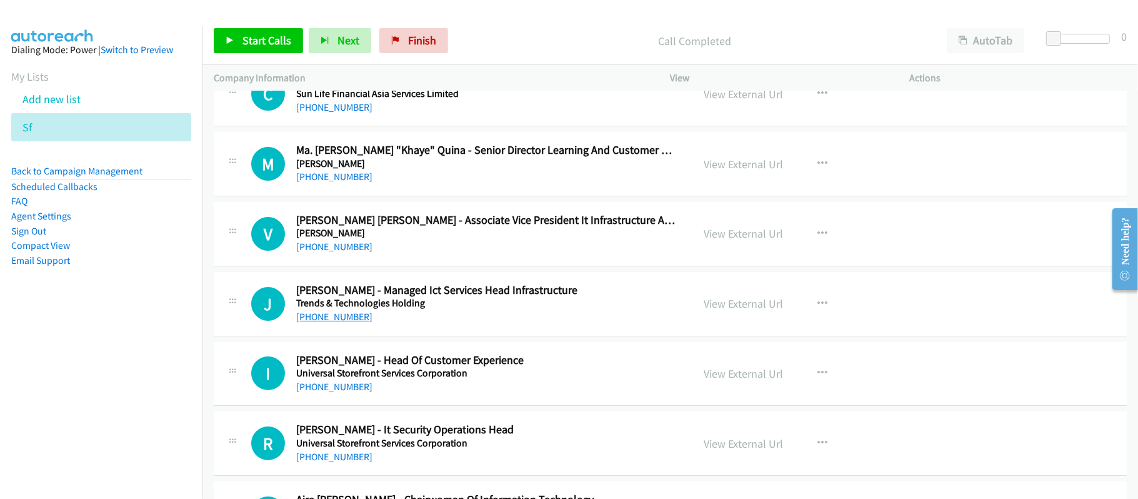
scroll to position [6642, 0]
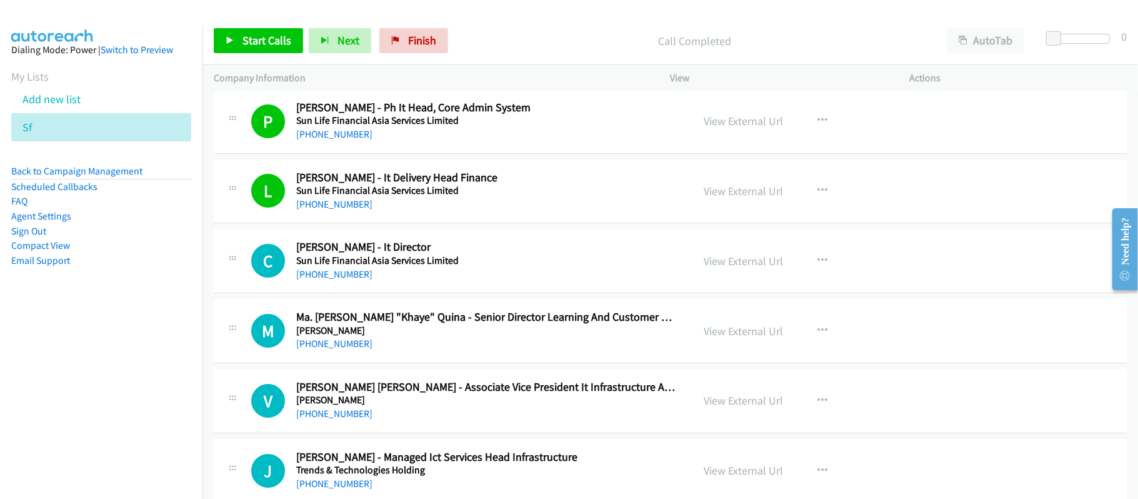
drag, startPoint x: 337, startPoint y: 291, endPoint x: 356, endPoint y: 286, distance: 19.4
click at [337, 280] on link "+63 999 229 7637" at bounding box center [334, 274] width 76 height 12
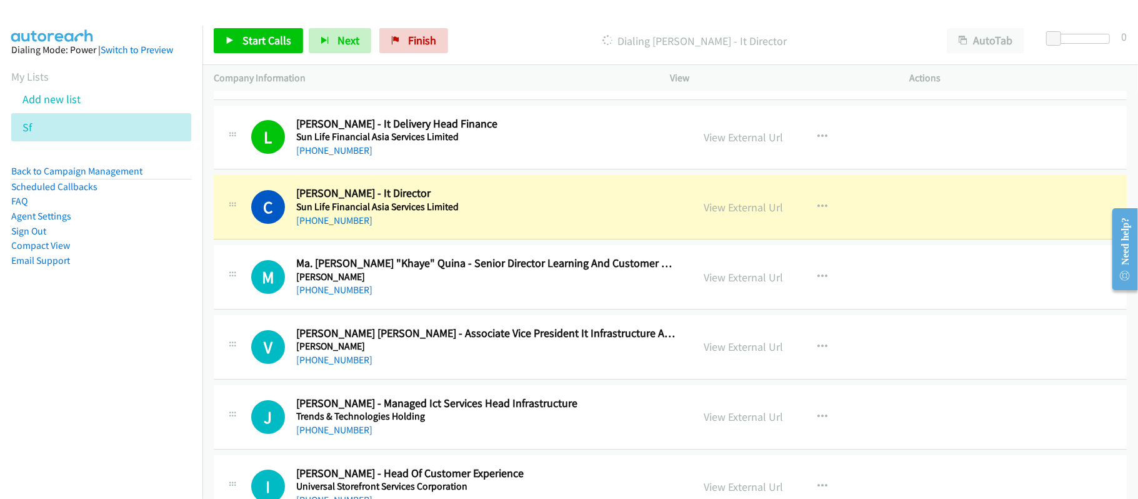
scroll to position [6725, 0]
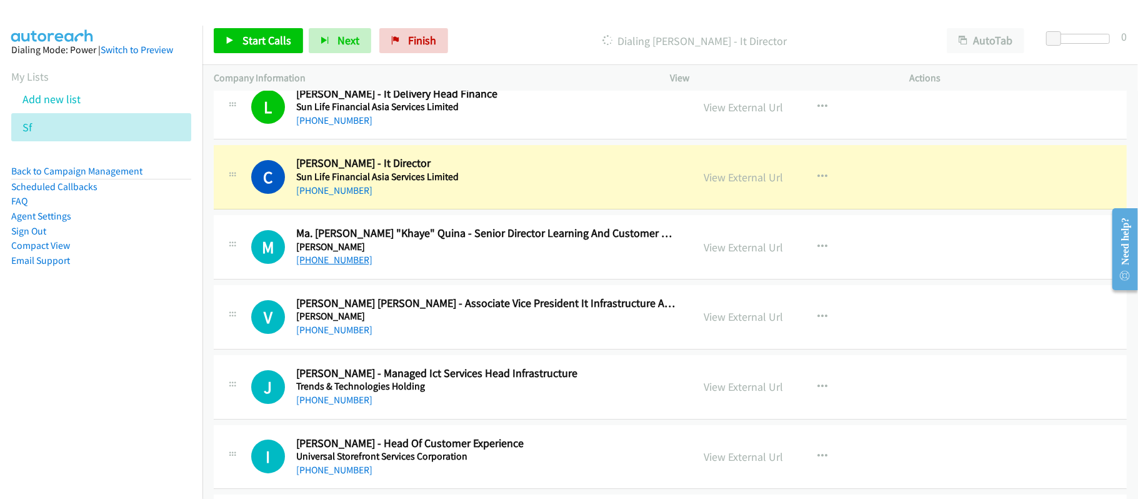
click at [328, 266] on link "+63 939 364 3303" at bounding box center [334, 260] width 76 height 12
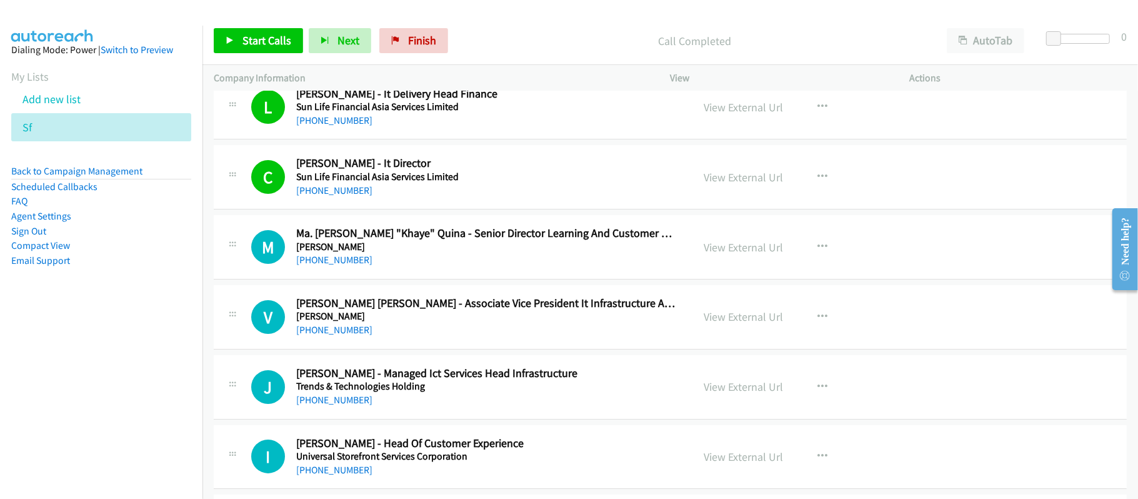
click at [537, 35] on p "Call Completed" at bounding box center [694, 40] width 459 height 17
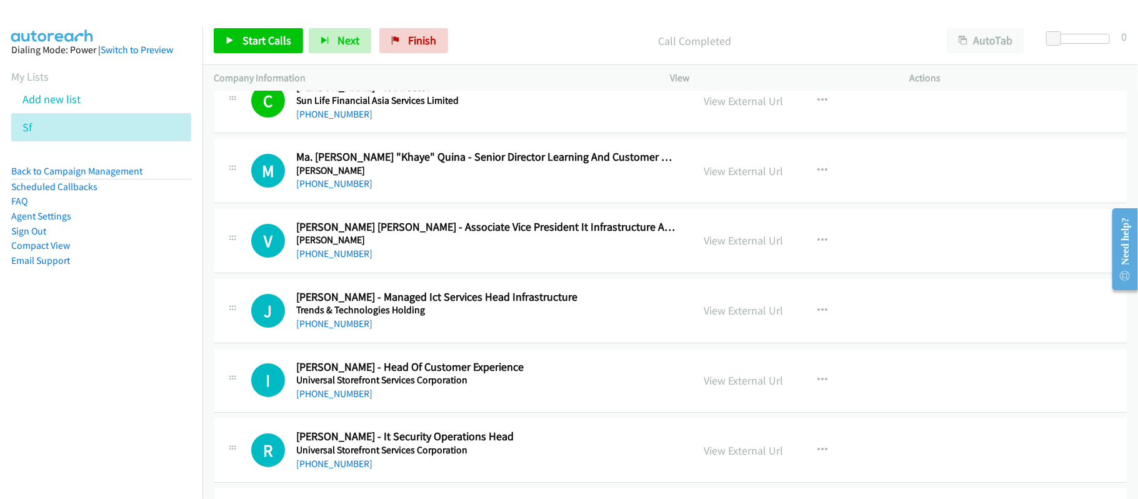
scroll to position [6809, 0]
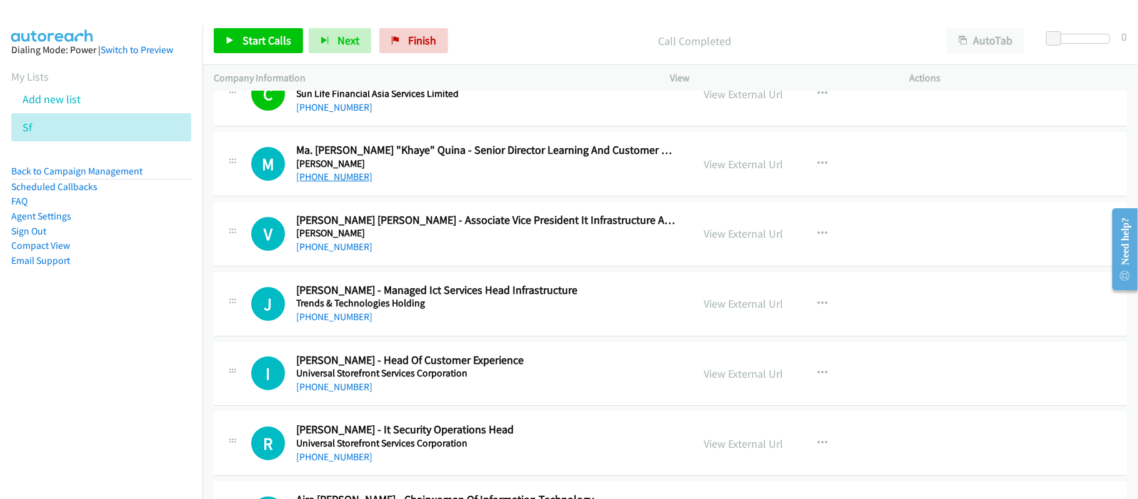
click at [345, 182] on link "+63 939 364 3303" at bounding box center [334, 177] width 76 height 12
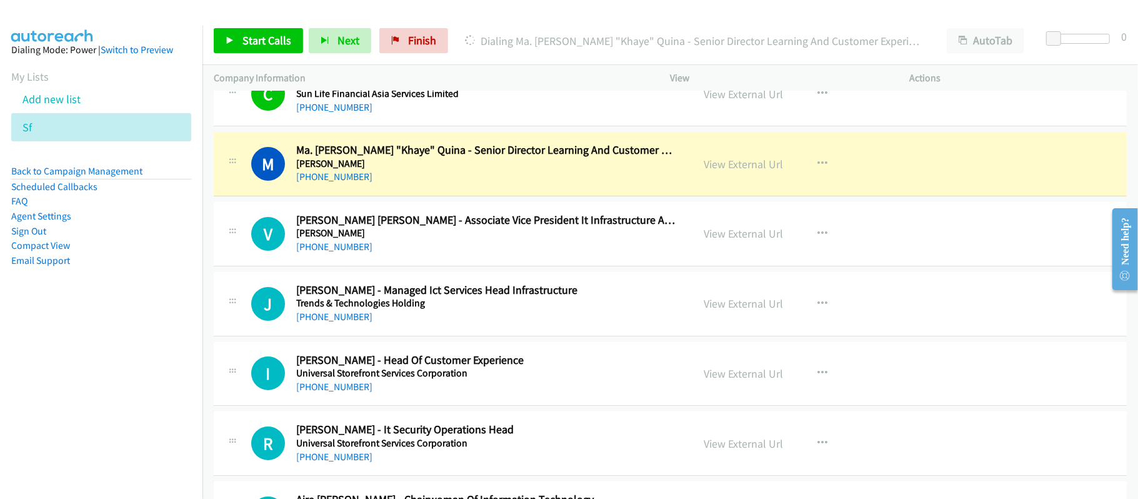
click at [457, 239] on h5 "Sutherland" at bounding box center [485, 233] width 379 height 12
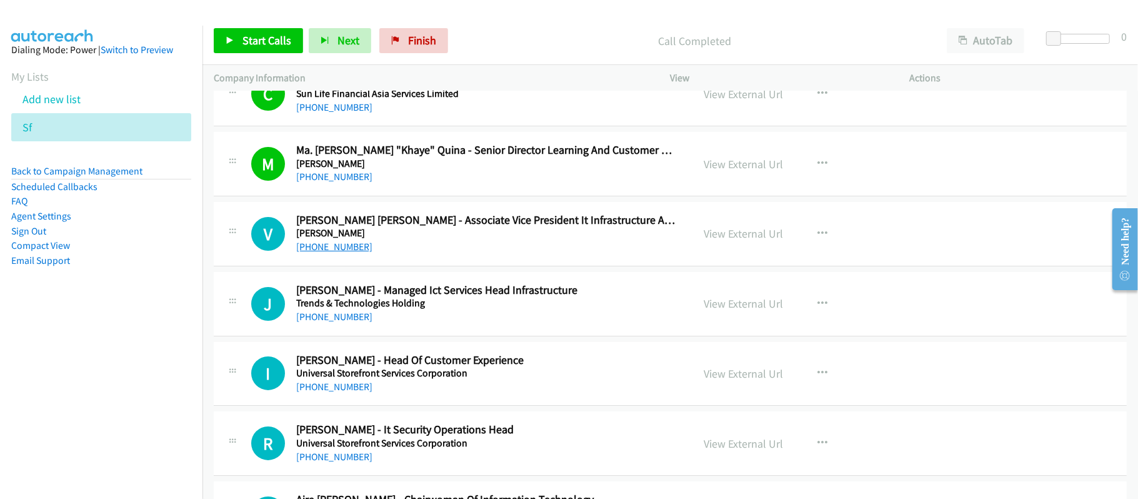
drag, startPoint x: 310, startPoint y: 269, endPoint x: 323, endPoint y: 269, distance: 13.1
click at [310, 252] on link "+63 977 811 6429" at bounding box center [334, 247] width 76 height 12
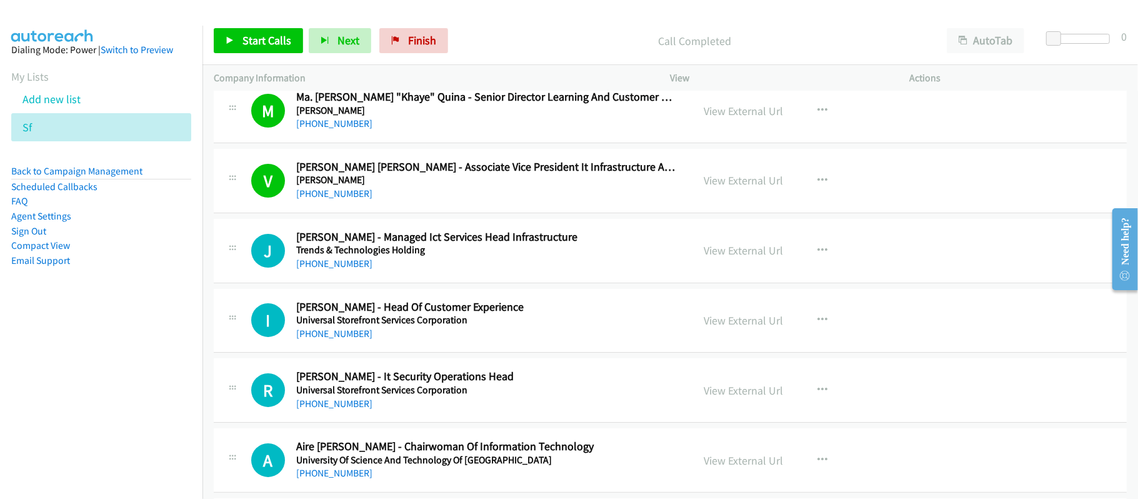
scroll to position [6892, 0]
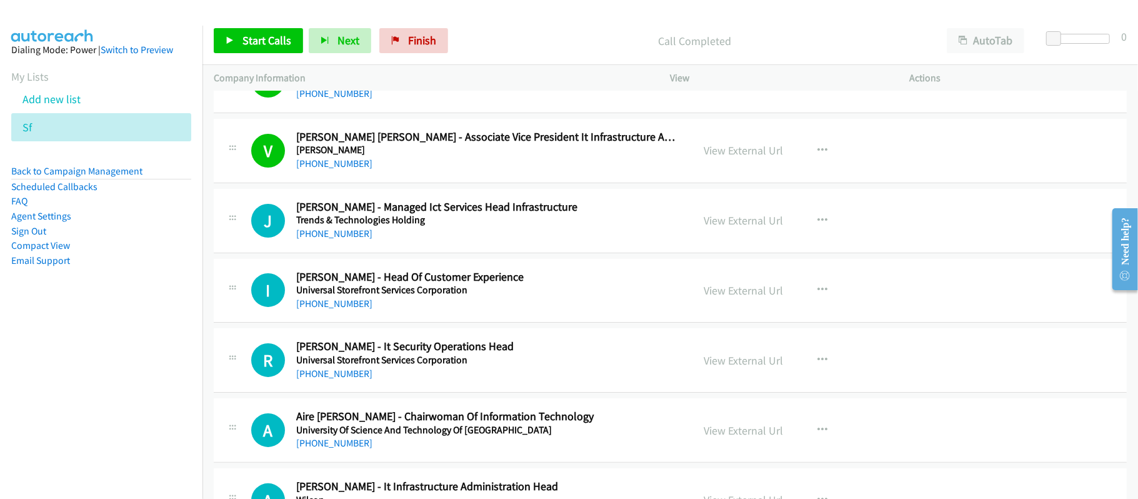
click at [428, 241] on div "+63 922 564 3739" at bounding box center [485, 233] width 379 height 15
click at [305, 239] on link "+63 922 564 3739" at bounding box center [334, 233] width 76 height 12
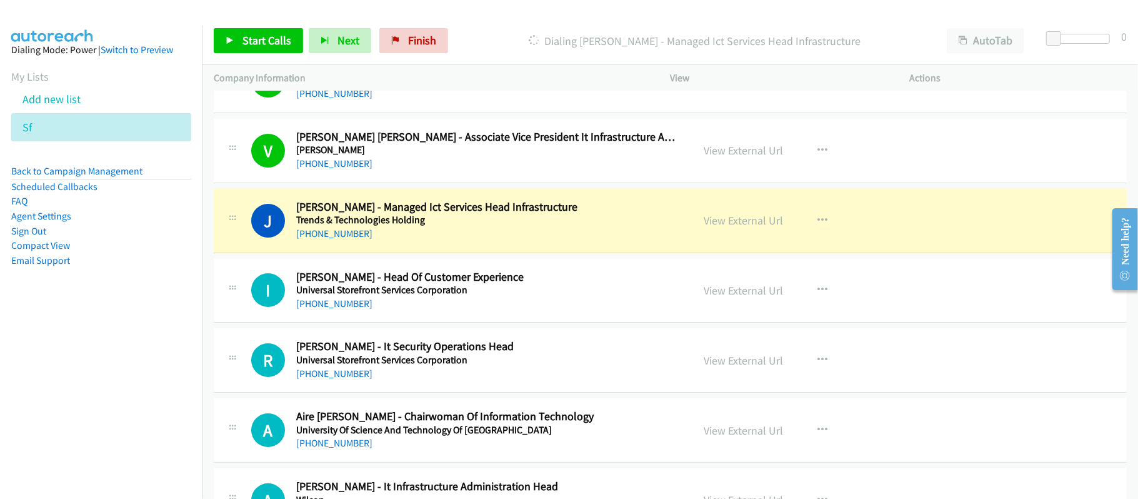
click at [546, 323] on div "I Callback Scheduled Irene Serrano - Head Of Customer Experience Universal Stor…" at bounding box center [670, 291] width 913 height 64
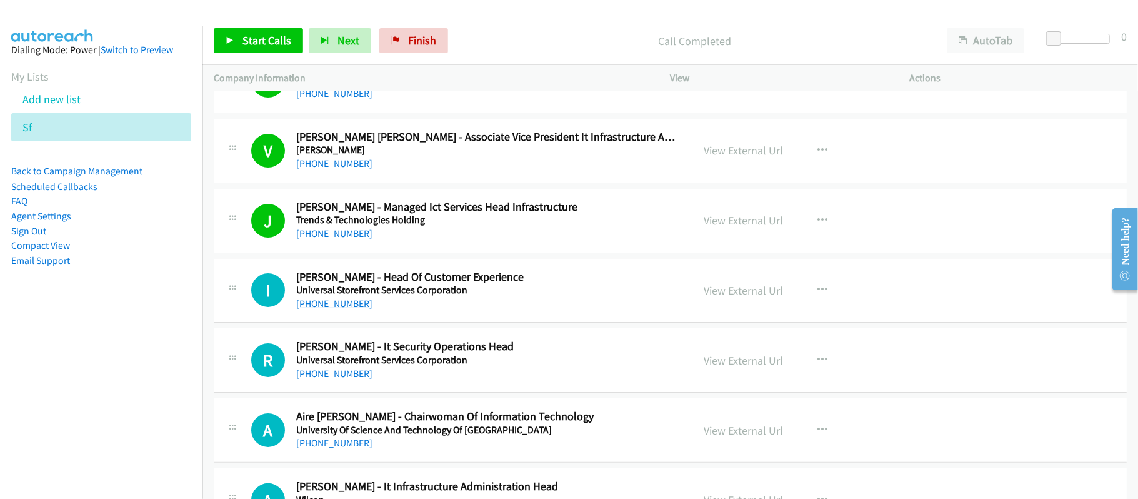
click at [331, 309] on link "+63 917 510 0119" at bounding box center [334, 303] width 76 height 12
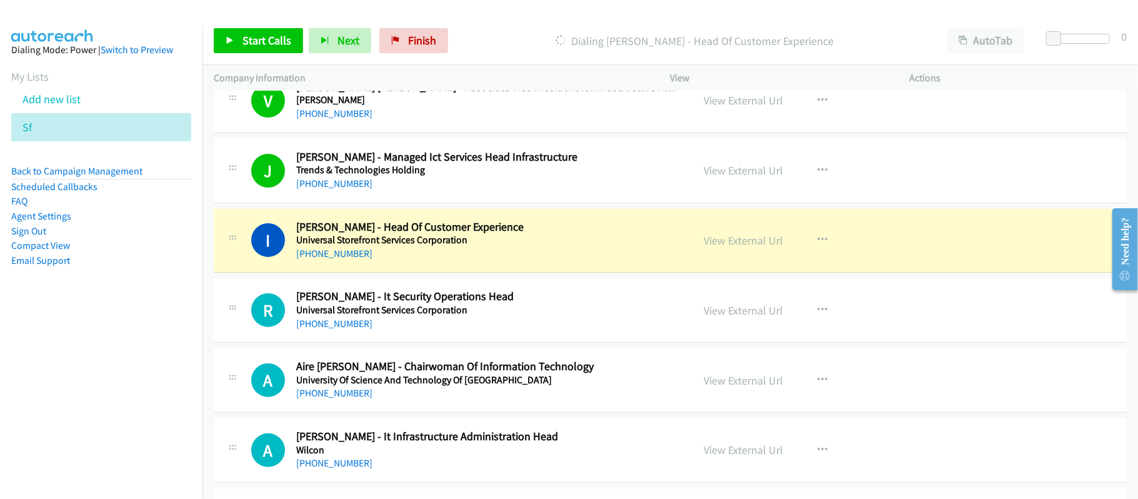
scroll to position [6941, 0]
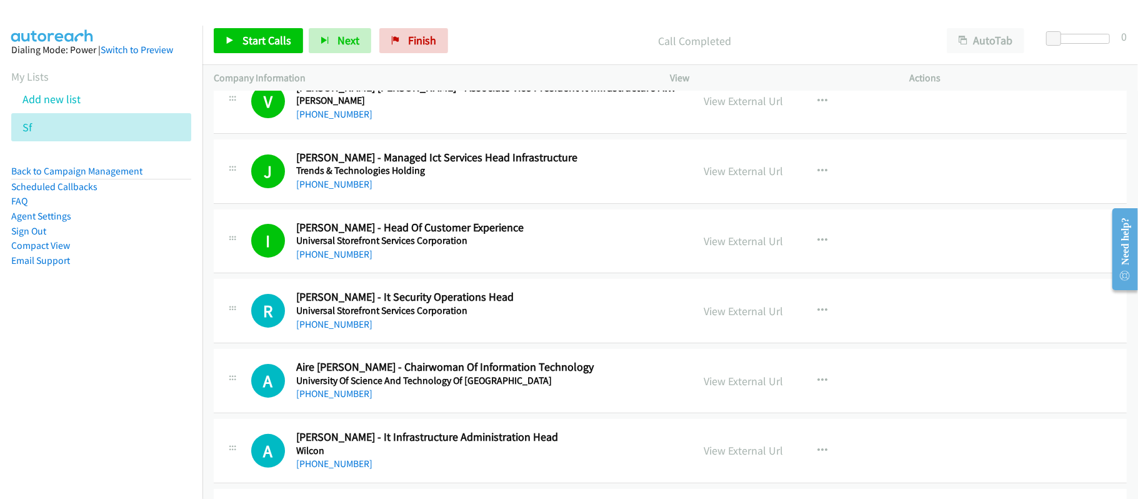
click at [525, 247] on h5 "Universal Storefront Services Corporation" at bounding box center [485, 240] width 379 height 12
click at [731, 248] on link "View External Url" at bounding box center [743, 241] width 79 height 14
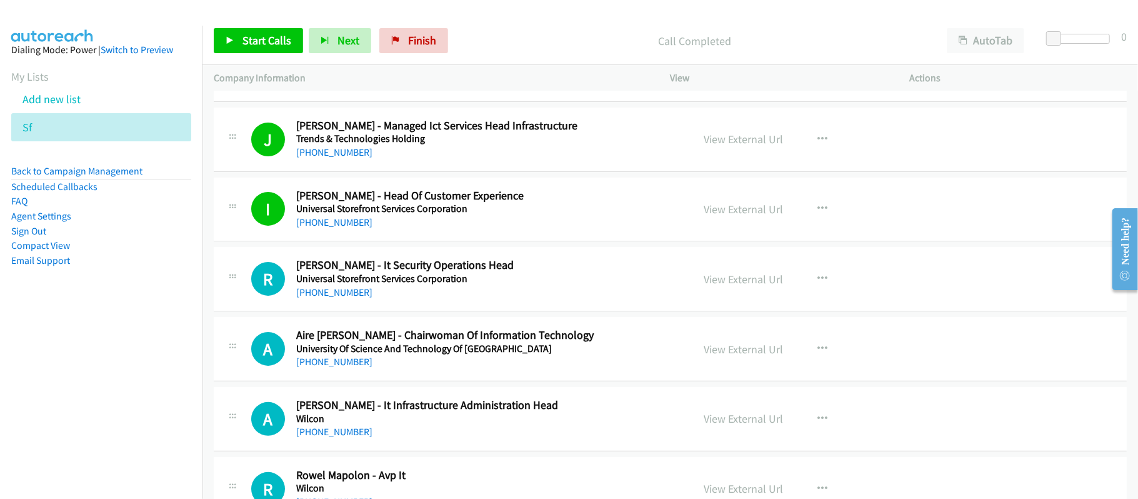
scroll to position [7024, 0]
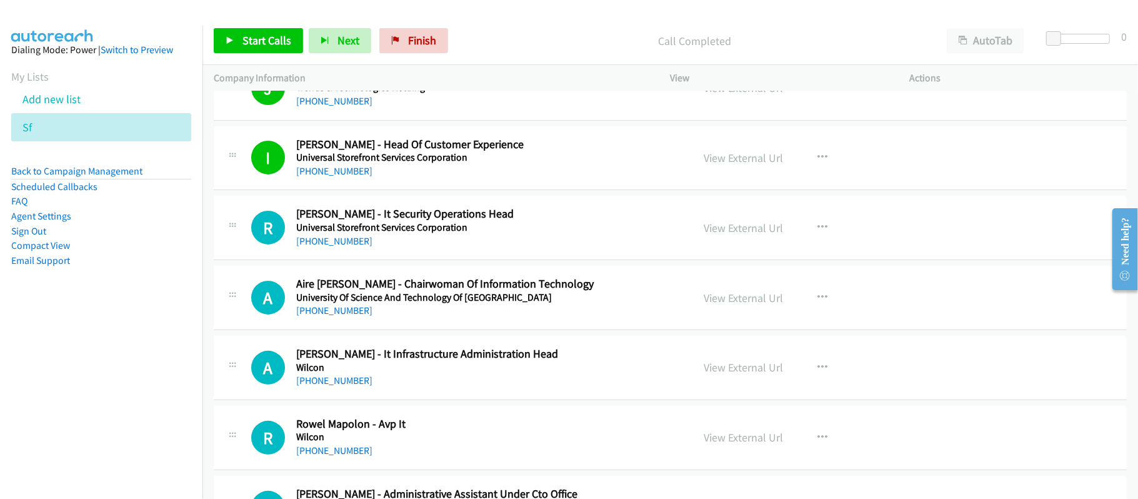
drag, startPoint x: 346, startPoint y: 264, endPoint x: 381, endPoint y: 264, distance: 34.4
click at [346, 247] on link "+63 917 829 7963" at bounding box center [334, 241] width 76 height 12
click at [331, 247] on link "+63 917 829 7963" at bounding box center [334, 241] width 76 height 12
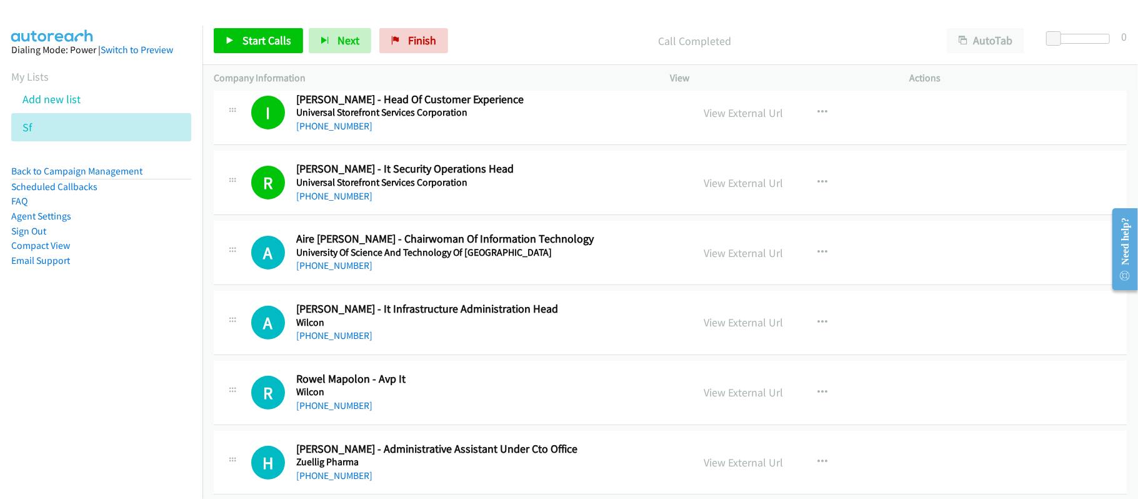
scroll to position [7108, 0]
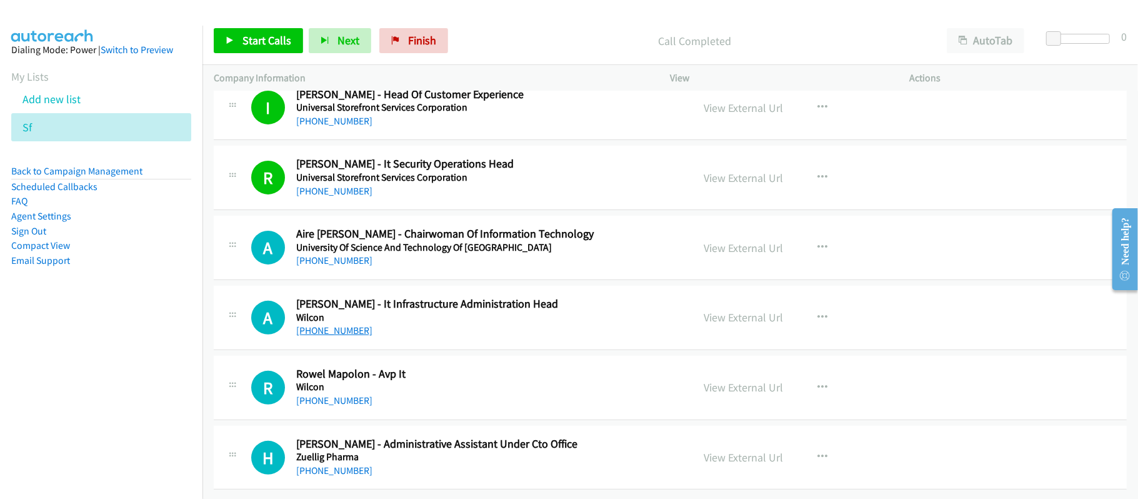
click at [323, 324] on link "+63 917 815 1136" at bounding box center [334, 330] width 76 height 12
click at [342, 394] on link "+63 922 827 6935" at bounding box center [334, 400] width 76 height 12
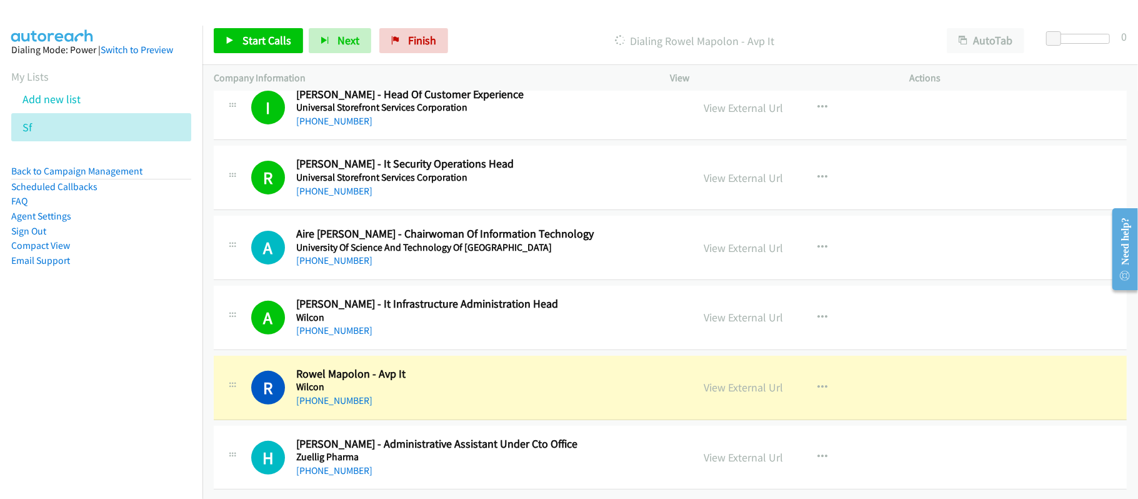
click at [447, 409] on td "R Callback Scheduled Rowel Mapolon - Avp It Wilcon Asia/Manila +63 922 827 6935…" at bounding box center [669, 387] width 935 height 70
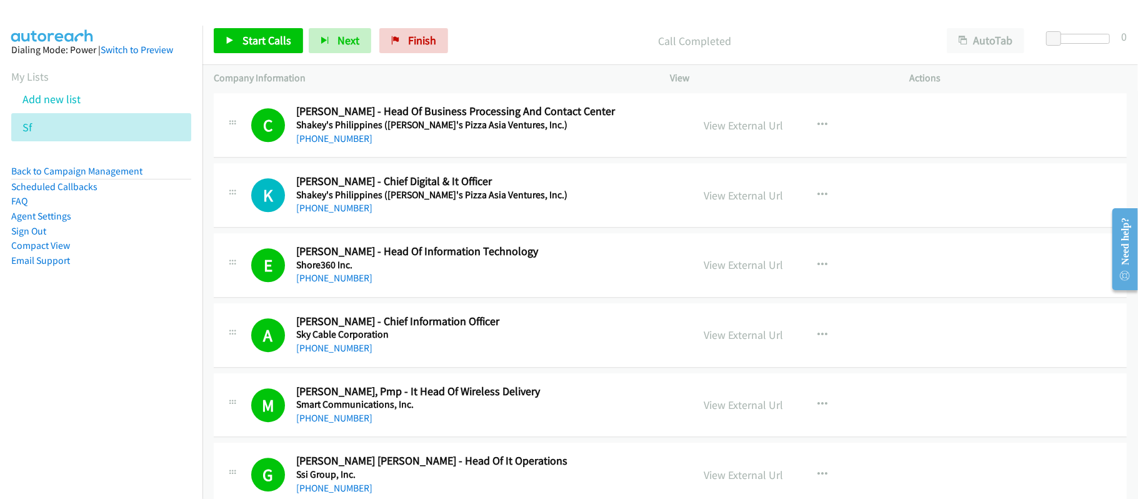
scroll to position [5608, 0]
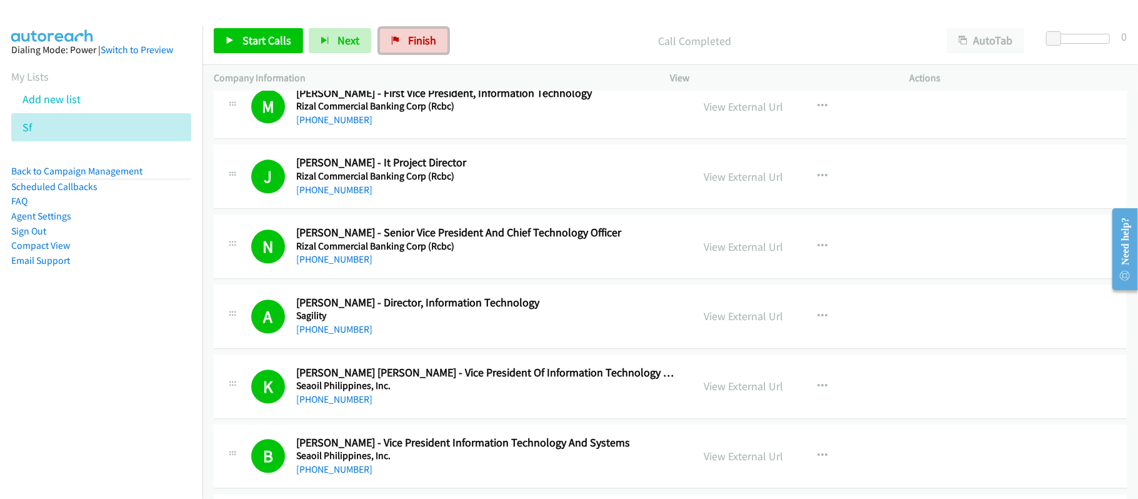
drag, startPoint x: 425, startPoint y: 41, endPoint x: 636, endPoint y: 65, distance: 212.5
click at [425, 41] on span "Finish" at bounding box center [422, 40] width 28 height 14
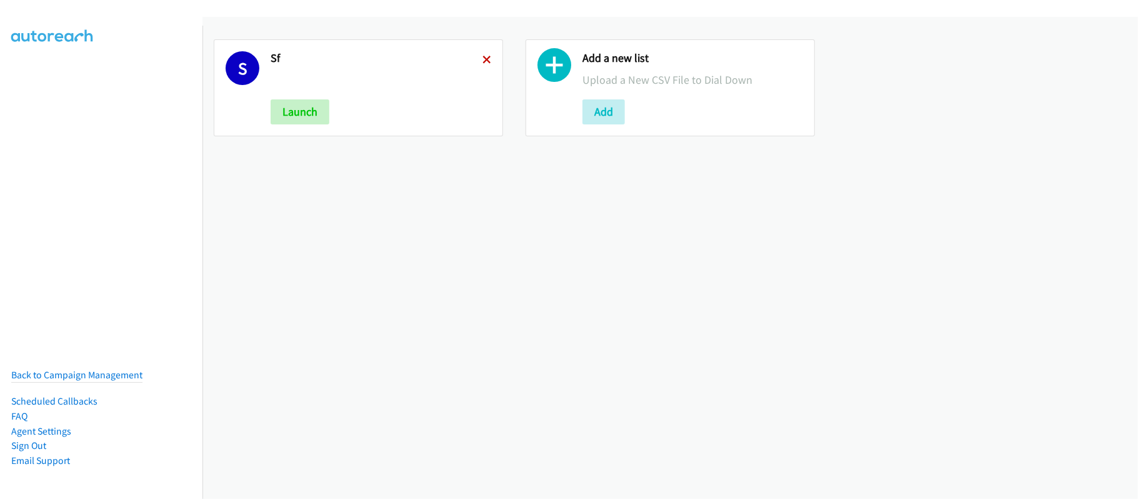
click at [482, 61] on icon at bounding box center [486, 60] width 9 height 9
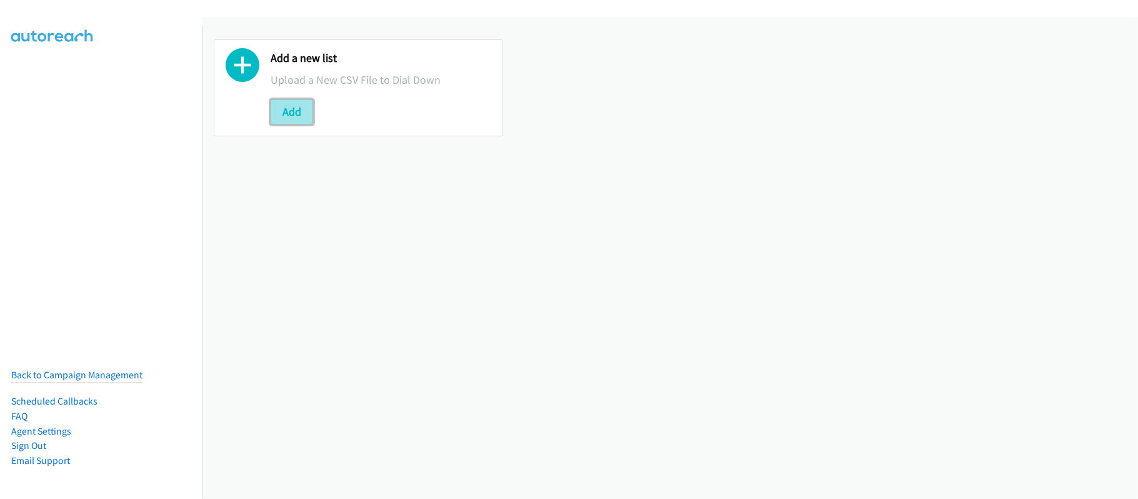
click at [293, 107] on button "Add" at bounding box center [292, 111] width 42 height 25
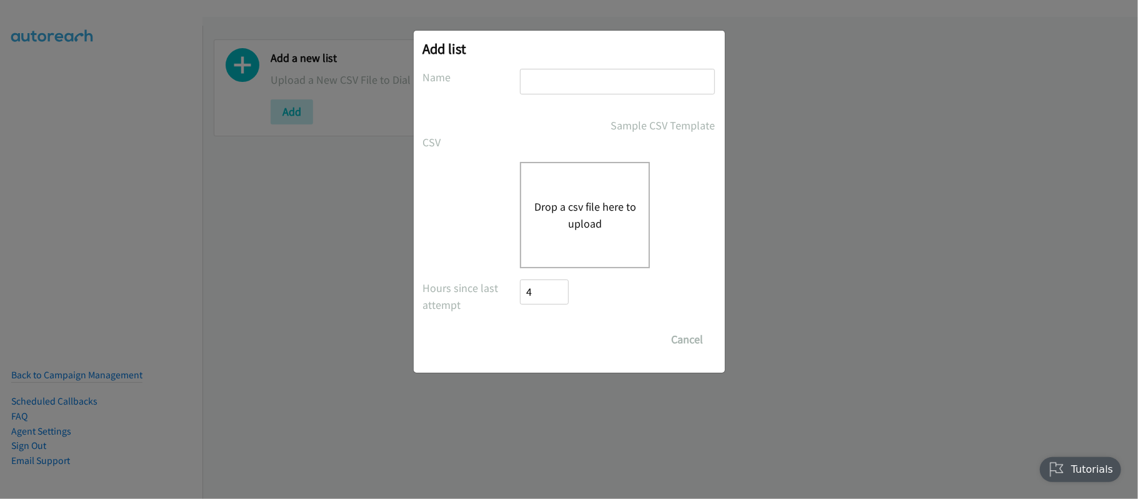
click at [590, 77] on input "text" at bounding box center [617, 82] width 195 height 26
type input "DATA"
click at [593, 211] on button "Drop a csv file here to upload" at bounding box center [585, 215] width 102 height 34
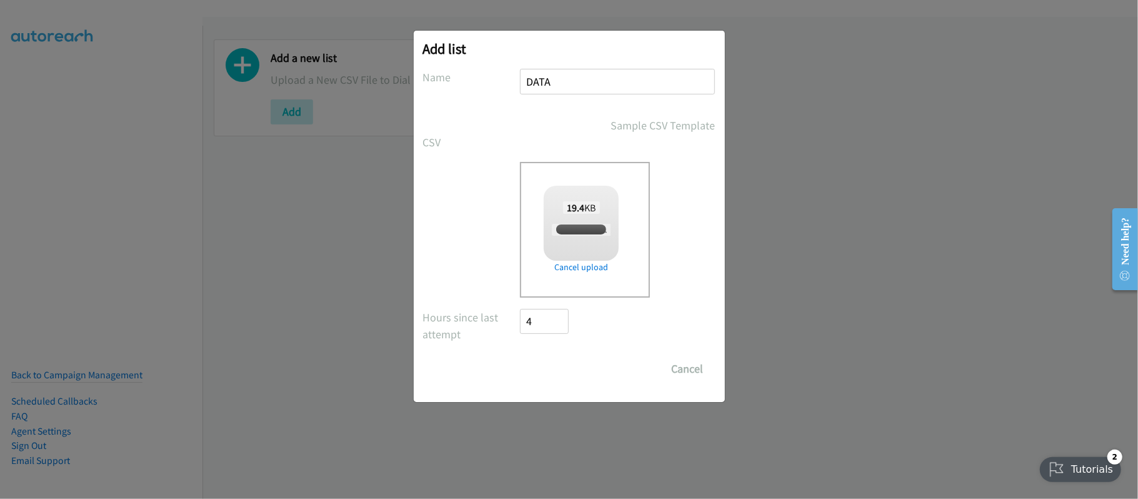
checkbox input "true"
click at [542, 374] on input "Save List" at bounding box center [553, 368] width 66 height 25
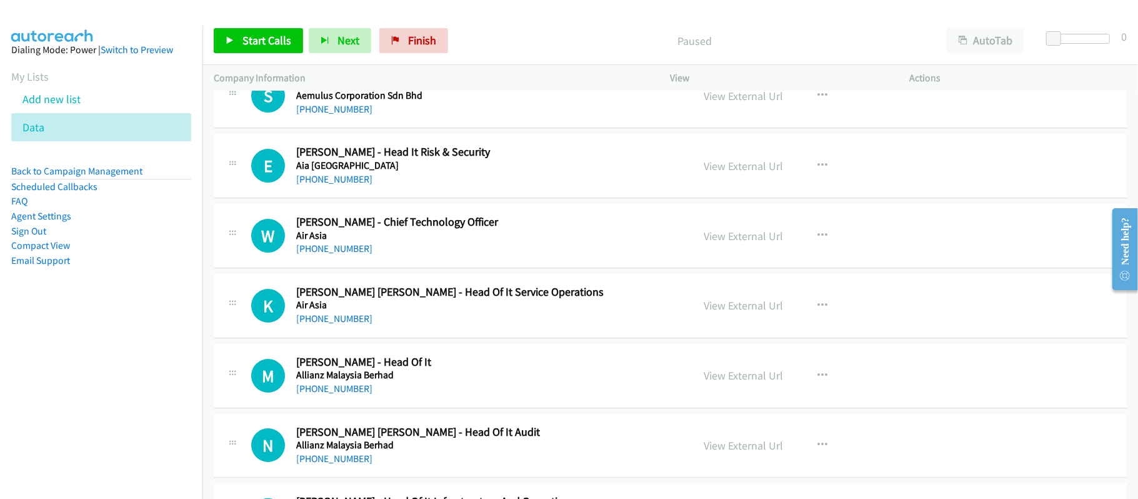
scroll to position [83, 0]
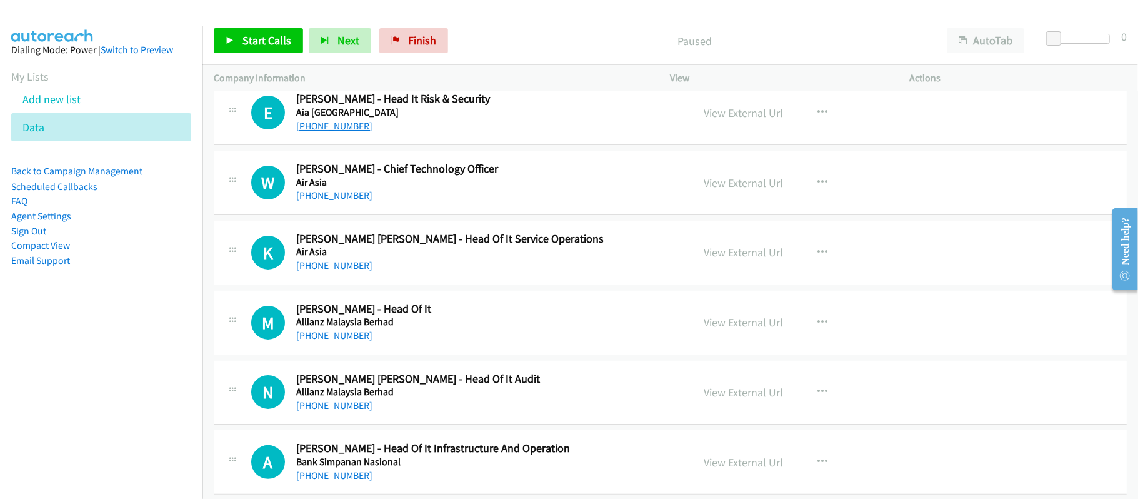
click at [352, 123] on link "[PHONE_NUMBER]" at bounding box center [334, 126] width 76 height 12
click at [320, 339] on link "[PHONE_NUMBER]" at bounding box center [334, 335] width 76 height 12
click at [351, 403] on link "+60 12-508 5000" at bounding box center [334, 405] width 76 height 12
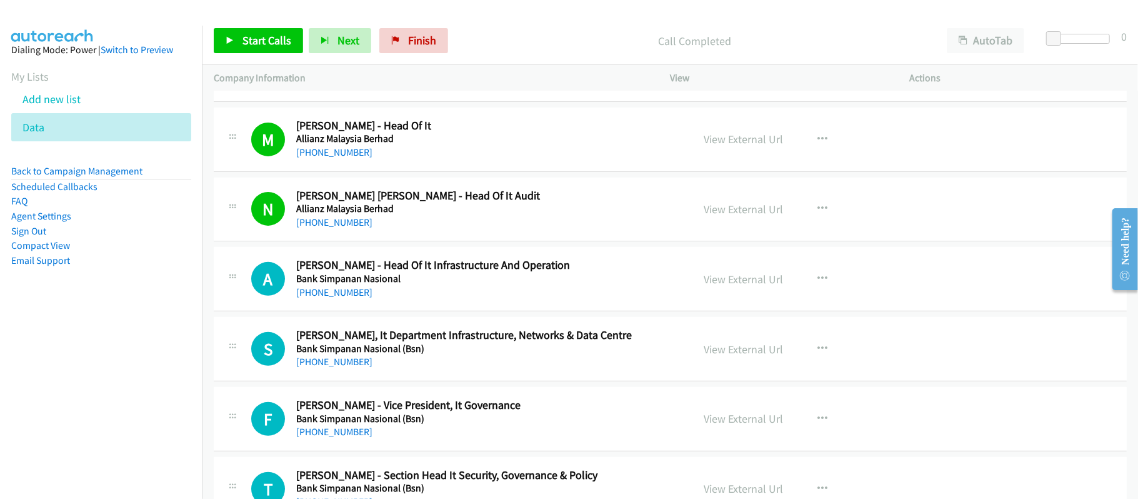
scroll to position [271, 0]
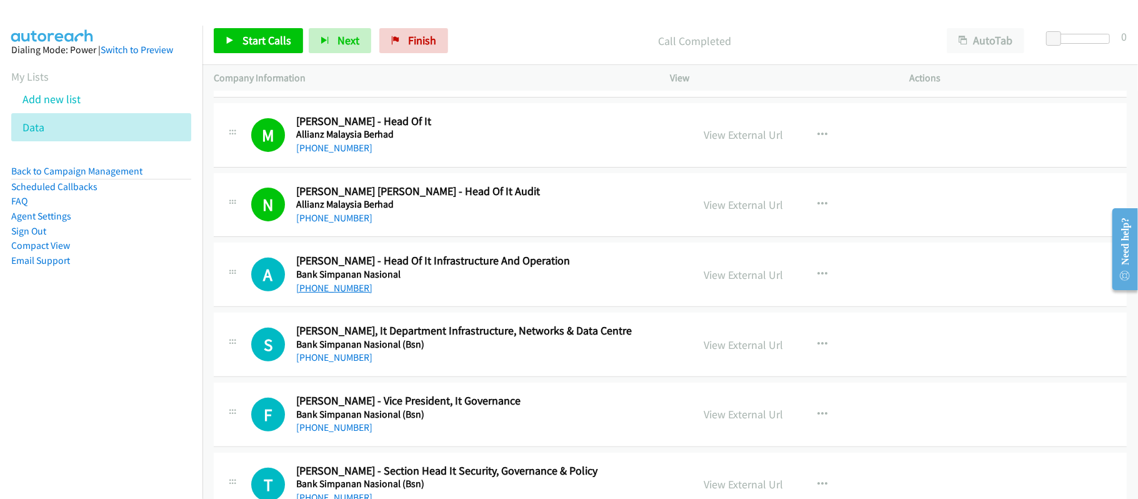
click at [361, 288] on link "+60 17-677 2821" at bounding box center [334, 288] width 76 height 12
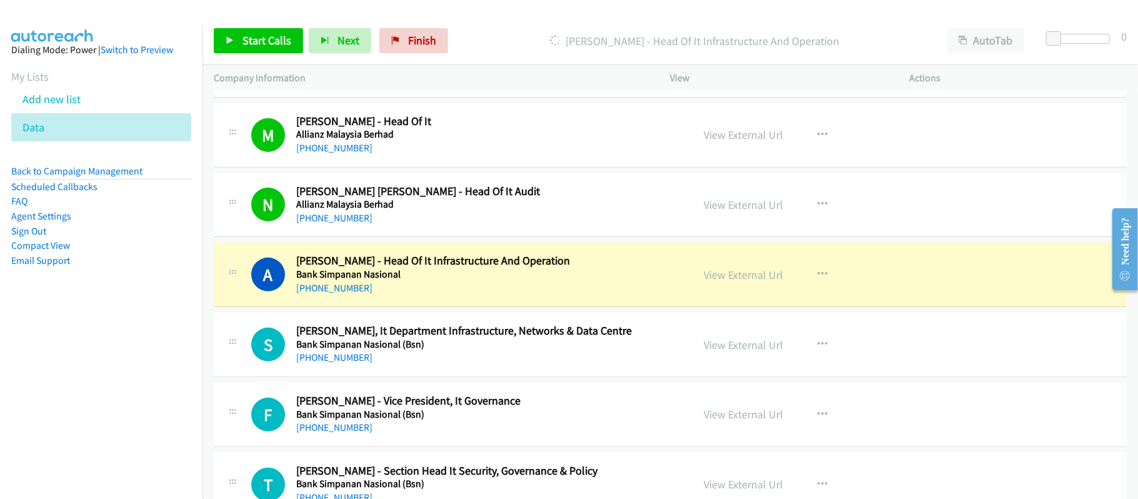
click at [475, 289] on div "+60 17-677 2821" at bounding box center [485, 288] width 379 height 15
click at [737, 275] on link "View External Url" at bounding box center [743, 274] width 79 height 14
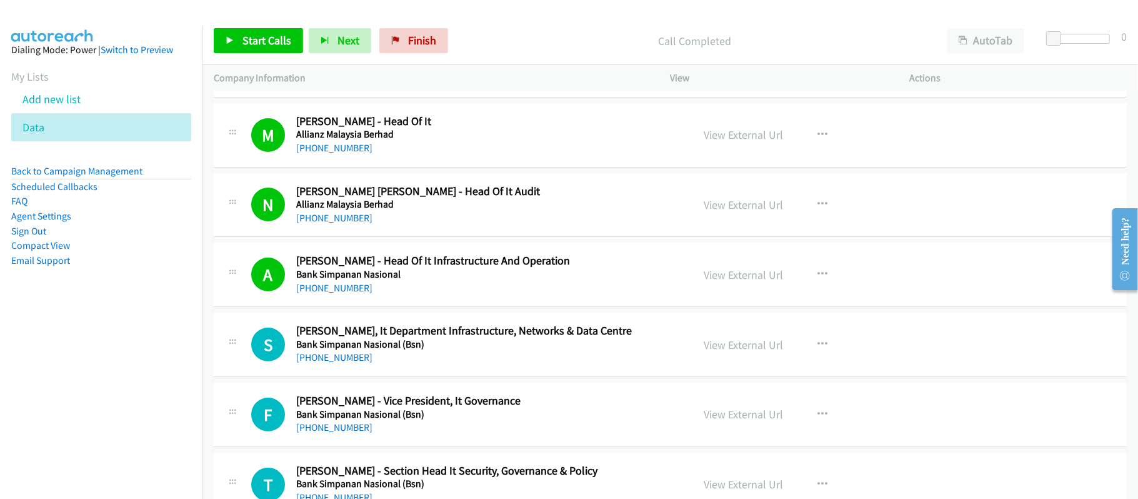
click at [356, 287] on link "+60 17-677 2821" at bounding box center [334, 288] width 76 height 12
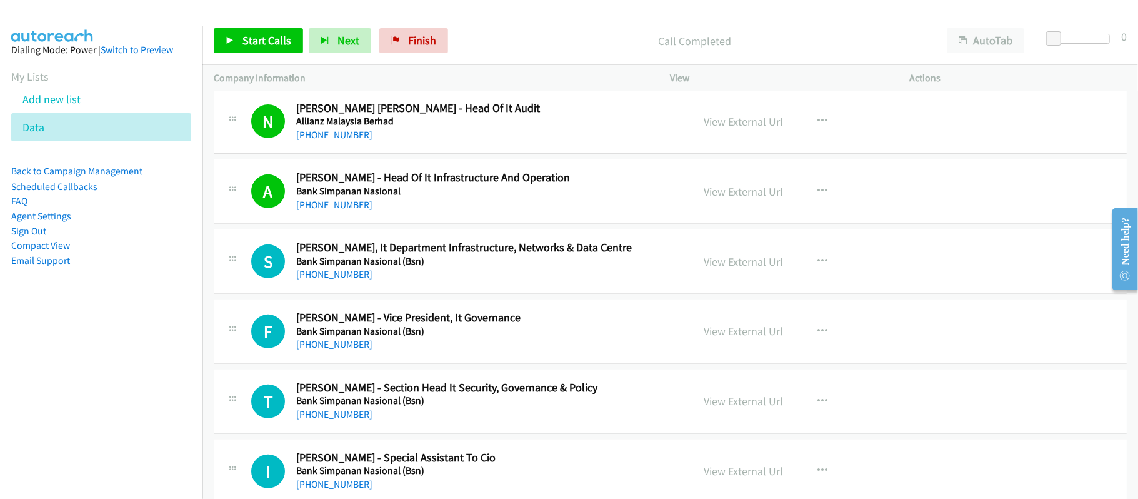
click at [556, 295] on td "S Callback Scheduled Saiful Azlan Ahmad - Avp, It Department Infrastructure, Ne…" at bounding box center [669, 262] width 935 height 70
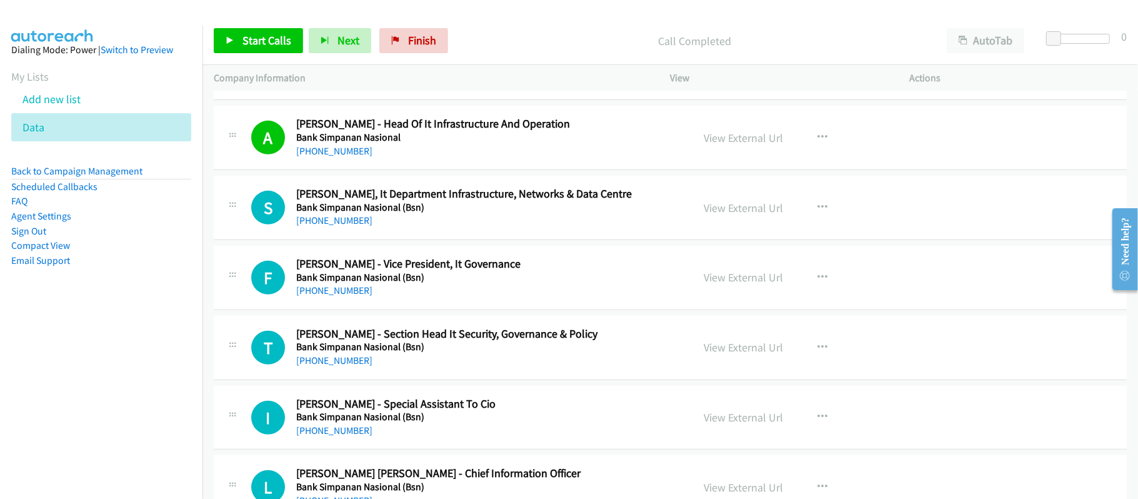
scroll to position [437, 0]
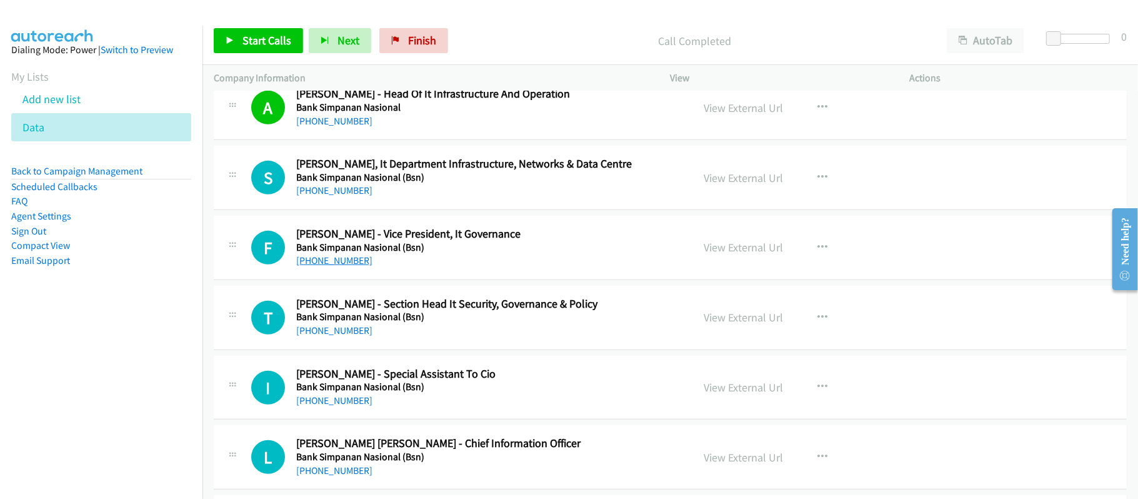
click at [345, 266] on link "+60 1-300-88-1900" at bounding box center [334, 260] width 76 height 12
click at [460, 332] on div "+60 17-496 6021" at bounding box center [485, 330] width 379 height 15
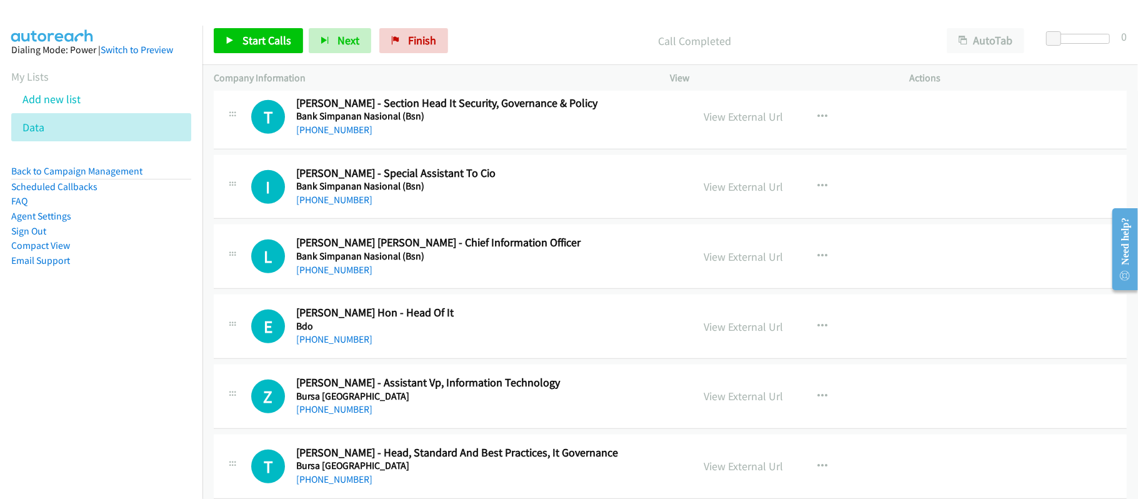
scroll to position [687, 0]
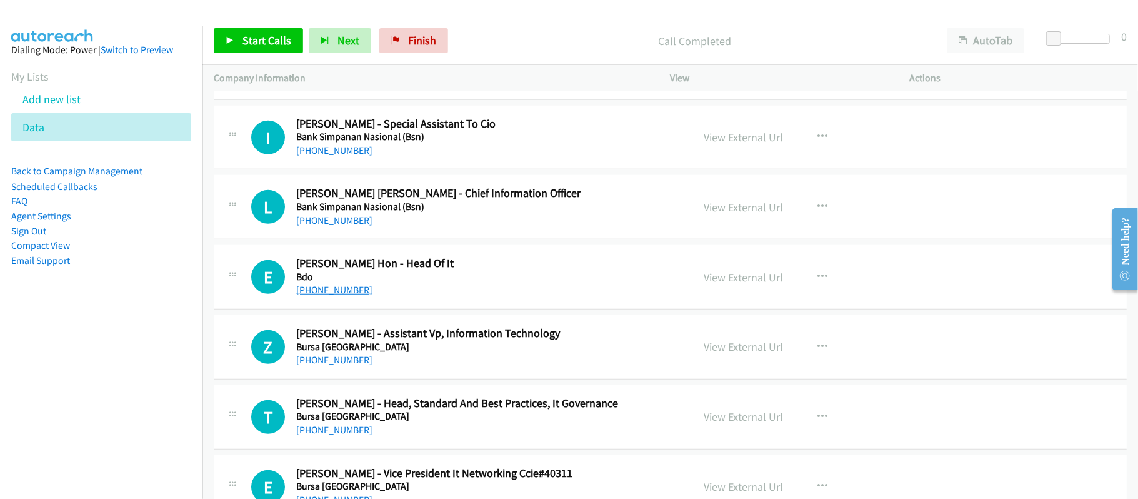
click at [326, 291] on link "+60 12-229 6228" at bounding box center [334, 290] width 76 height 12
click at [358, 361] on link "+60 19-217 9177" at bounding box center [334, 360] width 76 height 12
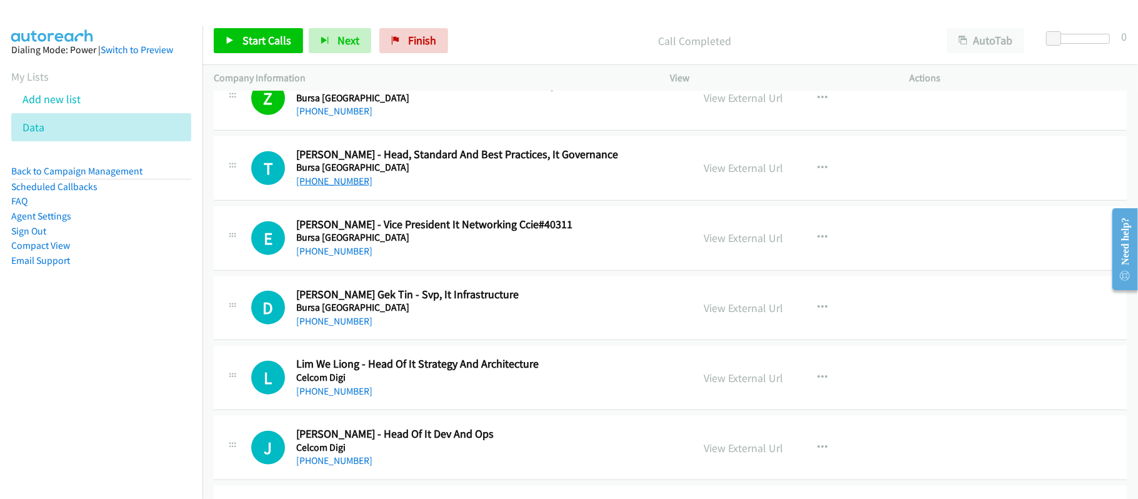
scroll to position [937, 0]
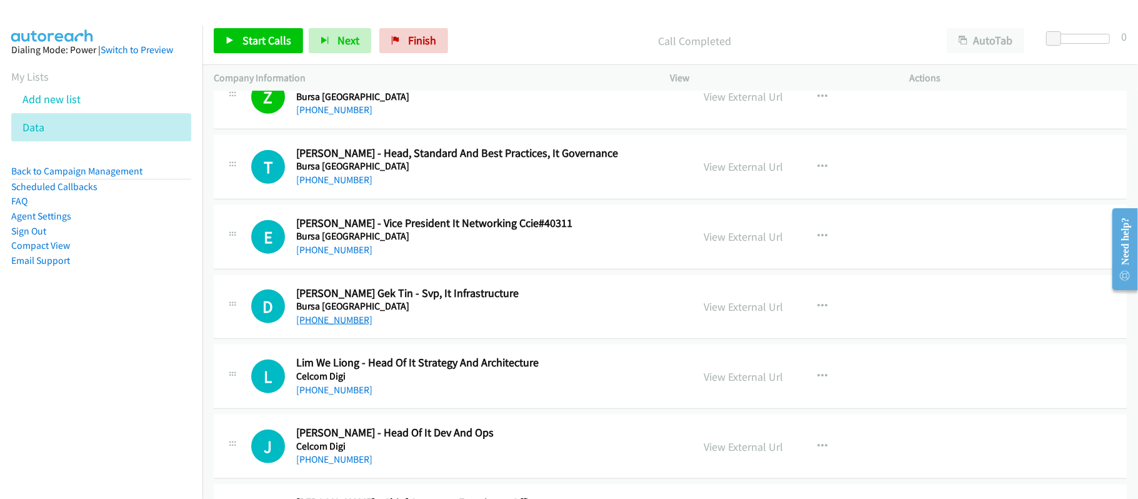
click at [342, 322] on link "+60 19-234 4281" at bounding box center [334, 320] width 76 height 12
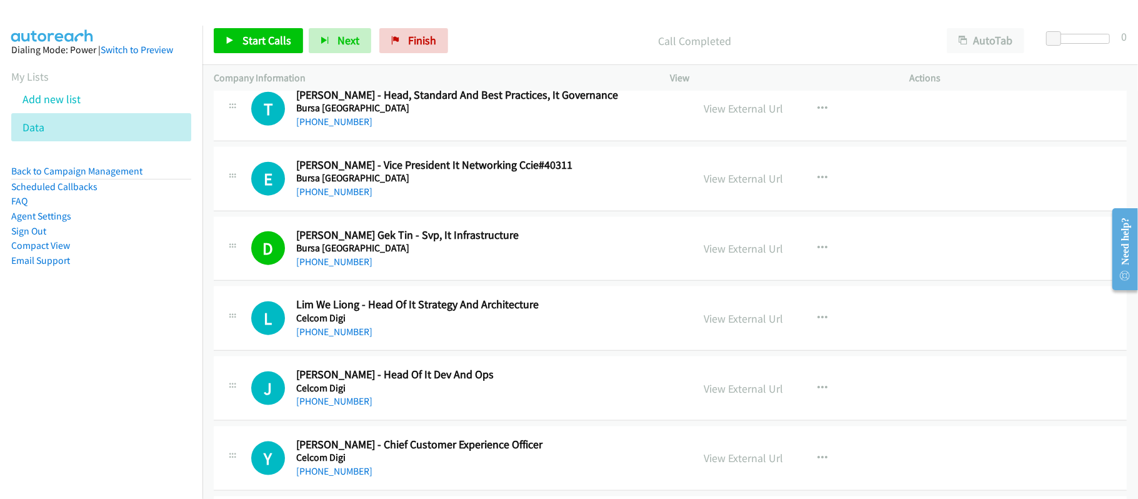
scroll to position [1020, 0]
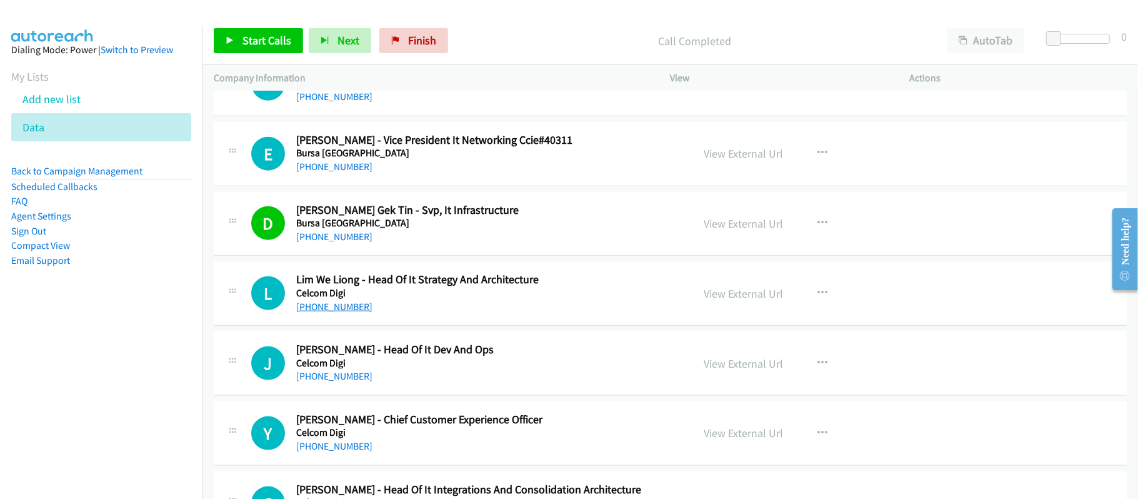
click at [326, 307] on link "+60 12-370 3839" at bounding box center [334, 307] width 76 height 12
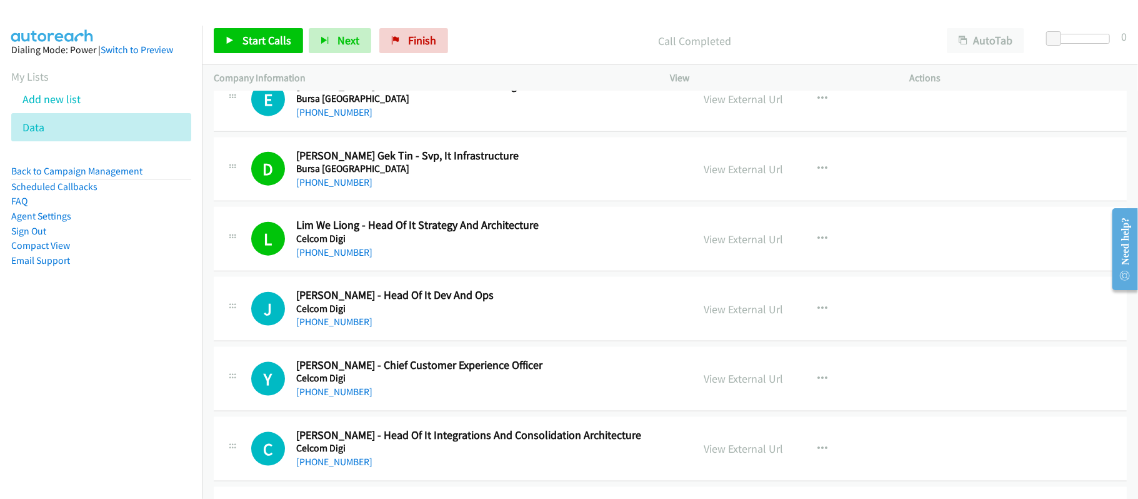
scroll to position [1103, 0]
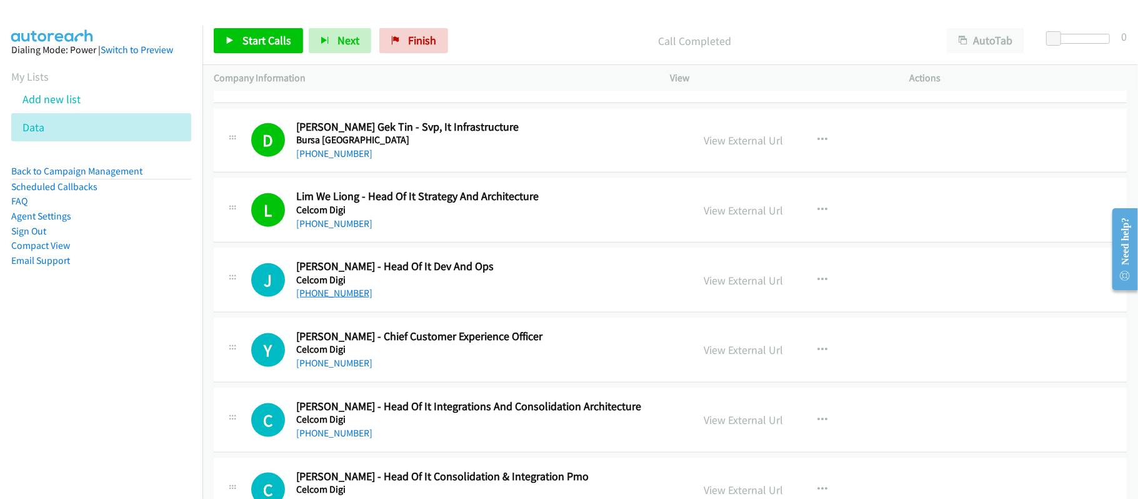
click at [349, 297] on link "+60 16-209 4224" at bounding box center [334, 293] width 76 height 12
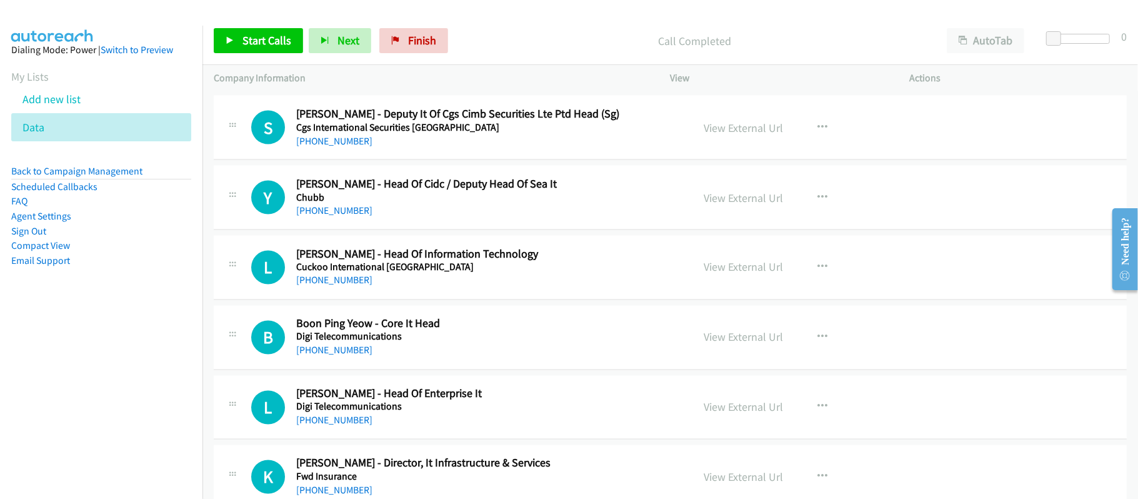
scroll to position [1687, 0]
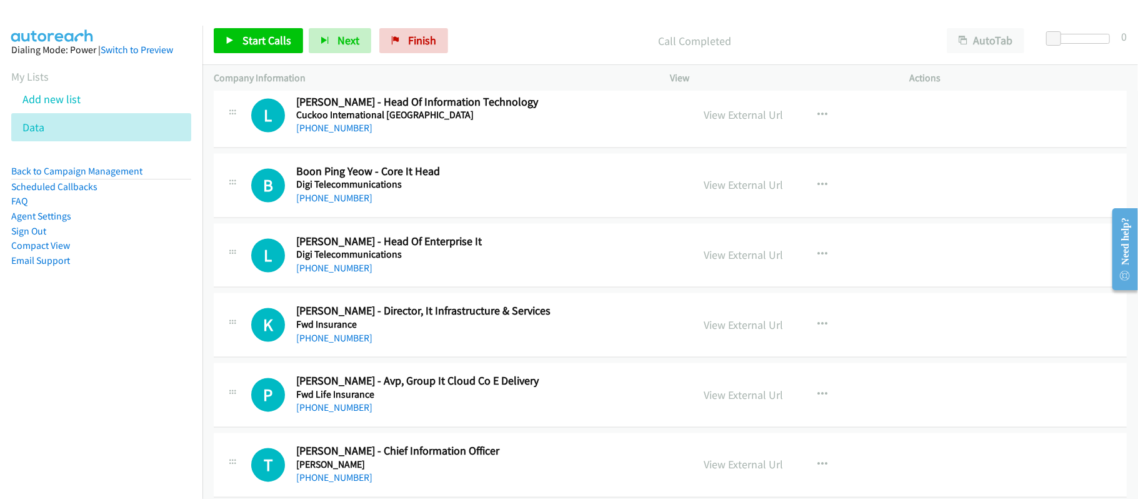
click at [339, 204] on link "+60 12-328 4103" at bounding box center [334, 198] width 76 height 12
drag, startPoint x: 344, startPoint y: 347, endPoint x: 384, endPoint y: 347, distance: 40.0
click at [344, 344] on link "+60 12-556 5663" at bounding box center [334, 338] width 76 height 12
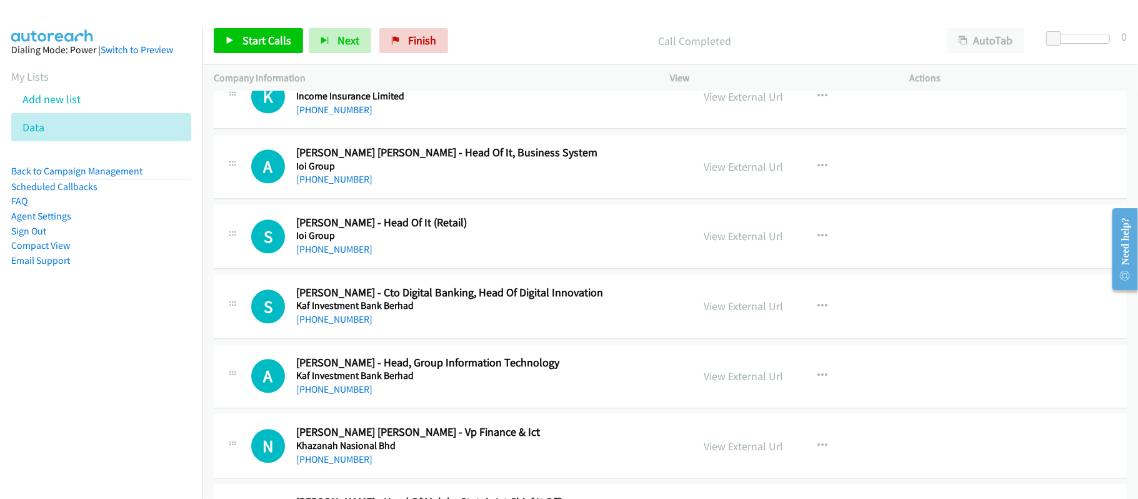
scroll to position [2353, 0]
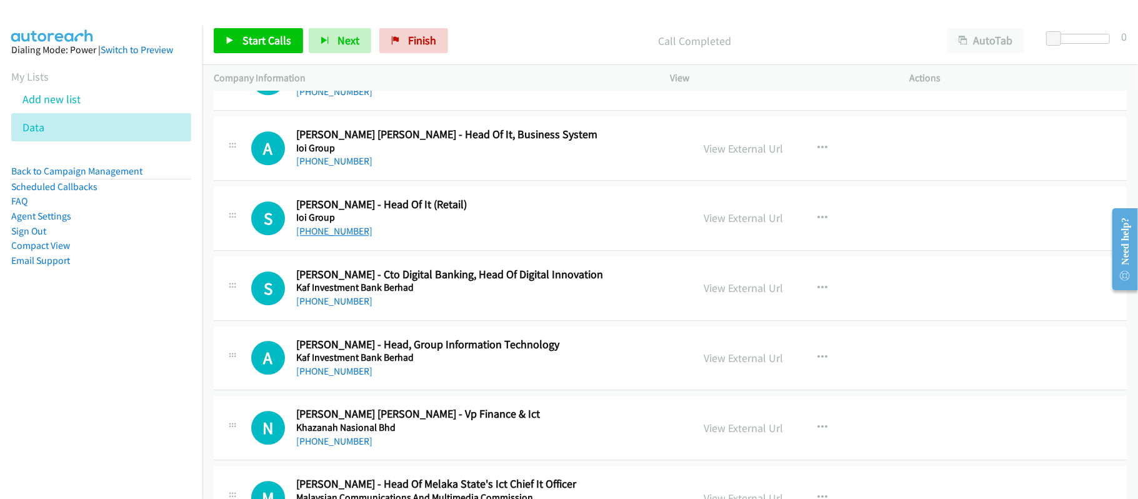
click at [341, 237] on link "+60 12-631 6381" at bounding box center [334, 231] width 76 height 12
click at [348, 239] on div "+60 12-631 6381" at bounding box center [485, 231] width 379 height 15
click at [346, 237] on link "+60 12-631 6381" at bounding box center [334, 231] width 76 height 12
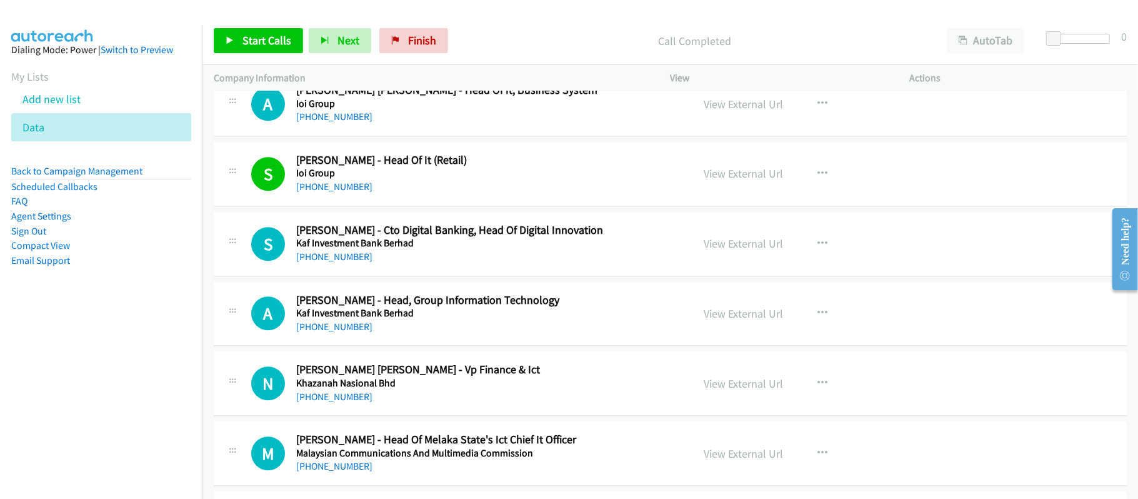
scroll to position [2437, 0]
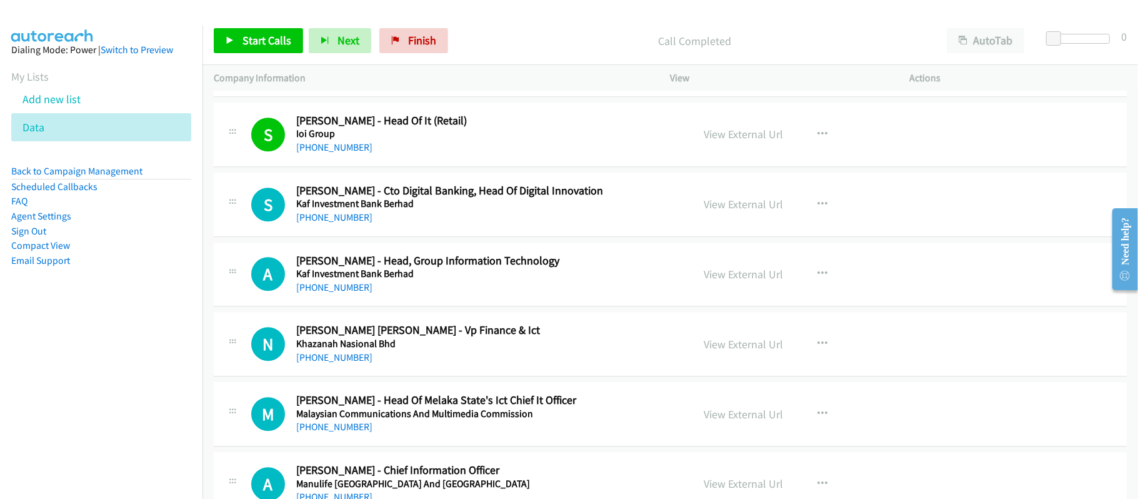
click at [443, 237] on div "S Callback Scheduled Sazulhisyam Samsuri - Cto Digital Banking, Head Of Digital…" at bounding box center [670, 204] width 913 height 64
click at [300, 291] on link "+60 12-630 2838" at bounding box center [334, 287] width 76 height 12
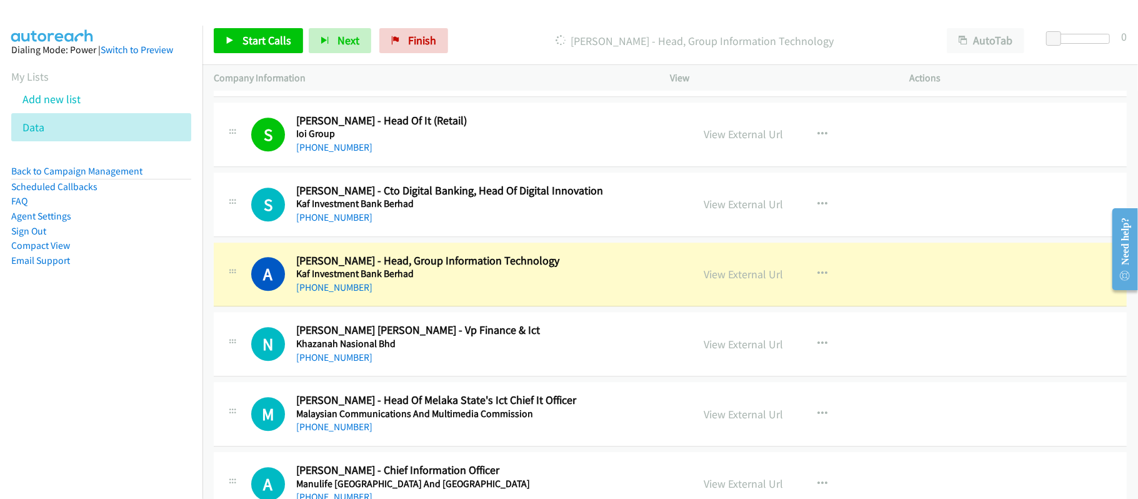
drag, startPoint x: 461, startPoint y: 297, endPoint x: 540, endPoint y: 291, distance: 79.0
click at [461, 295] on div "+60 12-630 2838" at bounding box center [485, 287] width 379 height 15
click at [710, 281] on link "View External Url" at bounding box center [743, 274] width 79 height 14
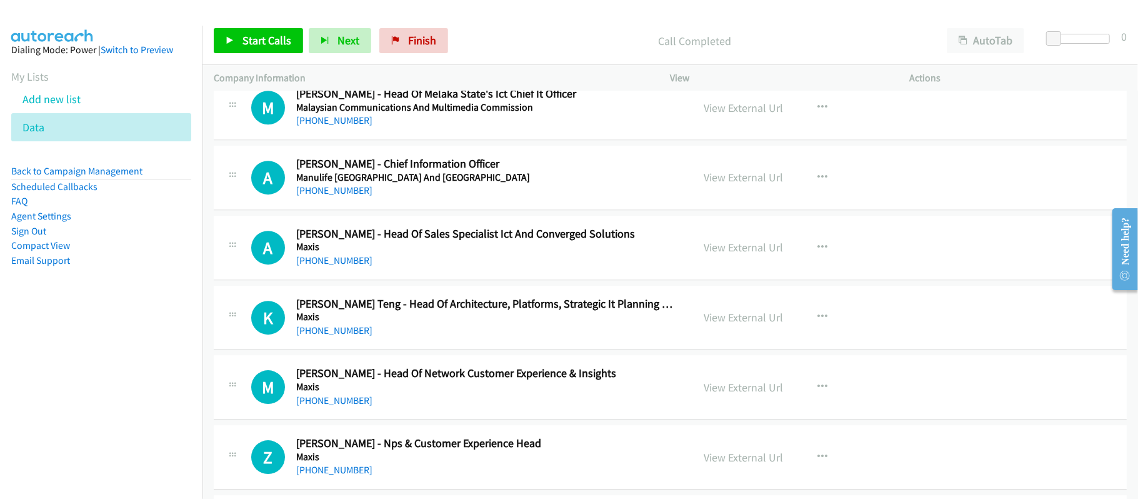
scroll to position [2853, 0]
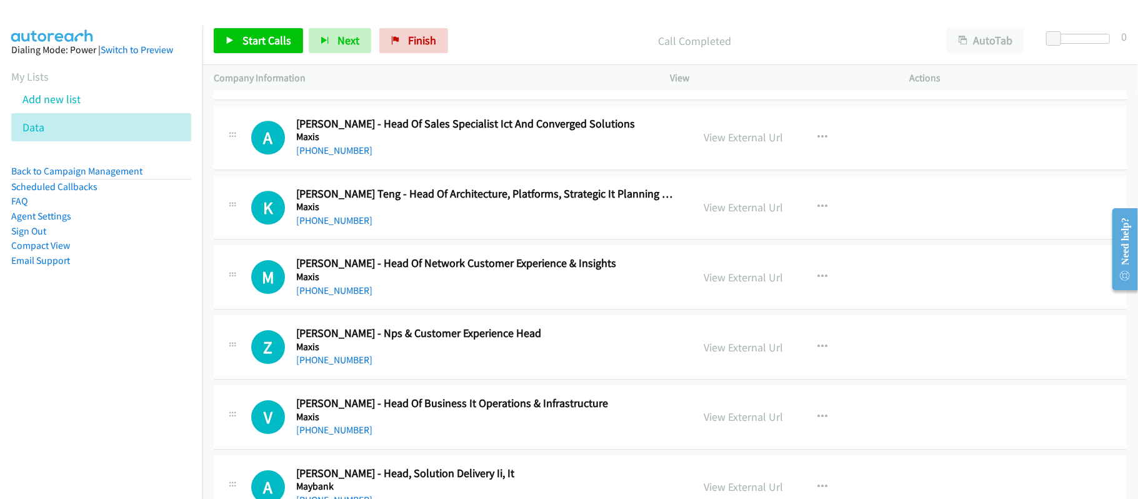
click at [453, 309] on div "M Callback Scheduled Mugunthan Palaniandi - Head Of Network Customer Experience…" at bounding box center [670, 277] width 913 height 64
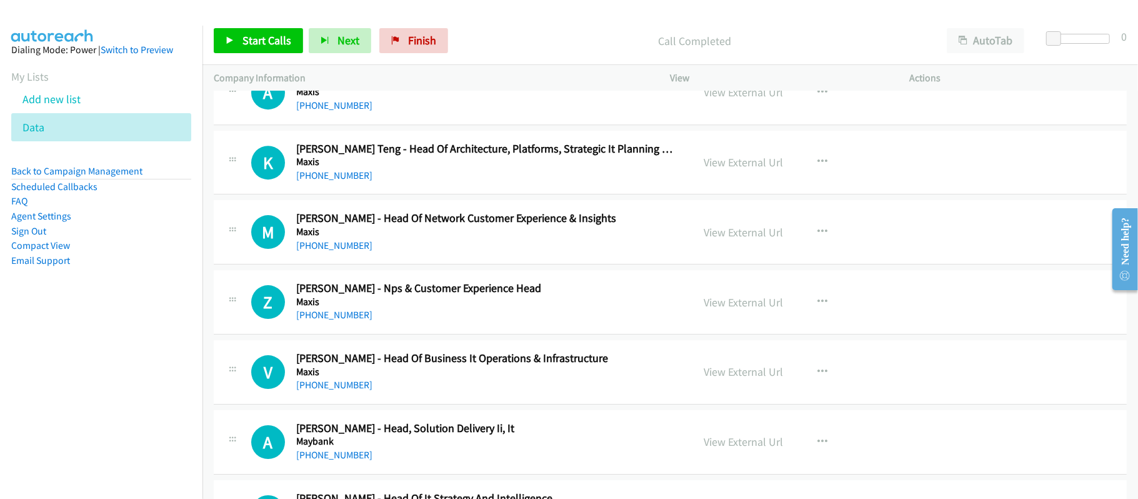
scroll to position [2937, 0]
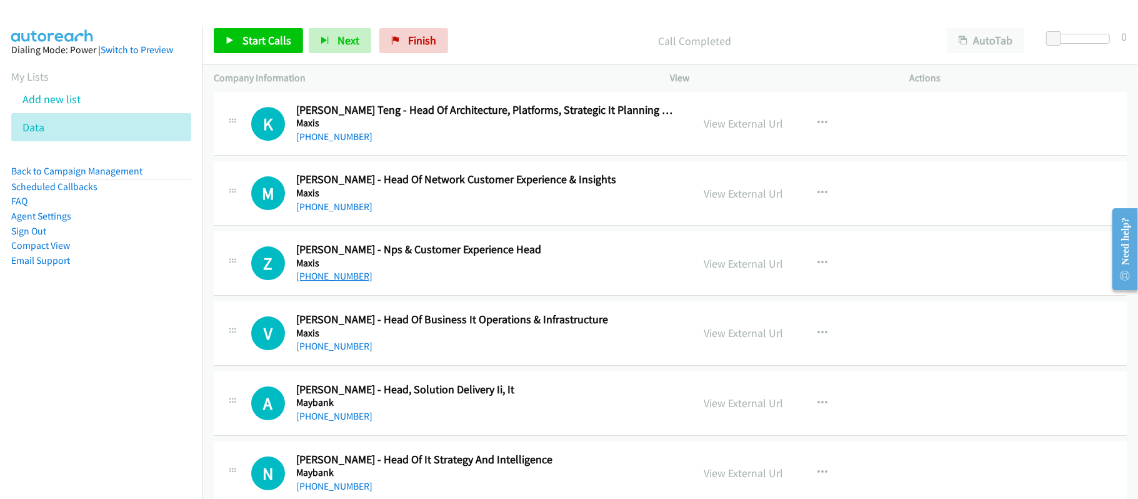
click at [341, 282] on link "+60 12-200 0885" at bounding box center [334, 276] width 76 height 12
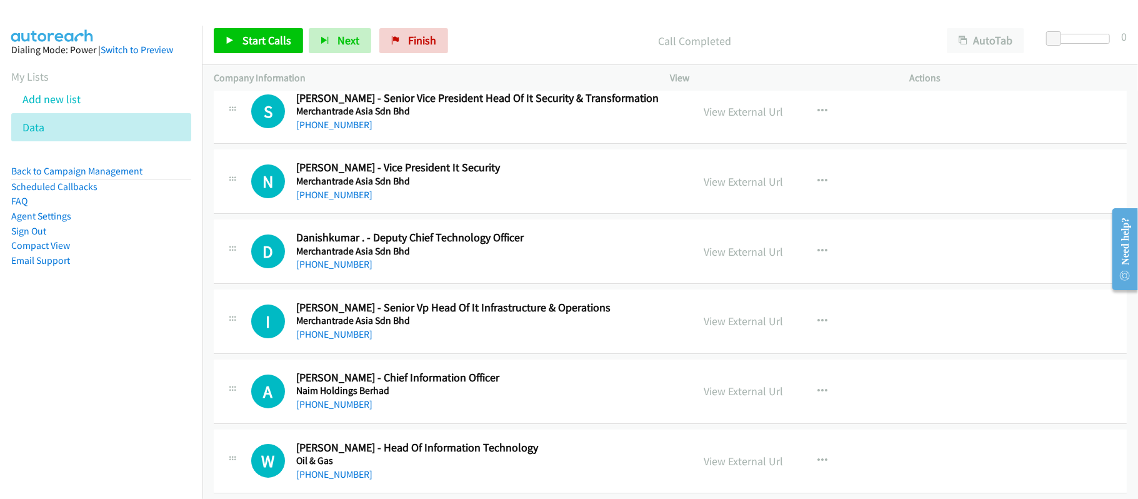
scroll to position [3520, 0]
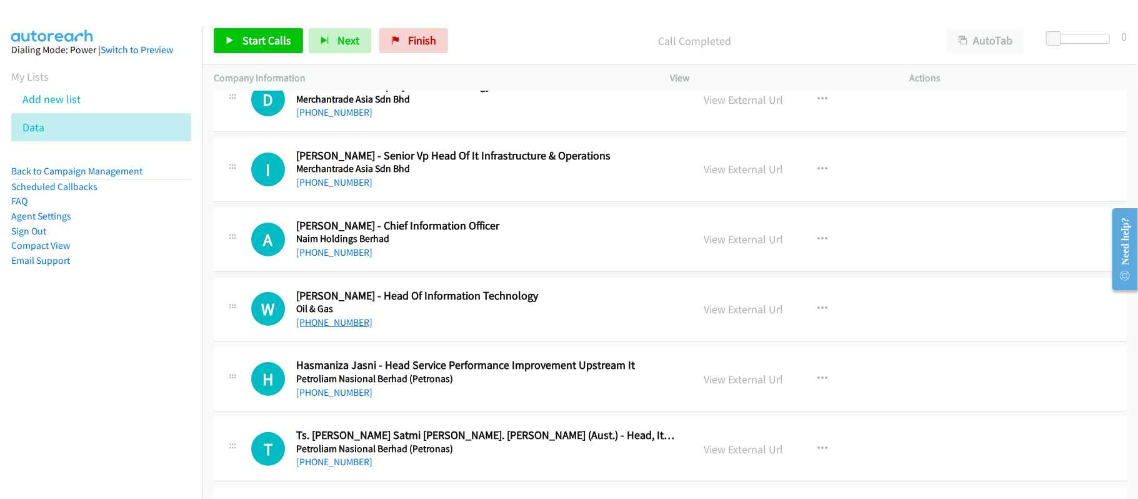
click at [346, 328] on link "+60 19-267 1077" at bounding box center [334, 322] width 76 height 12
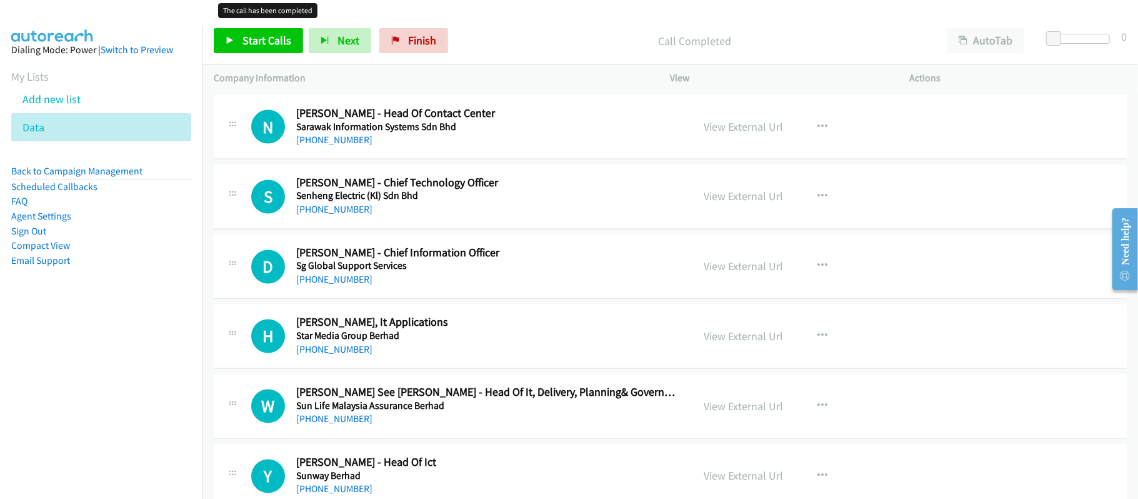
scroll to position [5031, 0]
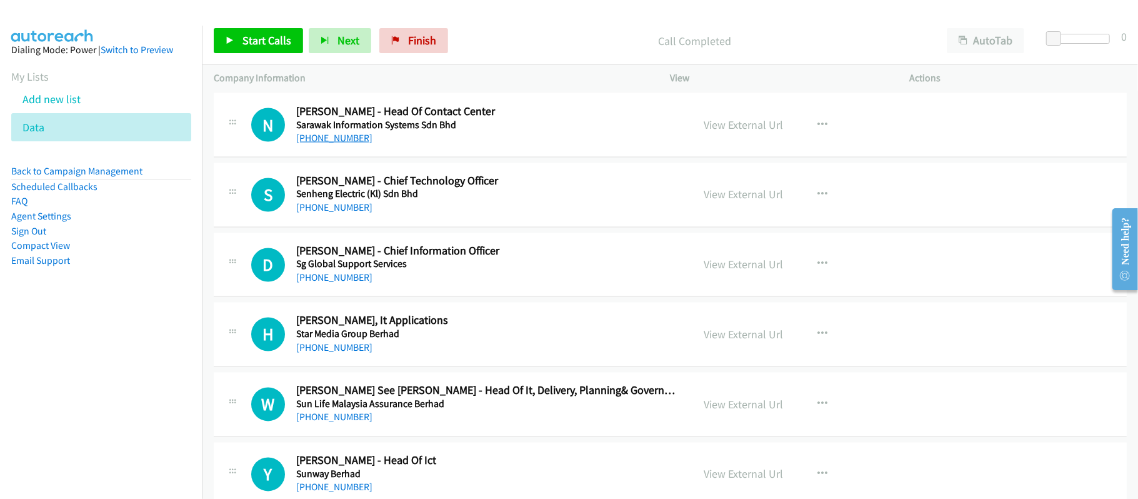
click at [346, 144] on link "+60 16-857 8949" at bounding box center [334, 138] width 76 height 12
drag, startPoint x: 338, startPoint y: 157, endPoint x: 405, endPoint y: 148, distance: 67.5
click at [338, 144] on link "+60 16-857 8949" at bounding box center [334, 138] width 76 height 12
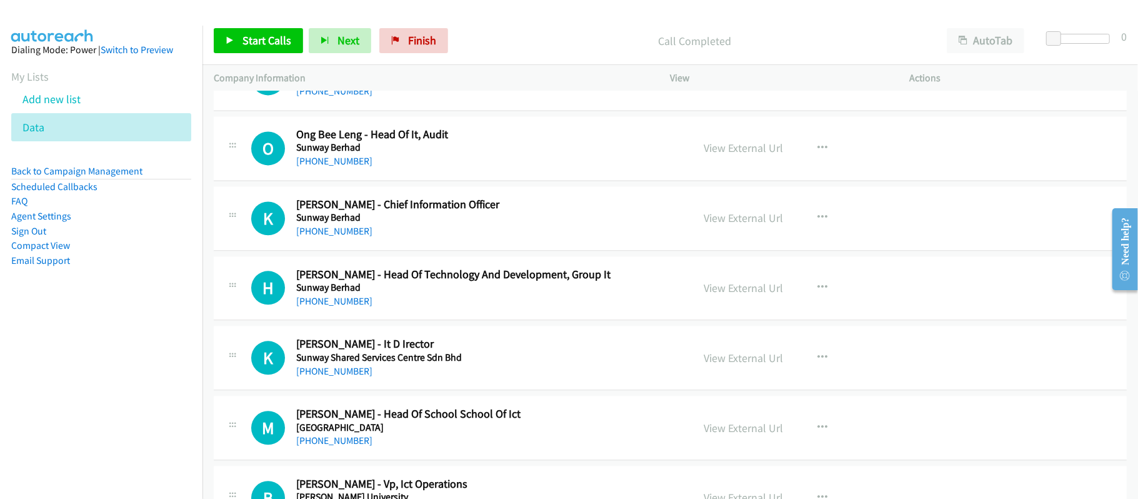
scroll to position [5447, 0]
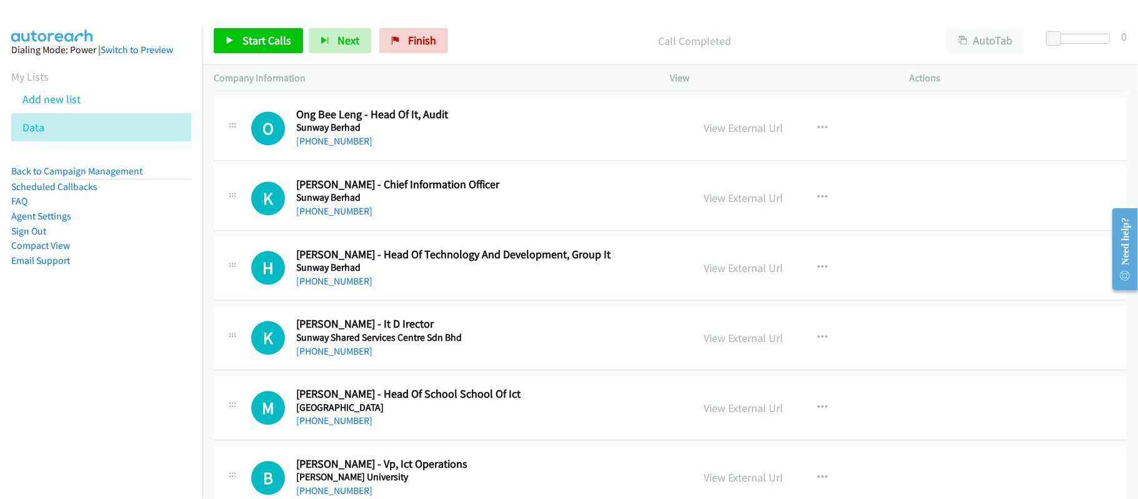
click at [342, 161] on div "O Callback Scheduled Ong Bee Leng - Head Of It, Audit Sunway Berhad Asia/Kuchin…" at bounding box center [670, 128] width 913 height 64
drag, startPoint x: 342, startPoint y: 160, endPoint x: 379, endPoint y: 152, distance: 37.0
click at [342, 147] on link "+60 16-458 1708" at bounding box center [334, 141] width 76 height 12
click at [345, 217] on link "+60 19-355 7781" at bounding box center [334, 211] width 76 height 12
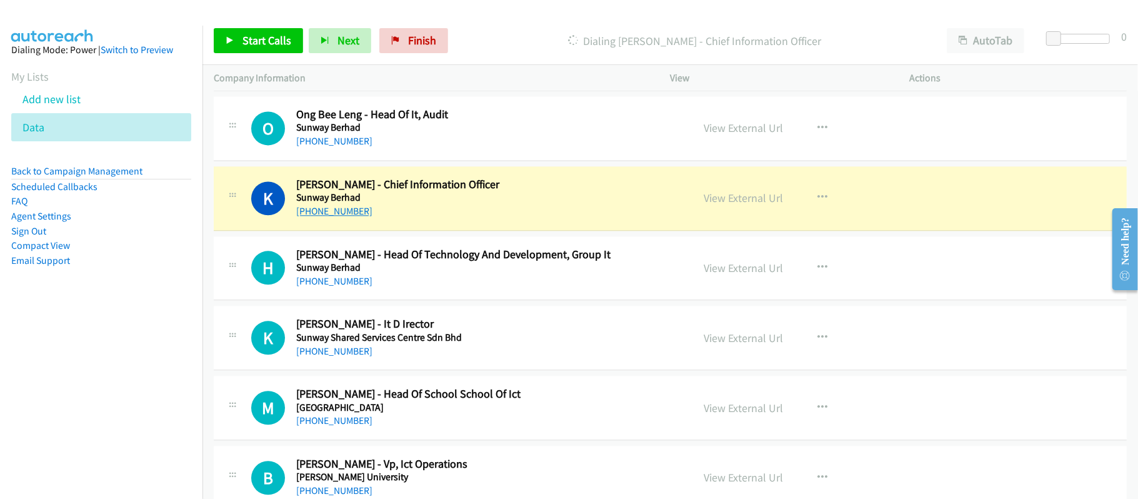
click at [316, 217] on link "+60 19-355 7781" at bounding box center [334, 211] width 76 height 12
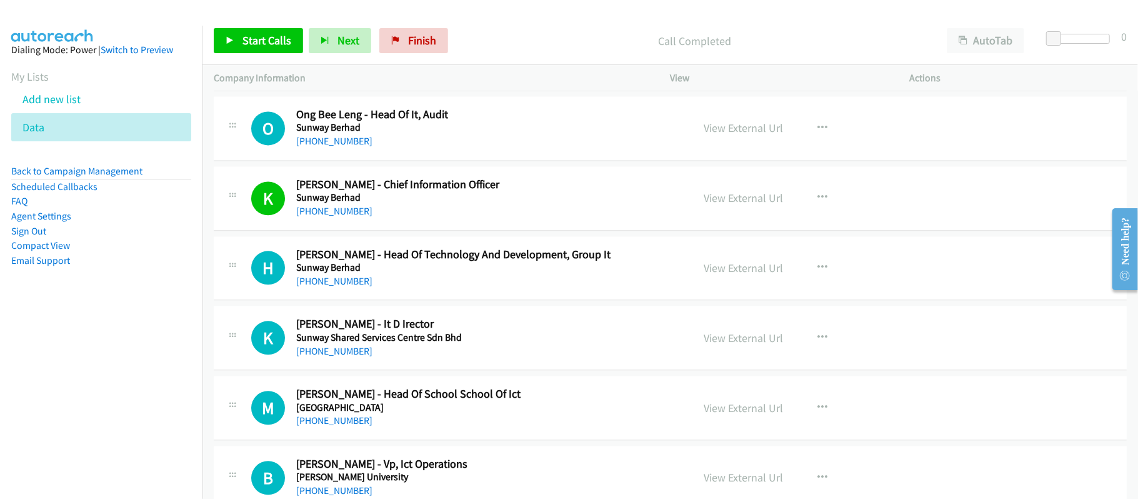
click at [444, 274] on h5 "Sunway Berhad" at bounding box center [485, 267] width 379 height 12
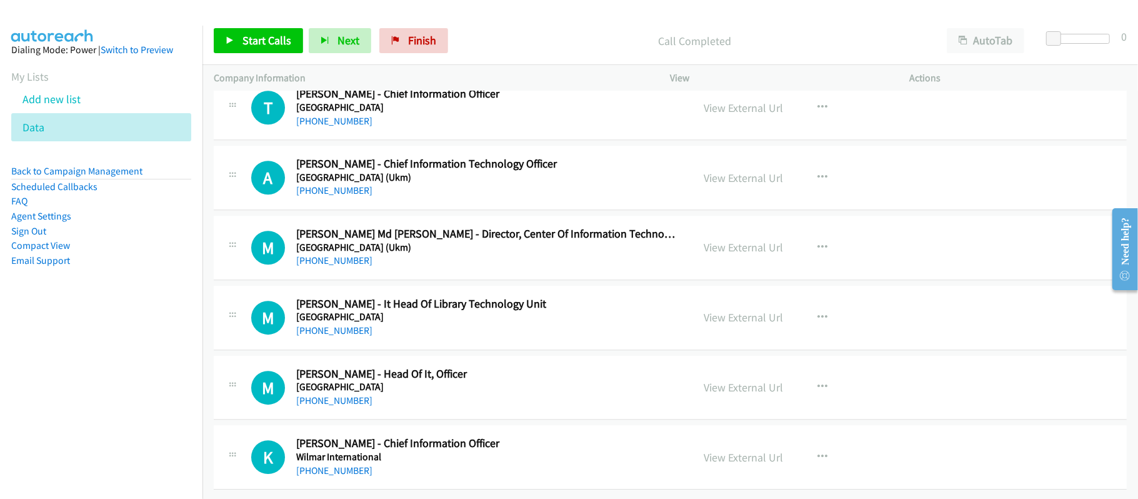
scroll to position [6057, 0]
click at [331, 394] on link "+60 12-630 4414" at bounding box center [334, 400] width 76 height 12
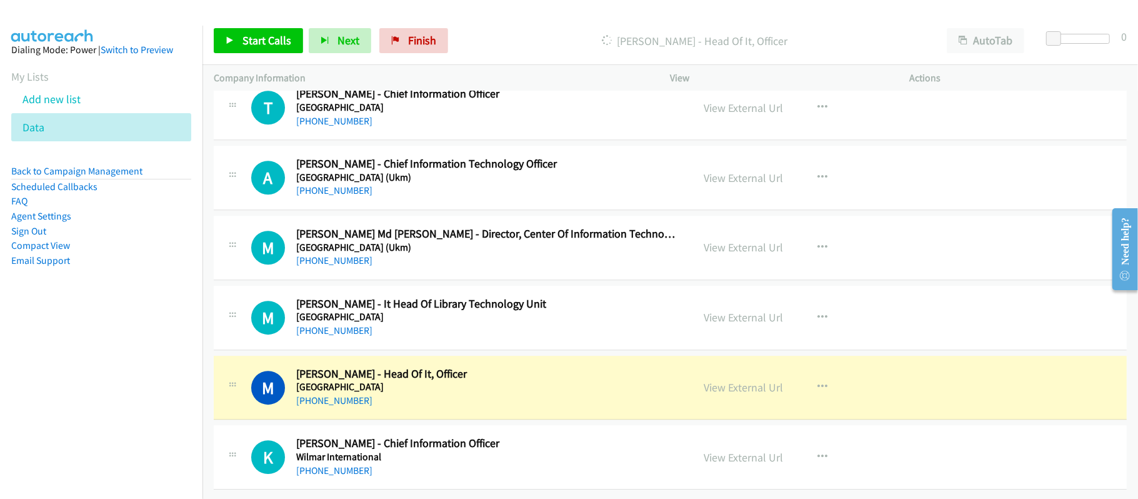
drag, startPoint x: 566, startPoint y: 60, endPoint x: 585, endPoint y: 50, distance: 21.8
click at [566, 60] on div "Start Calls Pause Next Finish Dialing Mohamad Ahmad - Head Of It, Officer AutoT…" at bounding box center [669, 41] width 935 height 48
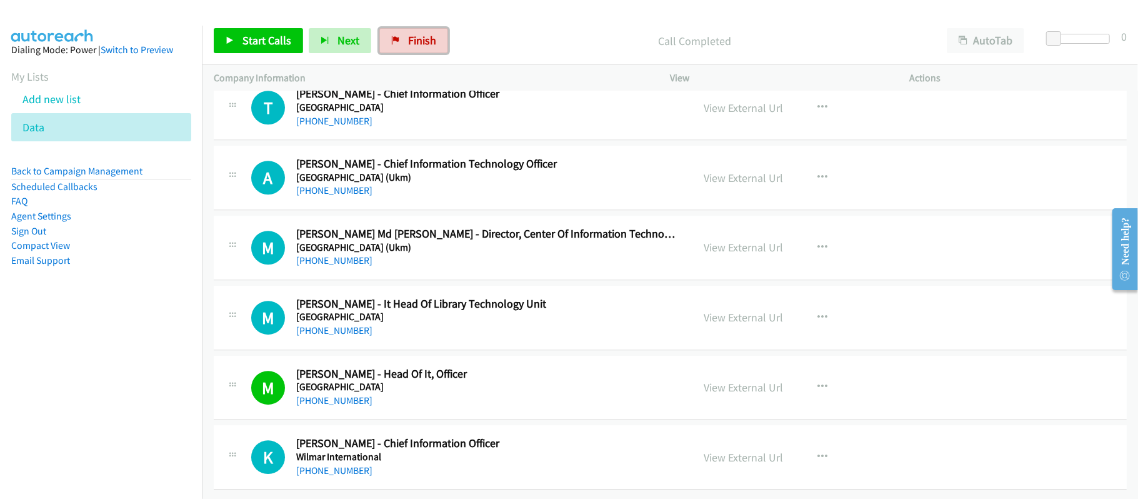
drag, startPoint x: 420, startPoint y: 41, endPoint x: 635, endPoint y: 61, distance: 216.4
click at [420, 41] on span "Finish" at bounding box center [422, 40] width 28 height 14
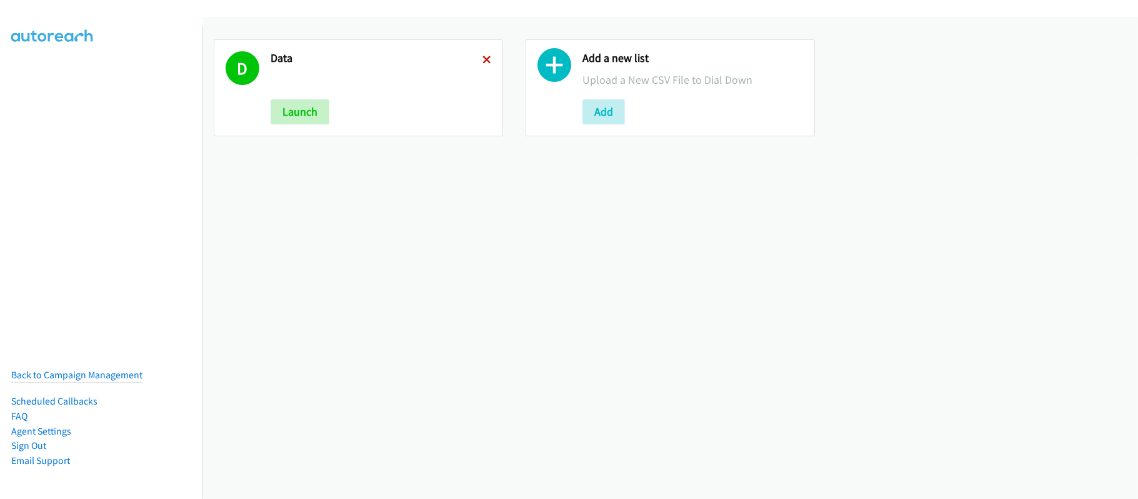
click at [482, 61] on icon at bounding box center [486, 60] width 9 height 9
